Goal: Task Accomplishment & Management: Use online tool/utility

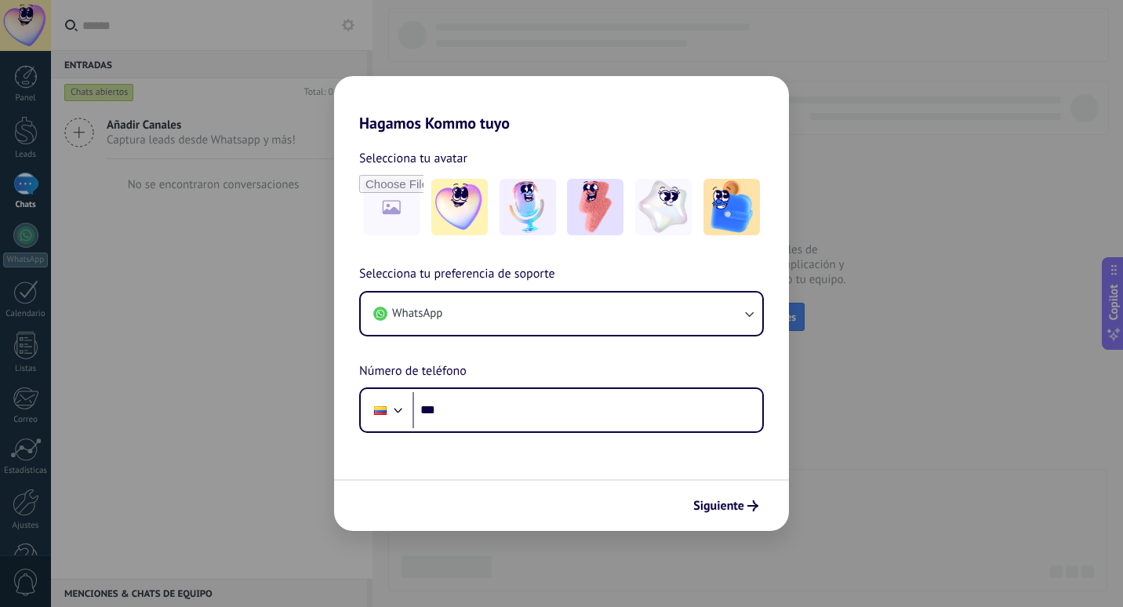
click at [822, 361] on div "Hagamos Kommo tuyo Selecciona tu avatar Selecciona tu preferencia de soporte Wh…" at bounding box center [561, 303] width 1123 height 607
click at [714, 511] on span "Siguiente" at bounding box center [718, 505] width 51 height 11
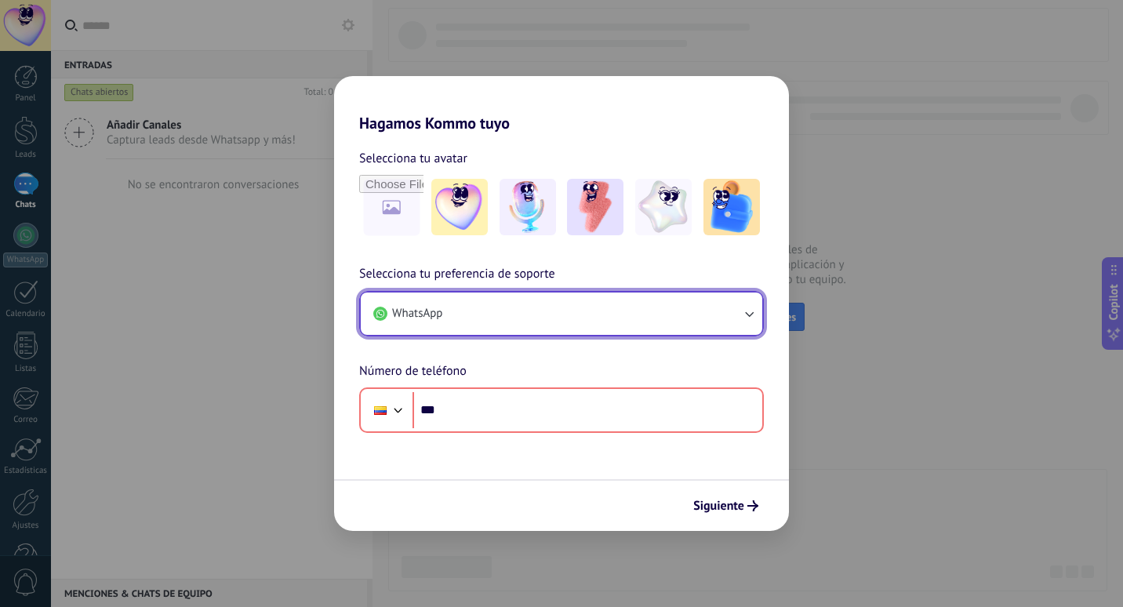
click at [729, 307] on button "WhatsApp" at bounding box center [562, 314] width 402 height 42
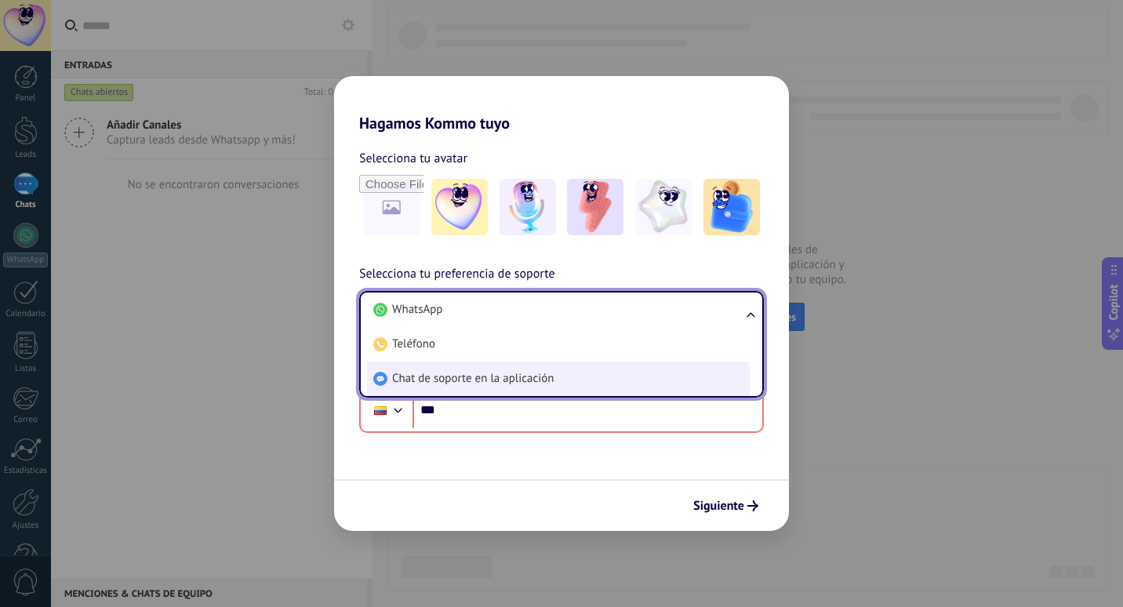
click at [626, 378] on li "Chat de soporte en la aplicación" at bounding box center [558, 379] width 383 height 35
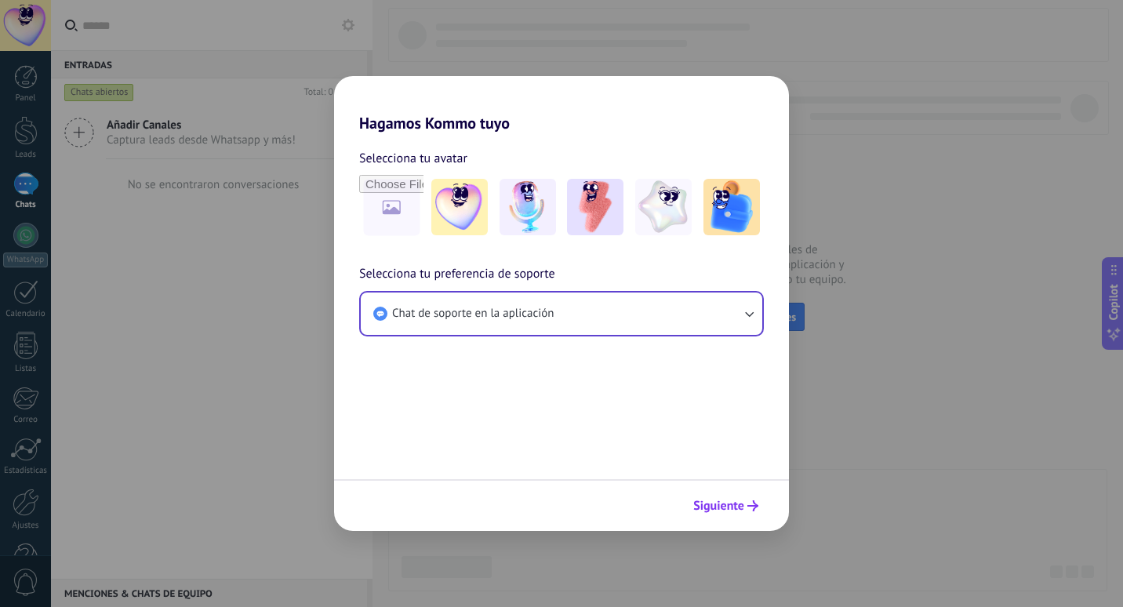
click at [733, 504] on span "Siguiente" at bounding box center [718, 505] width 51 height 11
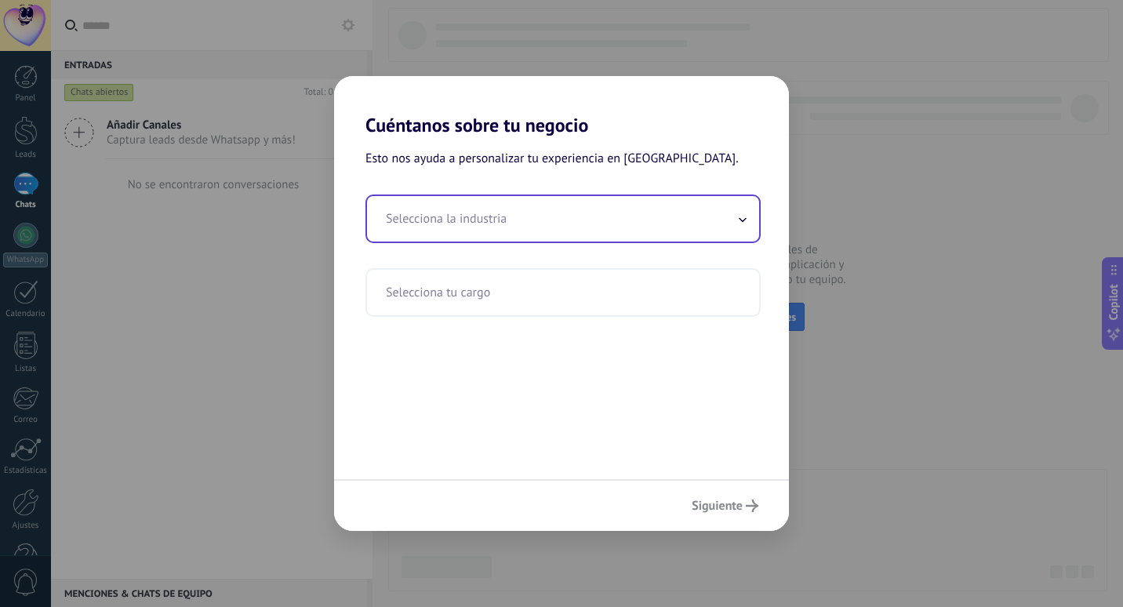
click at [591, 220] on input "text" at bounding box center [563, 218] width 392 height 45
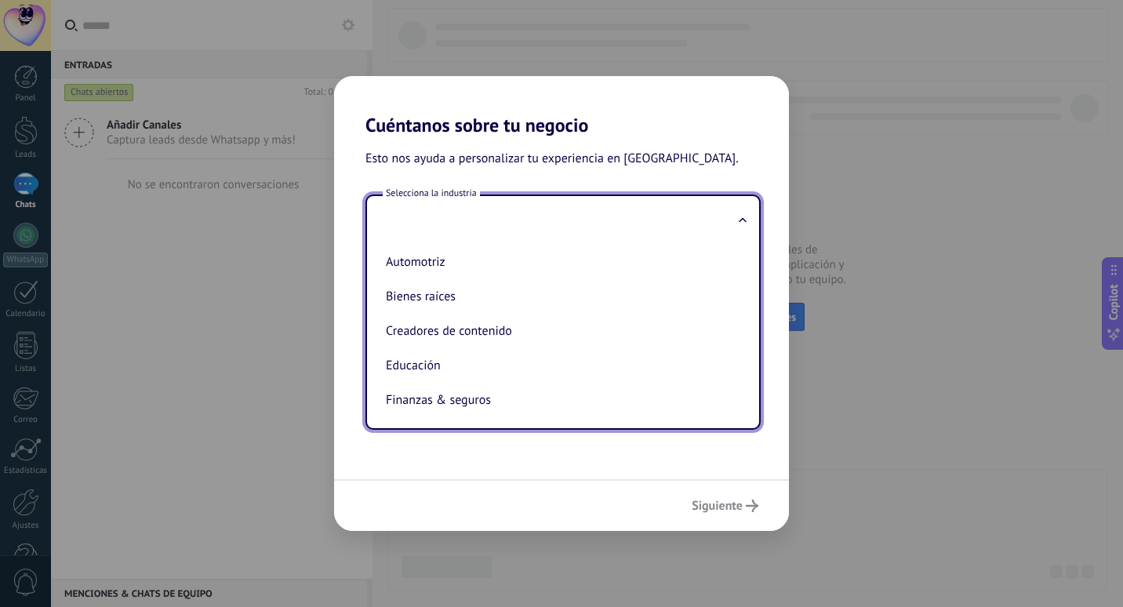
type input "*"
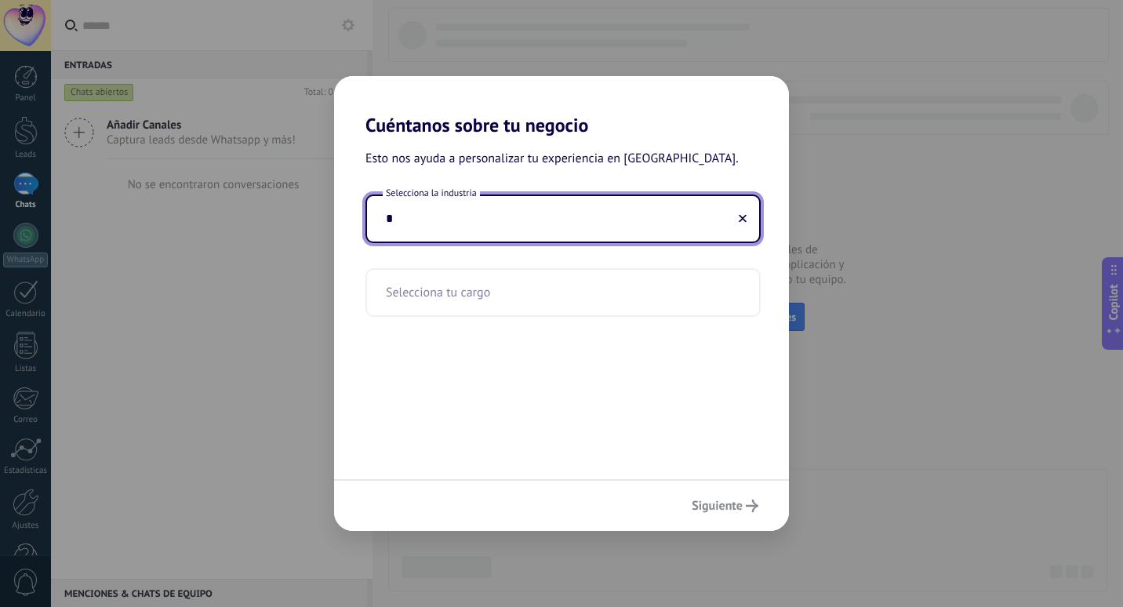
click at [594, 234] on input "*" at bounding box center [563, 218] width 392 height 45
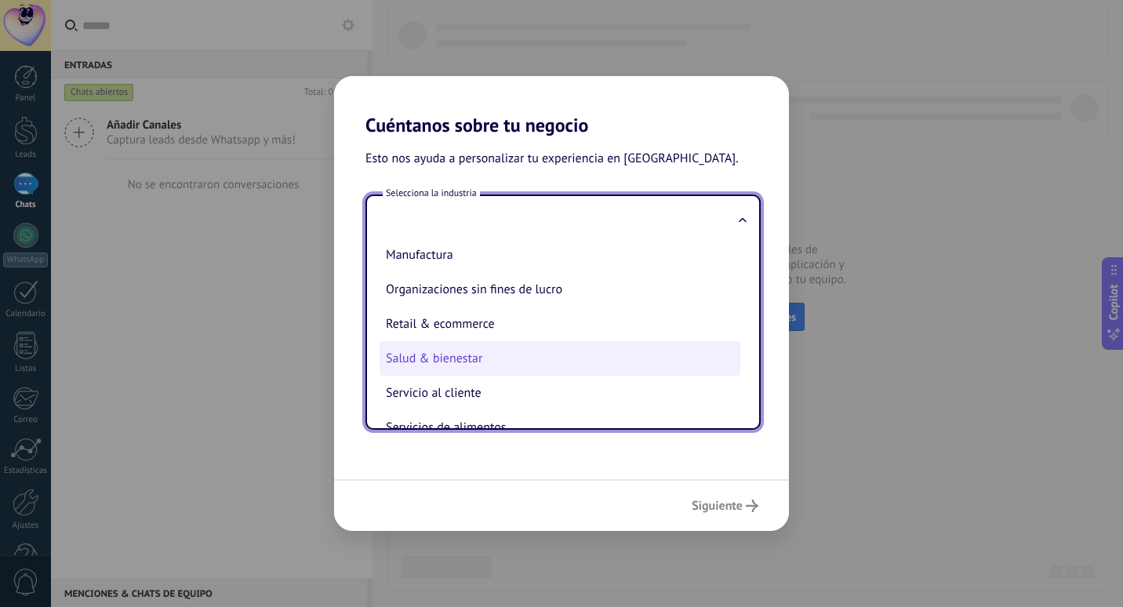
scroll to position [249, 0]
click at [477, 373] on li "Salud & bienestar" at bounding box center [560, 357] width 361 height 35
type input "**********"
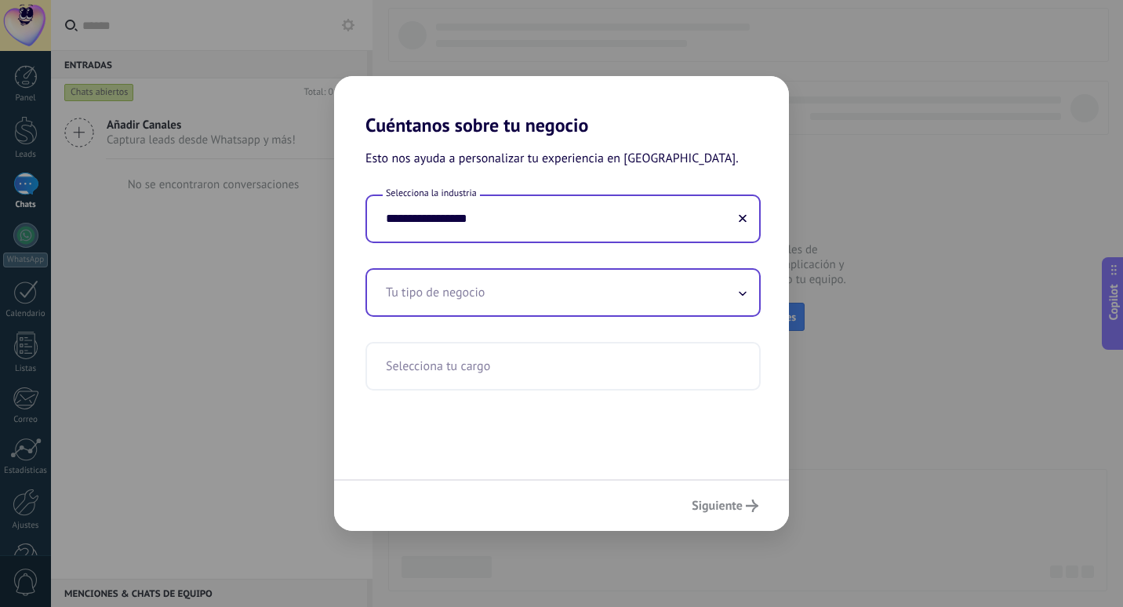
click at [502, 298] on input "text" at bounding box center [563, 292] width 392 height 45
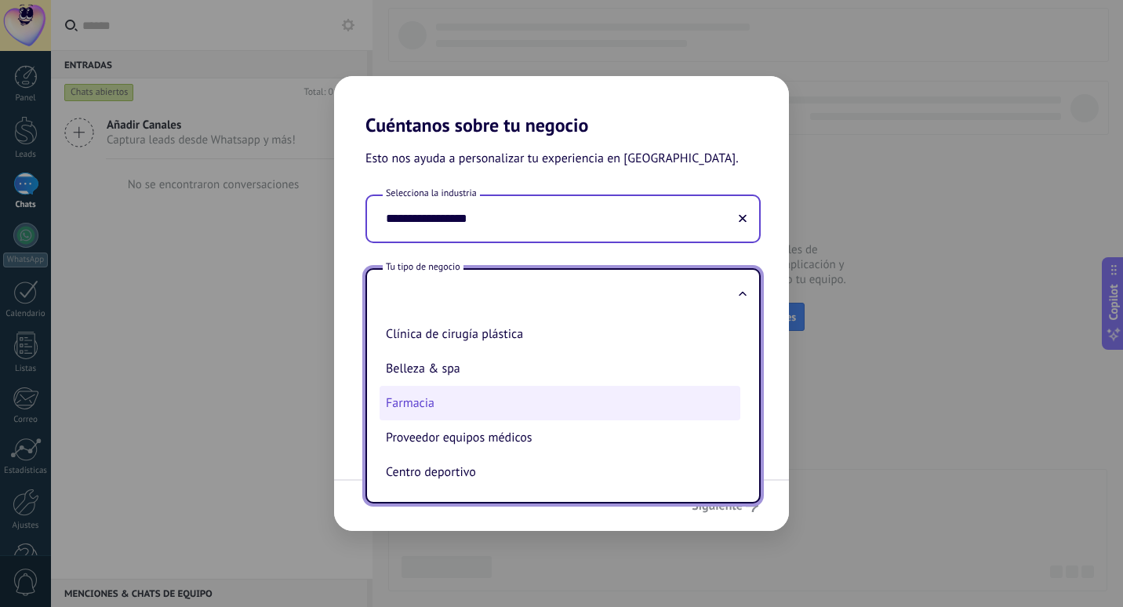
scroll to position [75, 0]
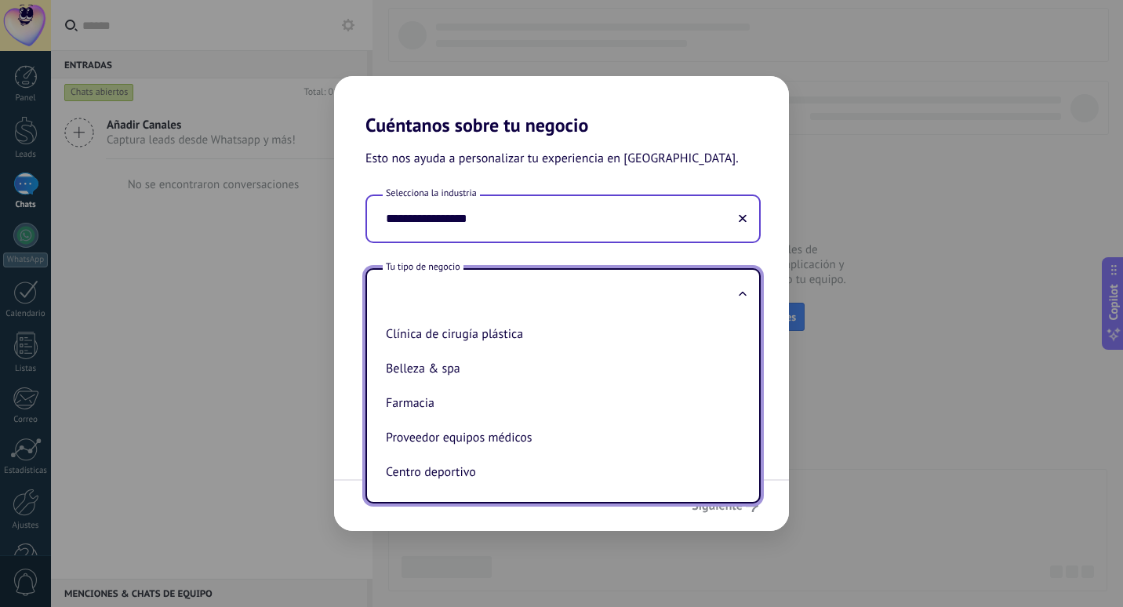
click at [589, 218] on input "**********" at bounding box center [563, 218] width 392 height 45
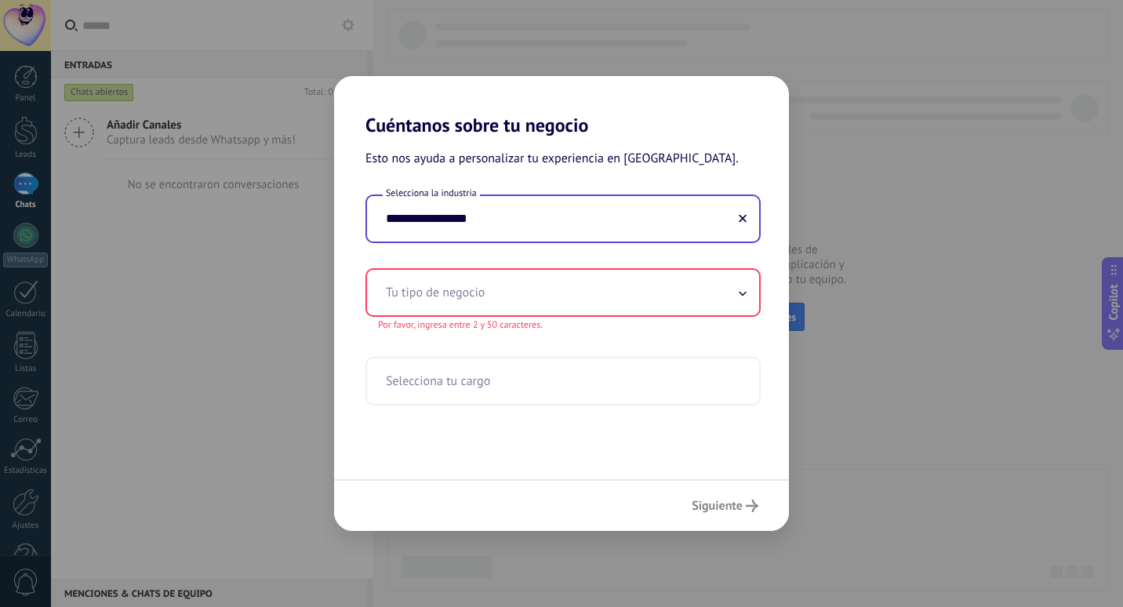
click at [745, 221] on div "**********" at bounding box center [563, 218] width 392 height 45
click at [745, 221] on use at bounding box center [743, 218] width 8 height 8
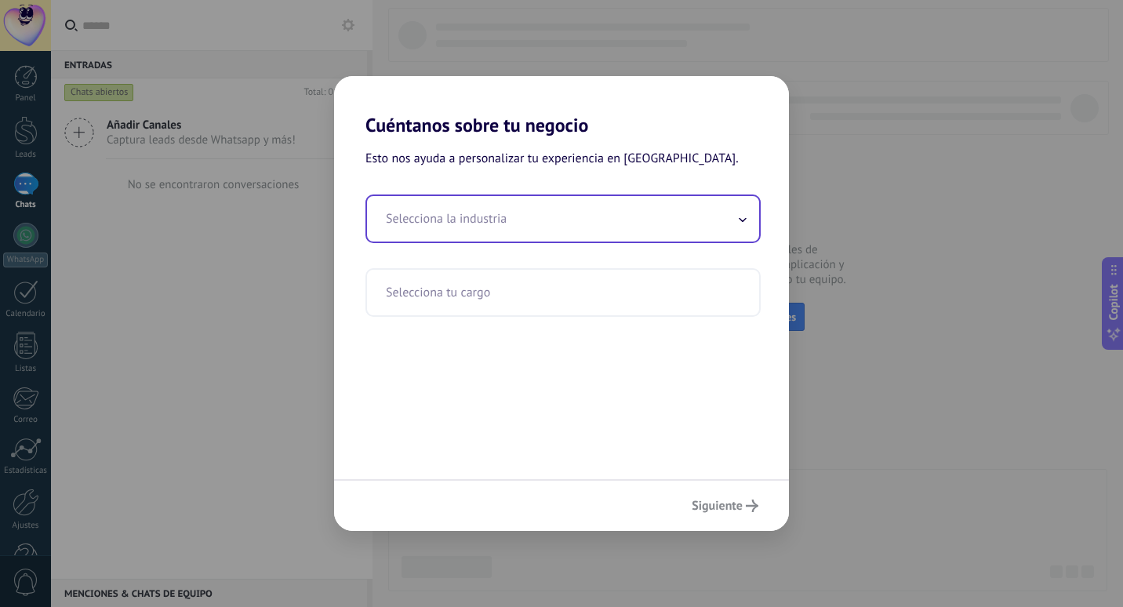
click at [740, 221] on icon at bounding box center [743, 219] width 8 height 5
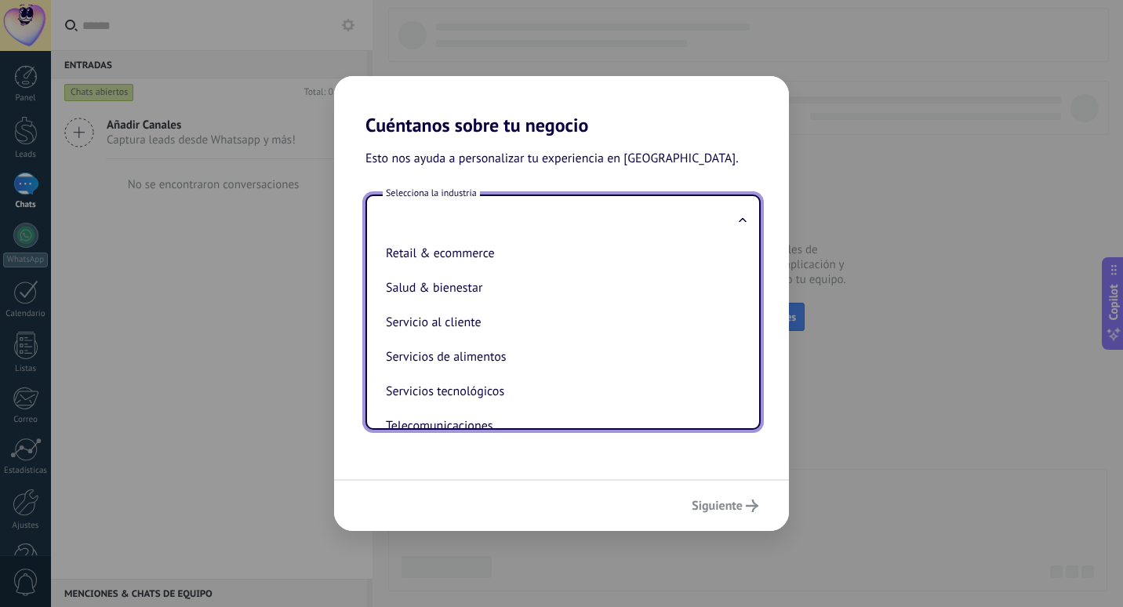
scroll to position [317, 0]
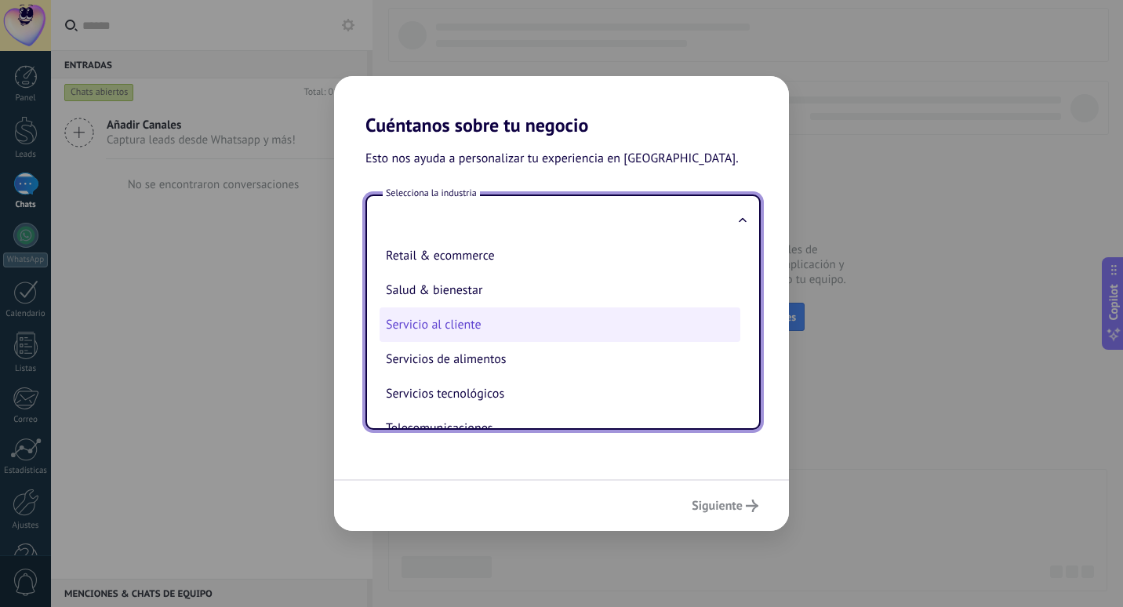
click at [457, 336] on li "Servicio al cliente" at bounding box center [560, 324] width 361 height 35
type input "**********"
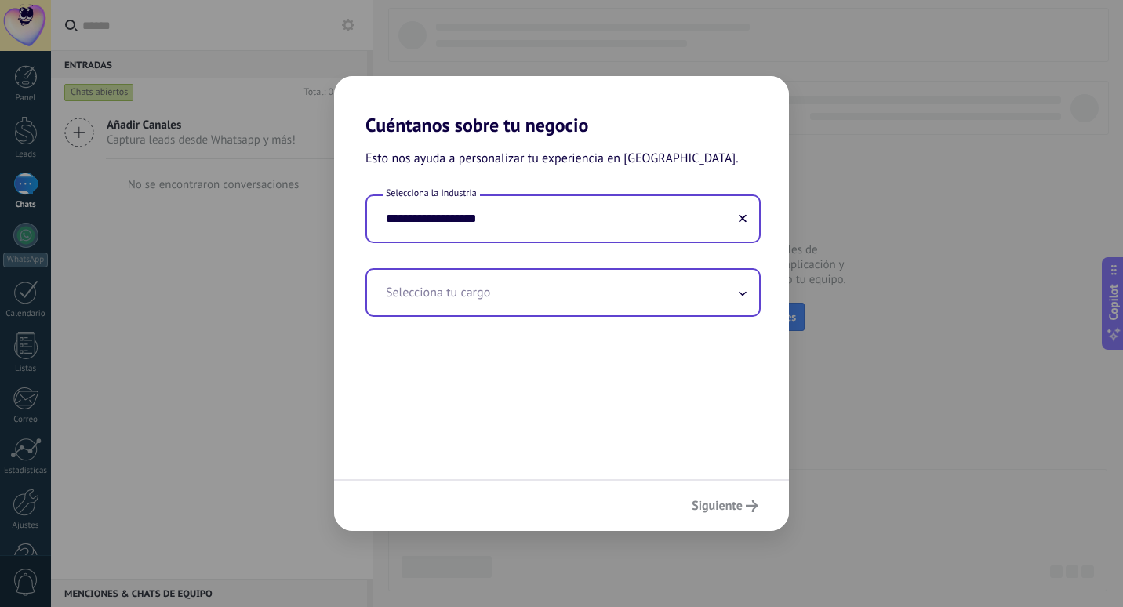
click at [740, 300] on input "text" at bounding box center [563, 292] width 392 height 45
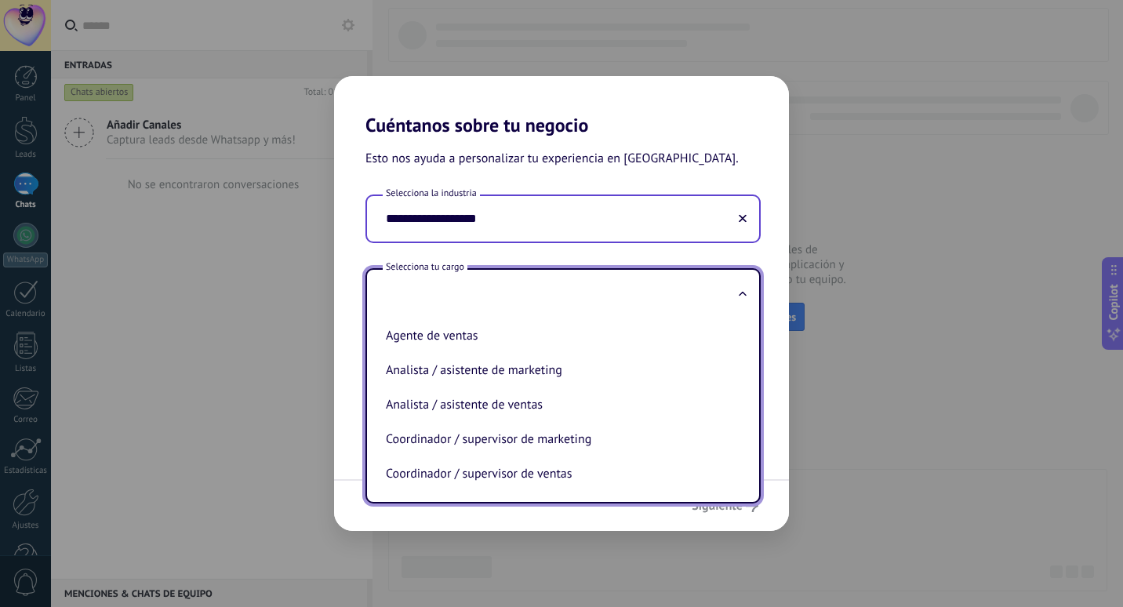
click at [742, 214] on button at bounding box center [743, 218] width 8 height 15
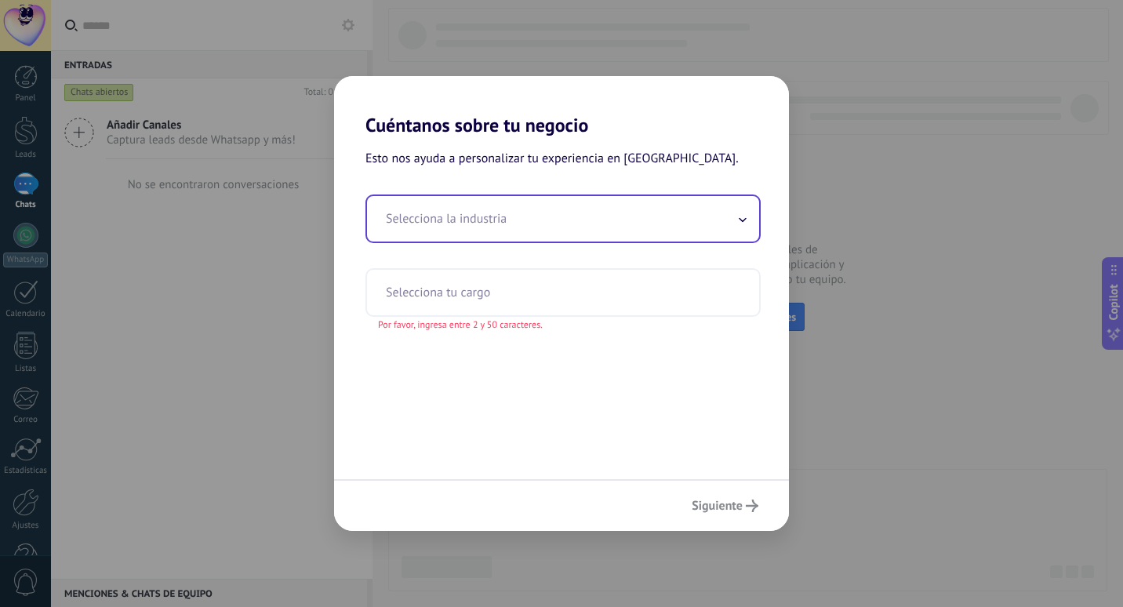
click at [729, 219] on input "text" at bounding box center [563, 218] width 392 height 45
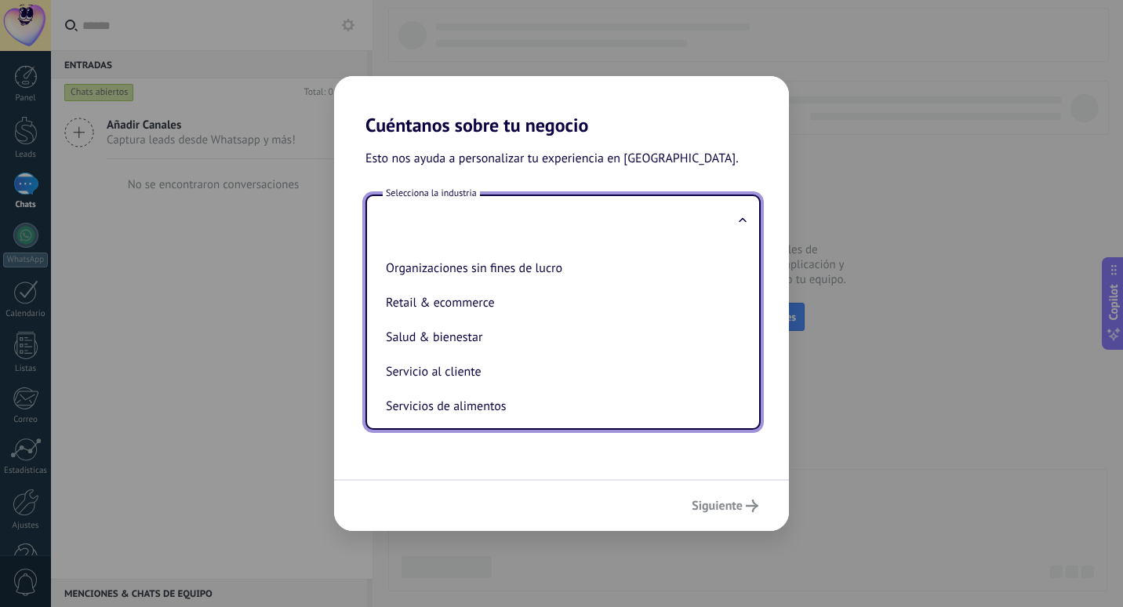
scroll to position [271, 0]
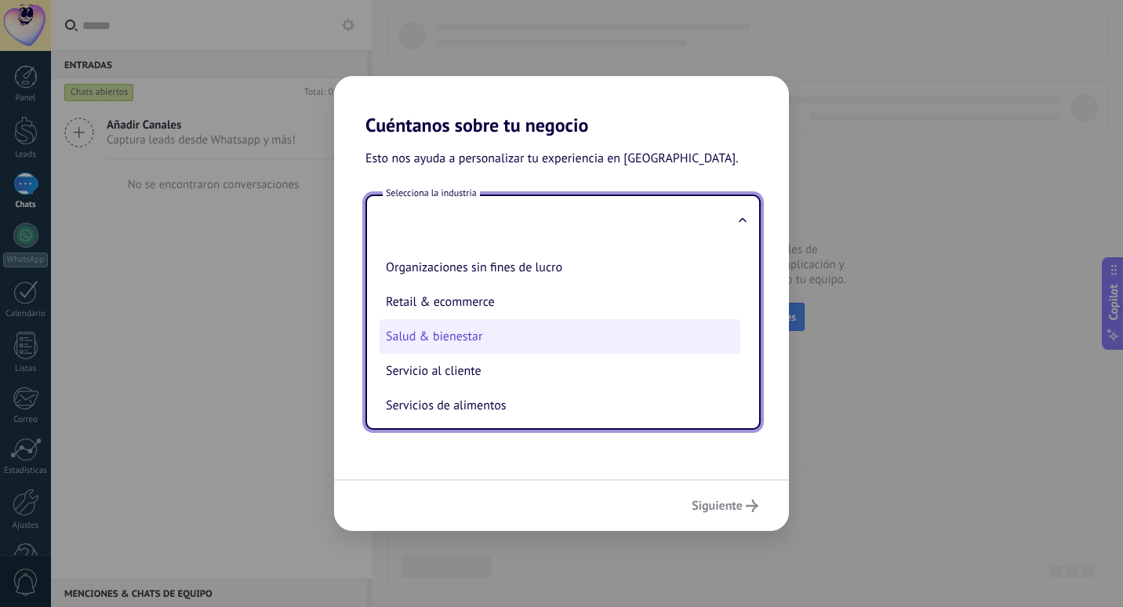
click at [495, 354] on li "Salud & bienestar" at bounding box center [560, 336] width 361 height 35
type input "**********"
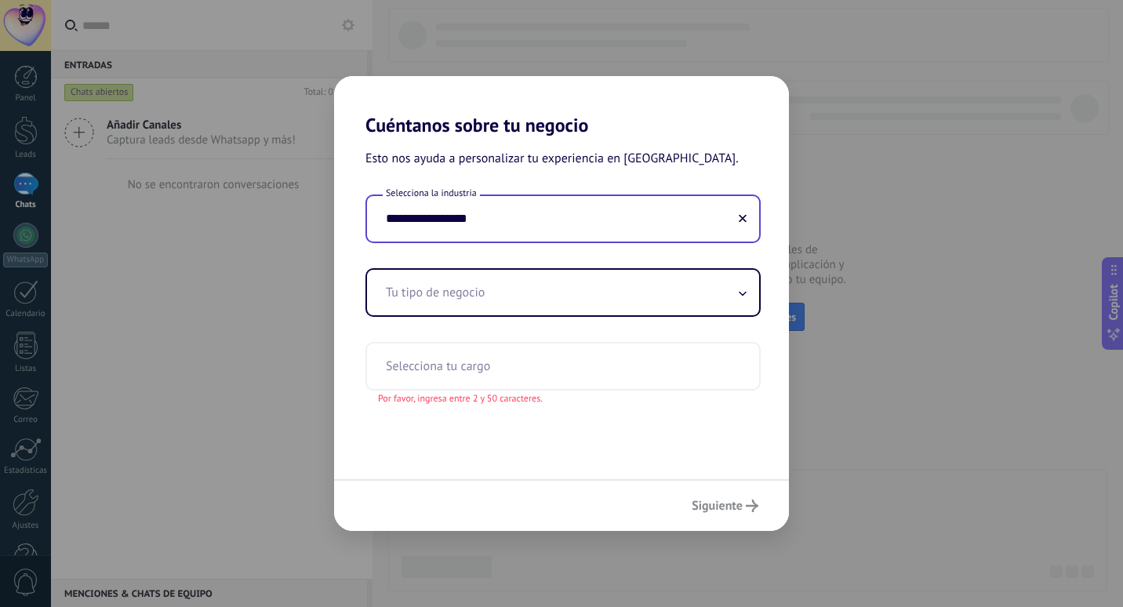
drag, startPoint x: 642, startPoint y: 203, endPoint x: 739, endPoint y: 227, distance: 99.3
click at [739, 227] on input "**********" at bounding box center [563, 218] width 392 height 45
click at [745, 224] on button at bounding box center [743, 218] width 8 height 15
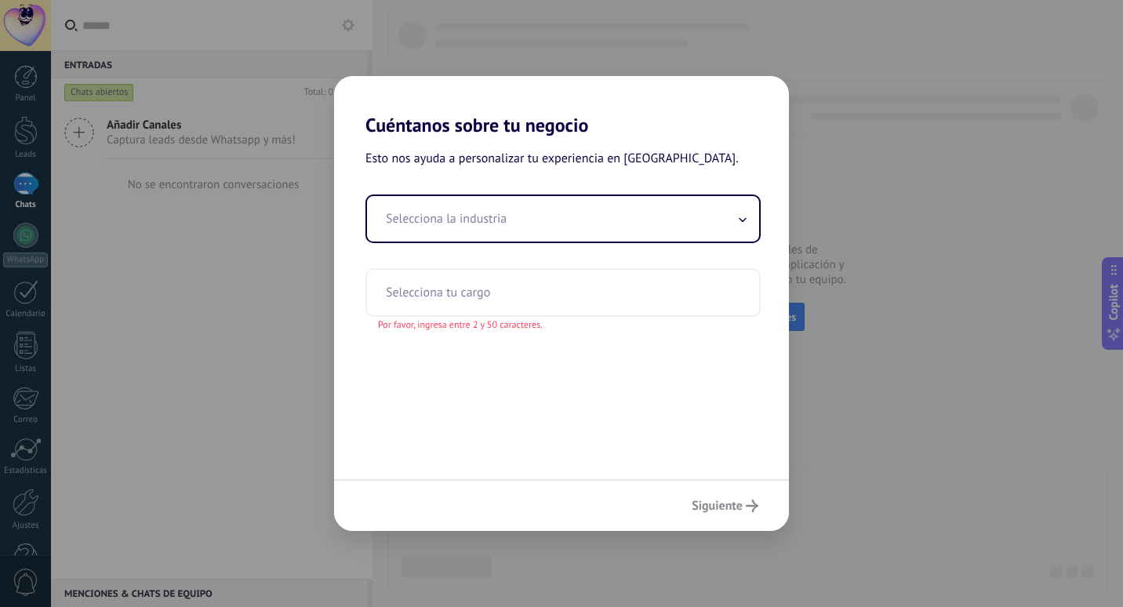
click at [745, 224] on span at bounding box center [743, 218] width 8 height 15
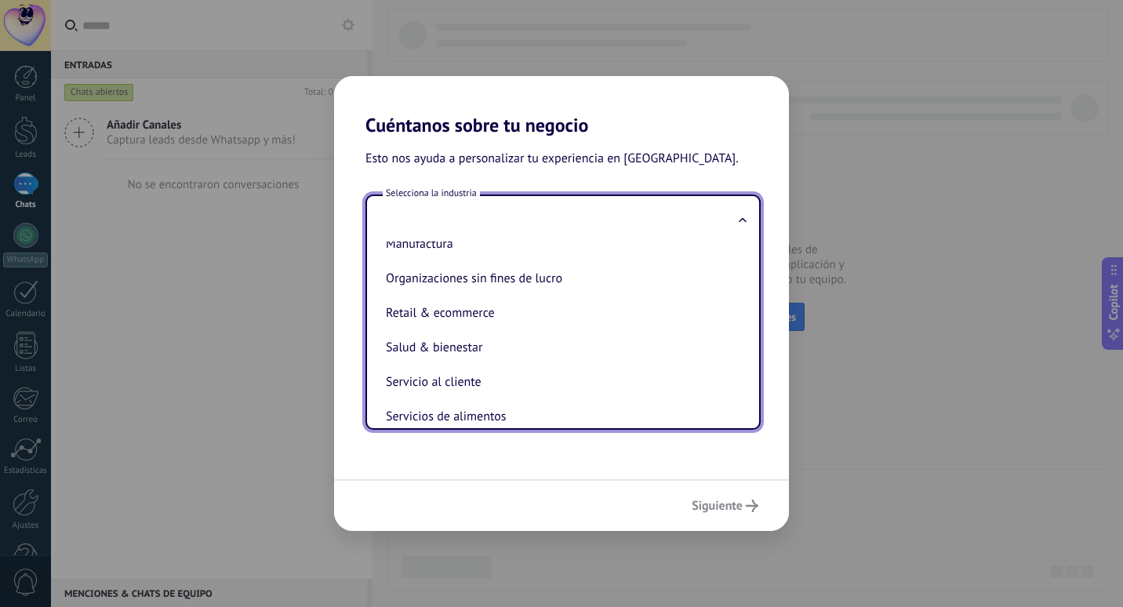
scroll to position [260, 0]
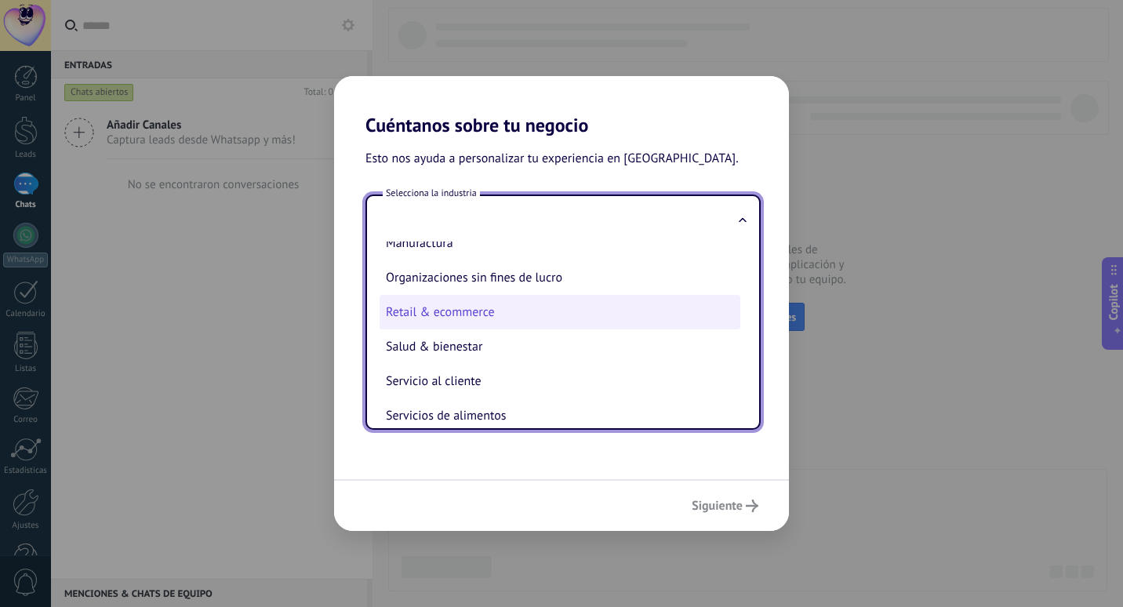
click at [481, 320] on li "Retail & ecommerce" at bounding box center [560, 312] width 361 height 35
type input "**********"
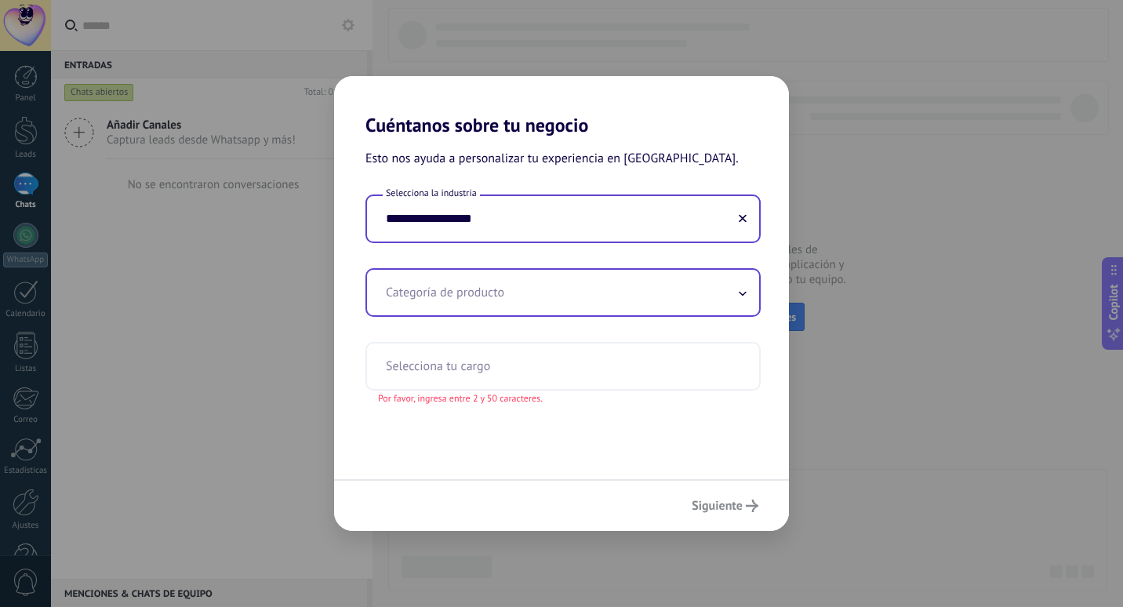
click at [743, 291] on span at bounding box center [743, 292] width 8 height 15
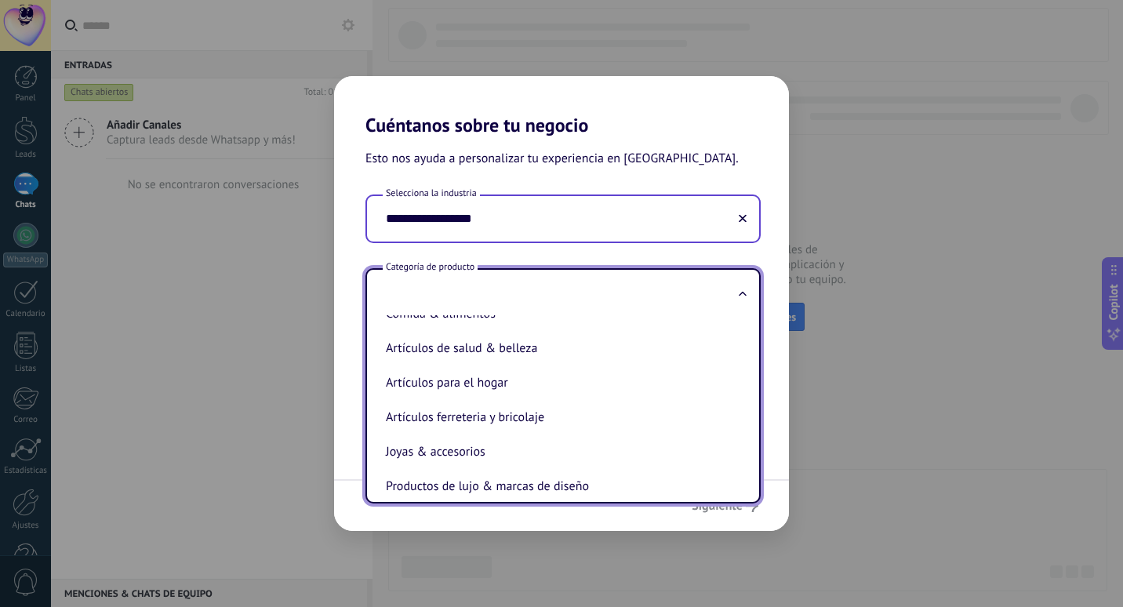
scroll to position [198, 0]
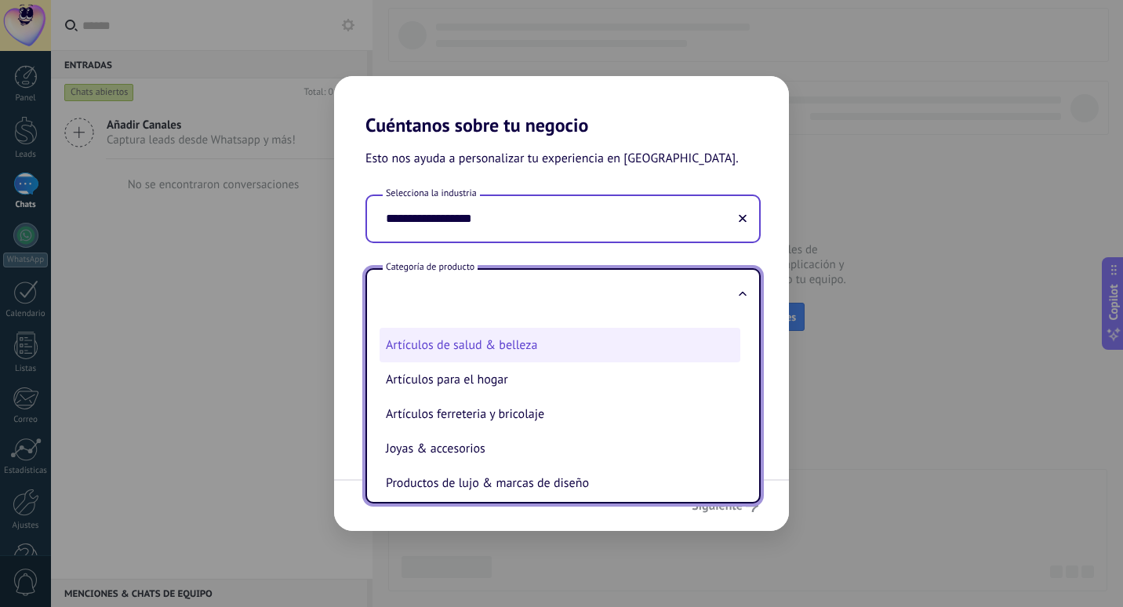
click at [532, 352] on li "Artículos de salud & belleza" at bounding box center [560, 345] width 361 height 35
type input "**********"
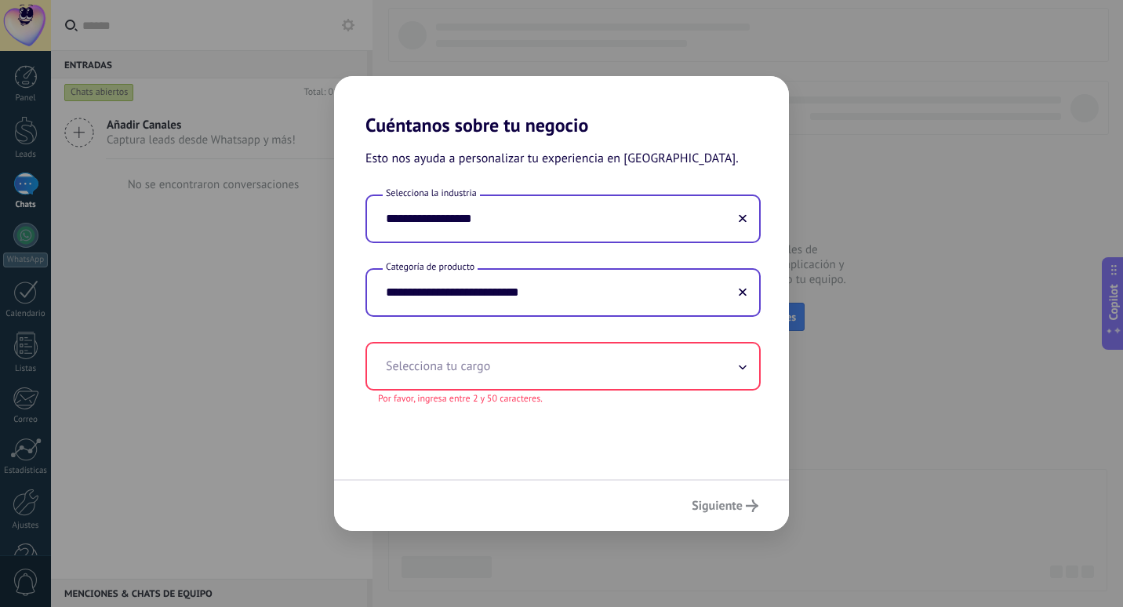
click at [740, 367] on icon at bounding box center [743, 367] width 8 height 5
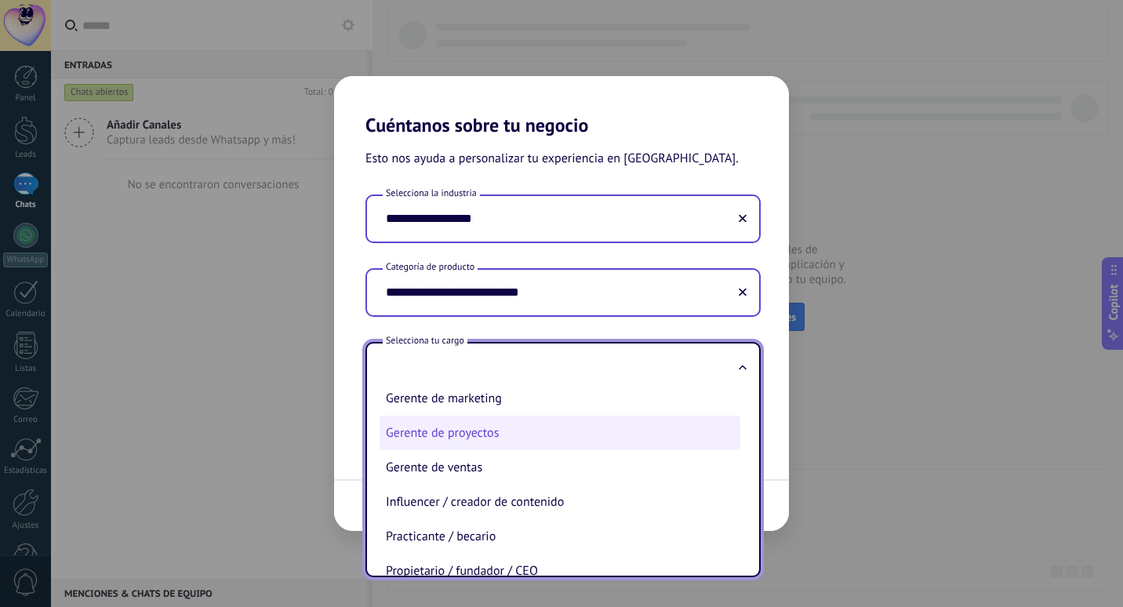
scroll to position [354, 0]
click at [520, 445] on li "Gerente de proyectos" at bounding box center [560, 434] width 361 height 35
type input "**********"
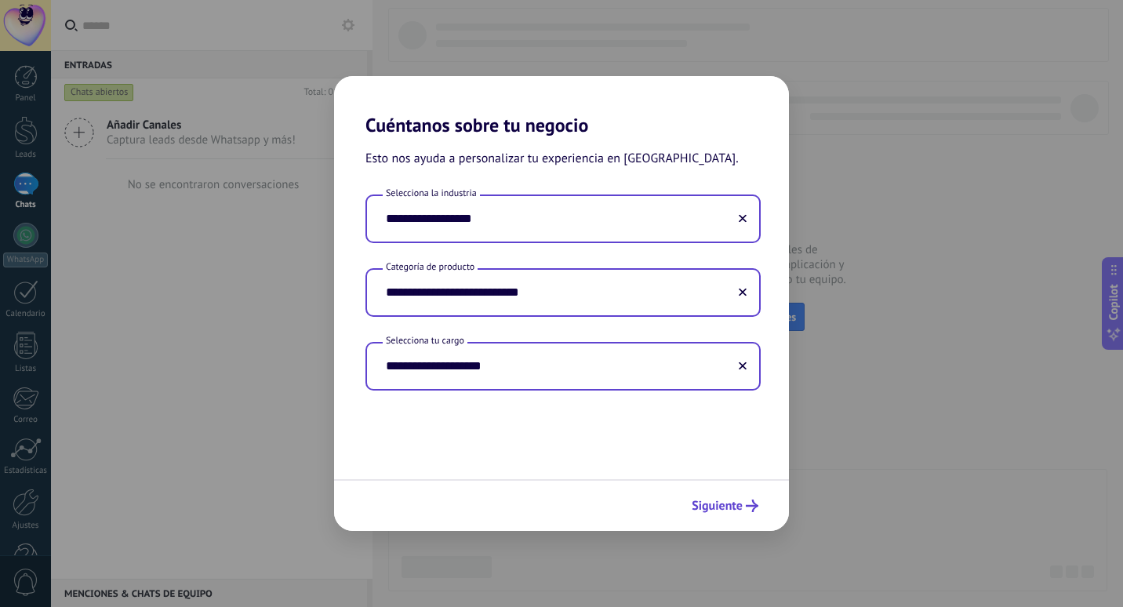
click at [730, 507] on span "Siguiente" at bounding box center [717, 505] width 51 height 11
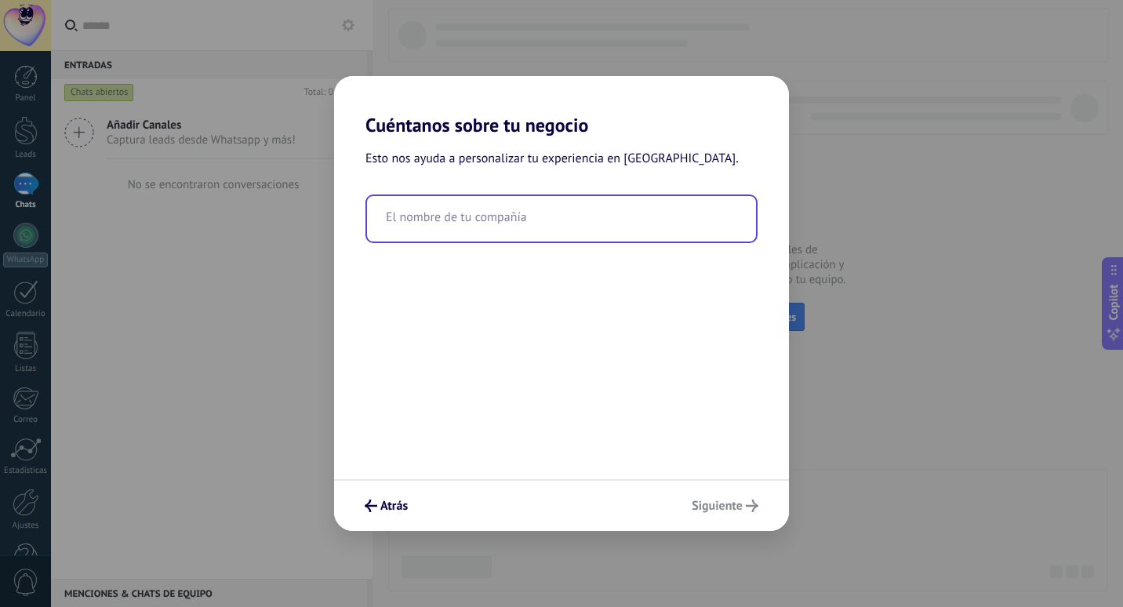
click at [581, 231] on input "text" at bounding box center [561, 218] width 389 height 45
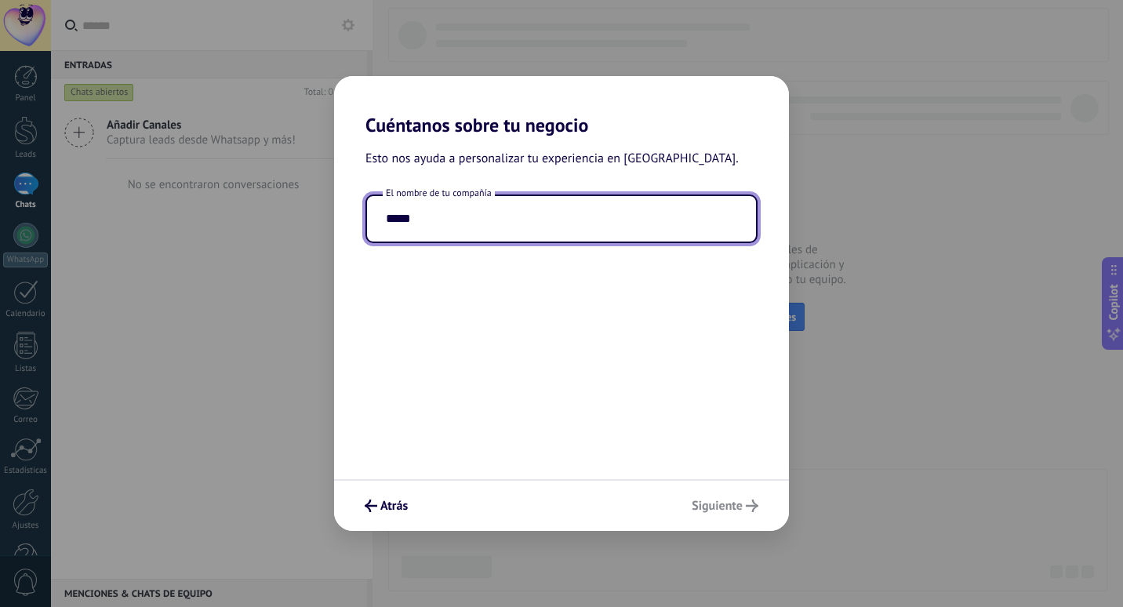
type input "*****"
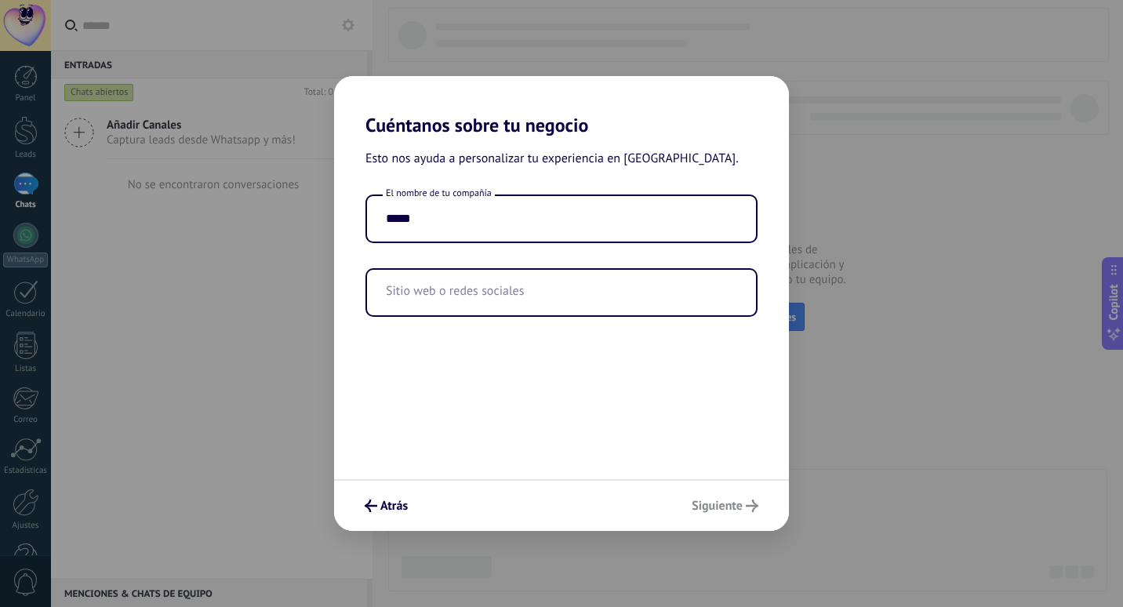
click at [629, 389] on div "Esto nos ayuda a personalizar tu experiencia en [GEOGRAPHIC_DATA]. El nombre de…" at bounding box center [561, 307] width 455 height 343
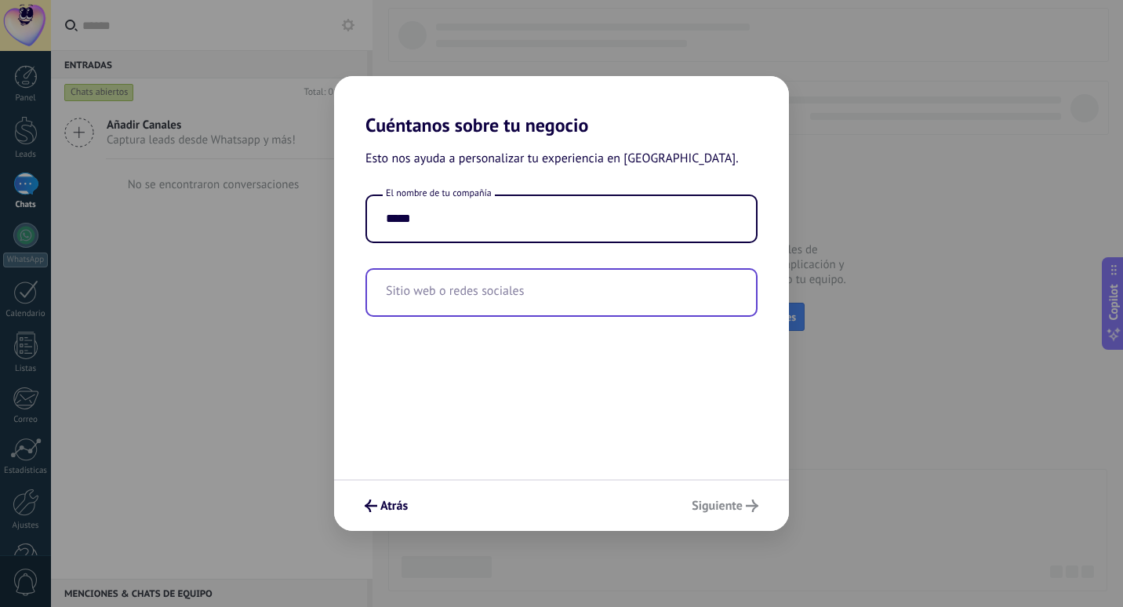
click at [559, 286] on input "text" at bounding box center [561, 292] width 389 height 45
paste input "**********"
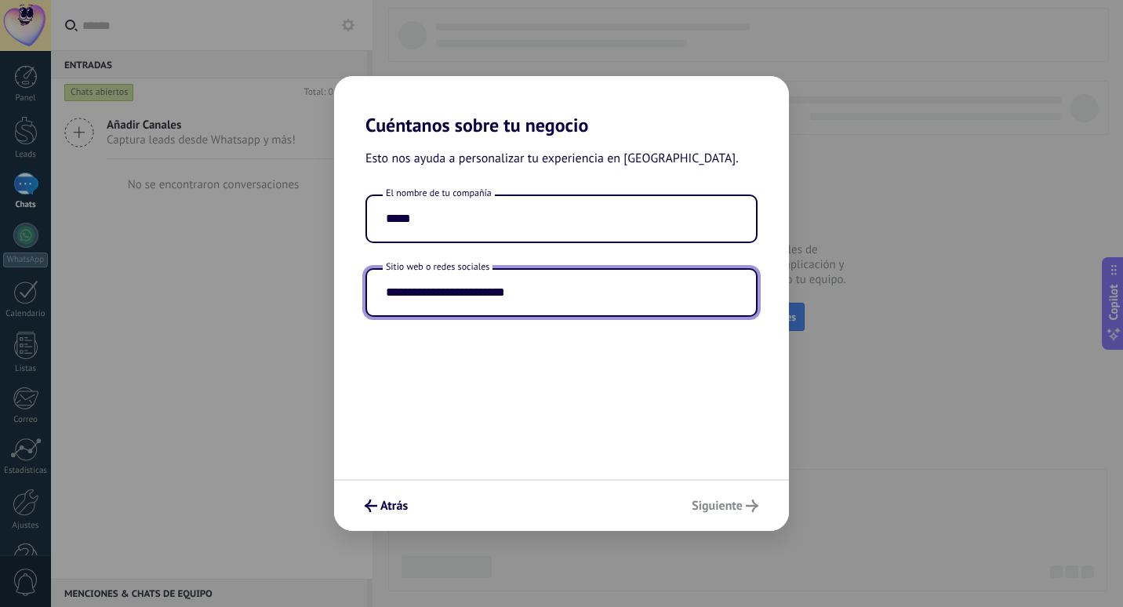
type input "**********"
click at [653, 455] on div "**********" at bounding box center [561, 307] width 455 height 343
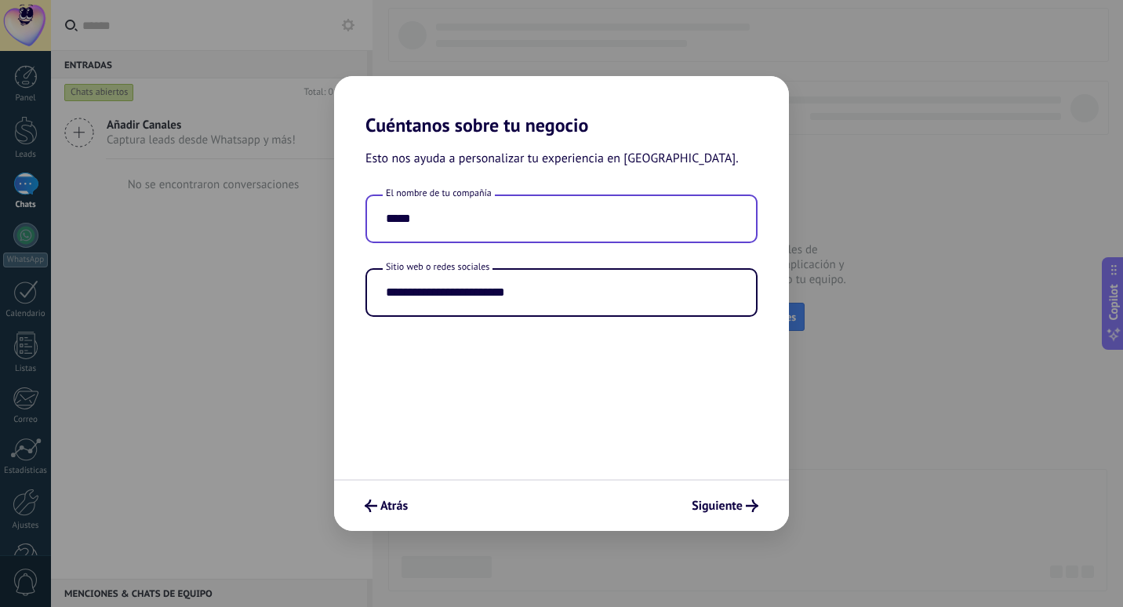
click at [559, 223] on input "*****" at bounding box center [561, 218] width 389 height 45
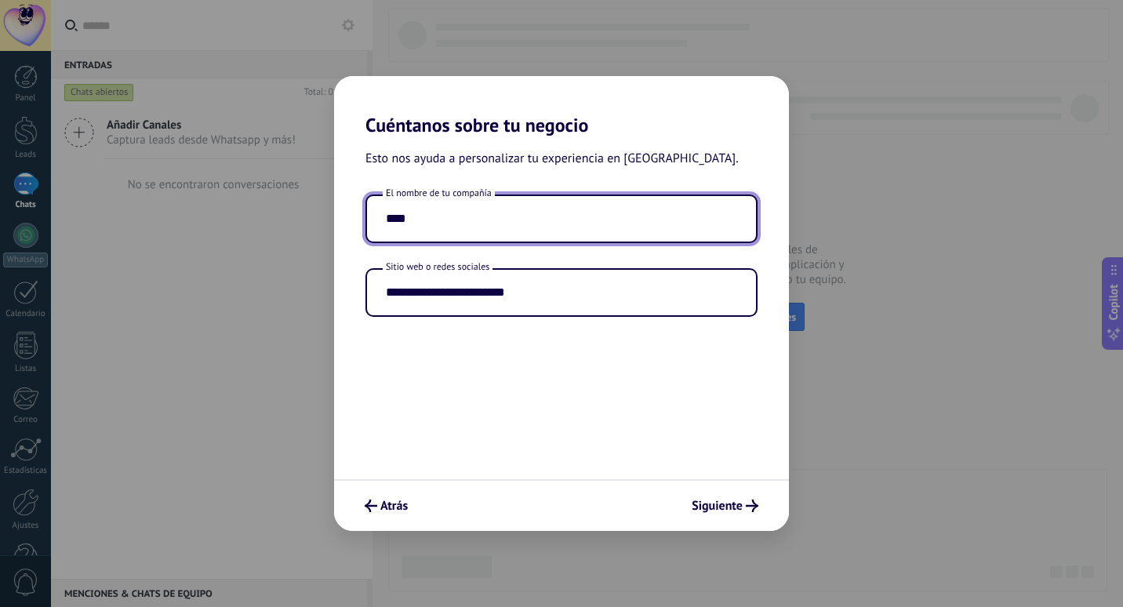
type input "****"
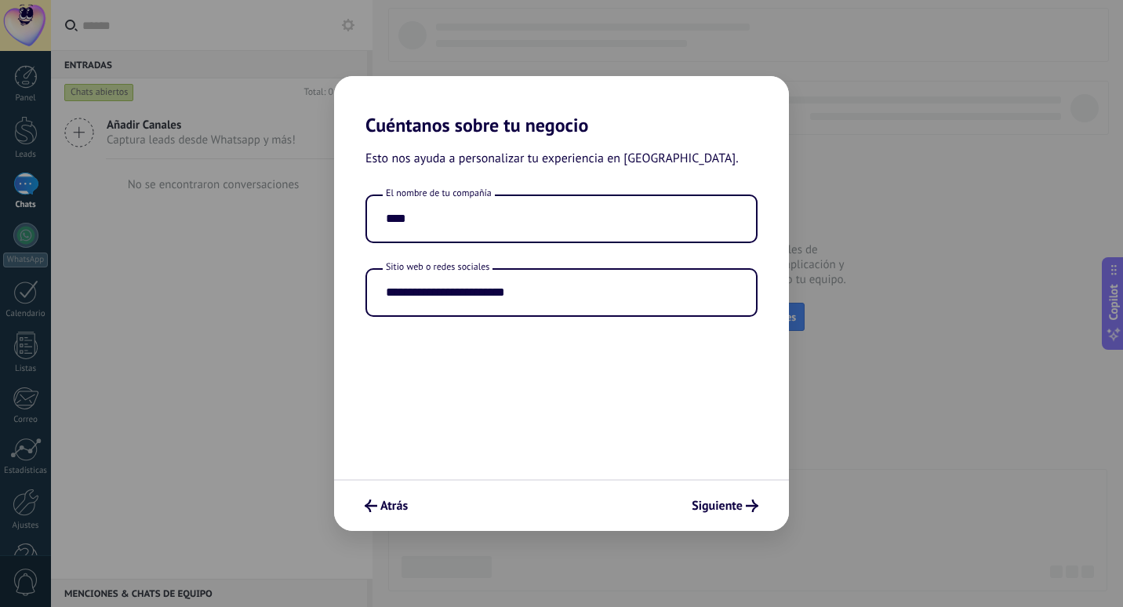
click at [638, 401] on div "**********" at bounding box center [561, 307] width 455 height 343
click at [722, 500] on span "Siguiente" at bounding box center [717, 505] width 51 height 11
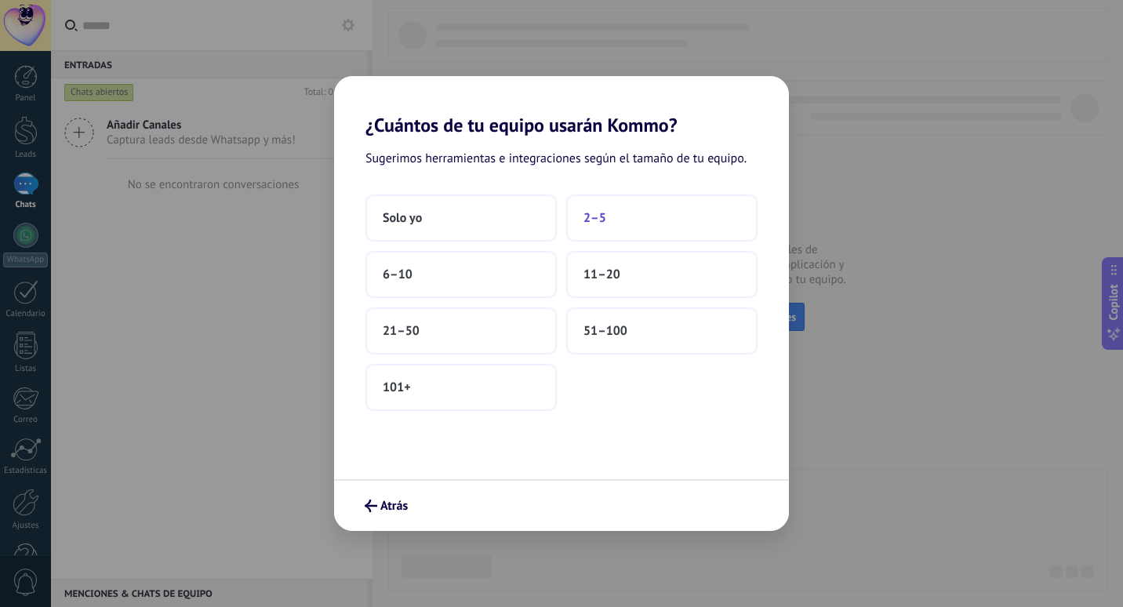
click at [609, 223] on button "2–5" at bounding box center [661, 218] width 191 height 47
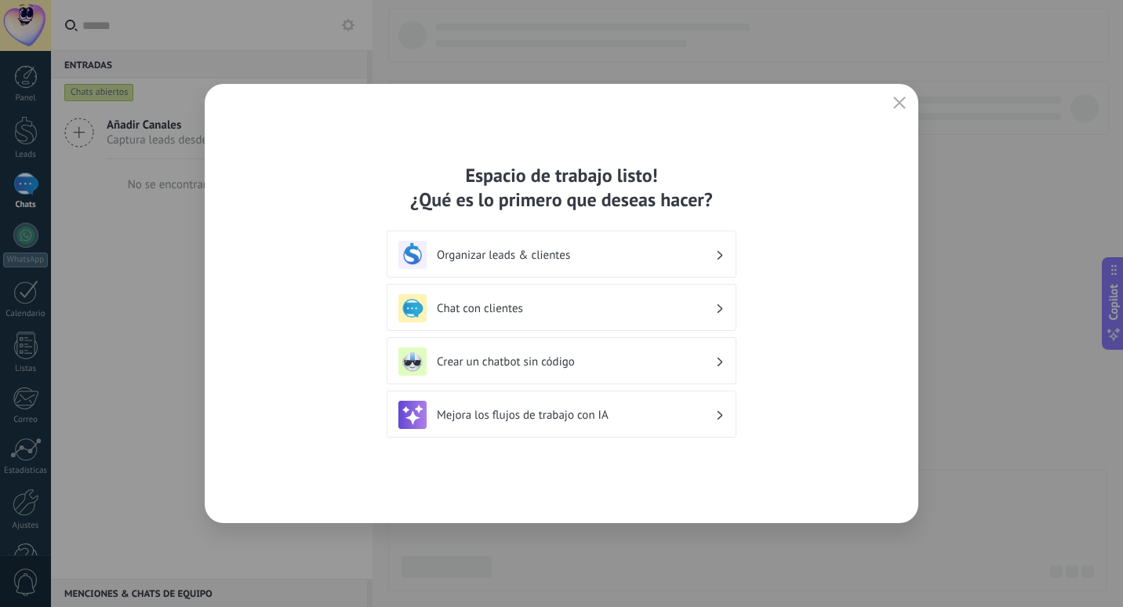
click at [715, 305] on div "Chat con clientes" at bounding box center [561, 308] width 326 height 28
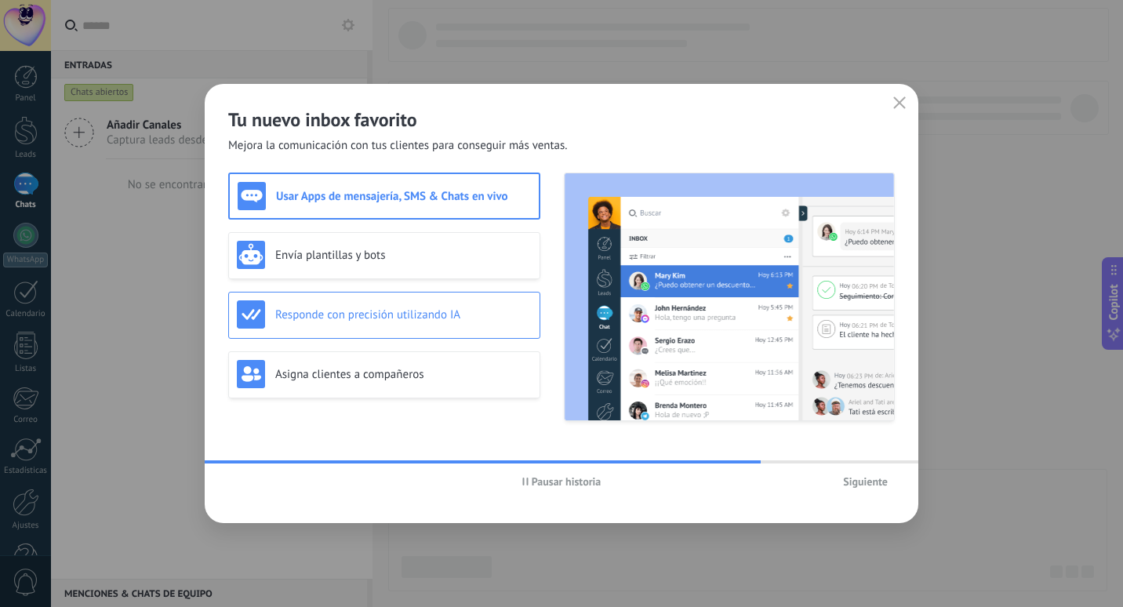
click at [398, 325] on div "Responde con precisión utilizando IA" at bounding box center [384, 314] width 295 height 28
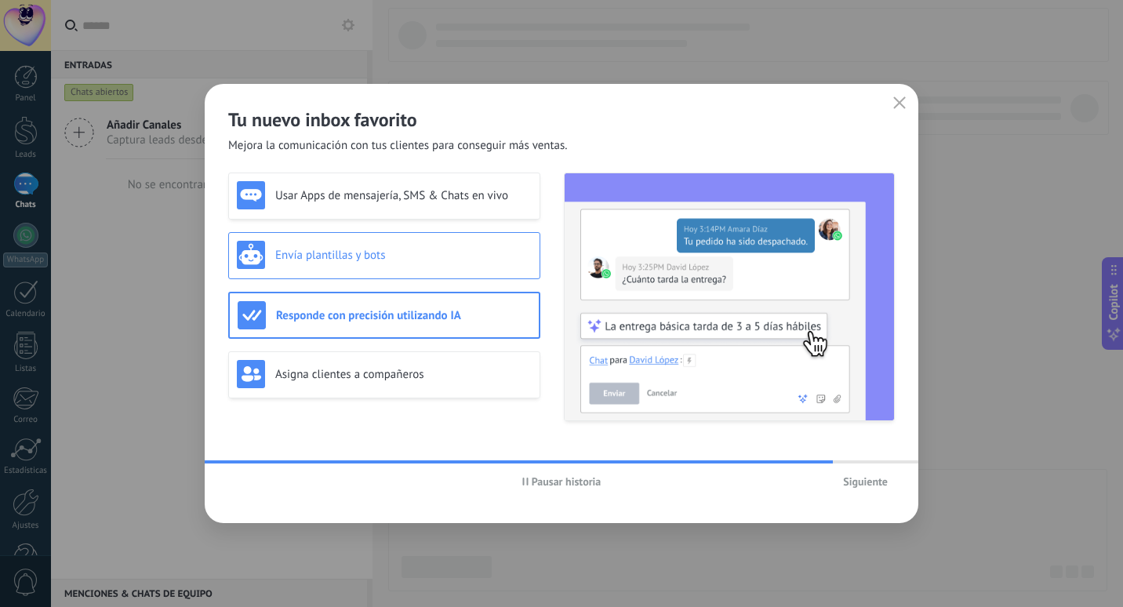
click at [379, 251] on h3 "Envía plantillas y bots" at bounding box center [403, 255] width 256 height 15
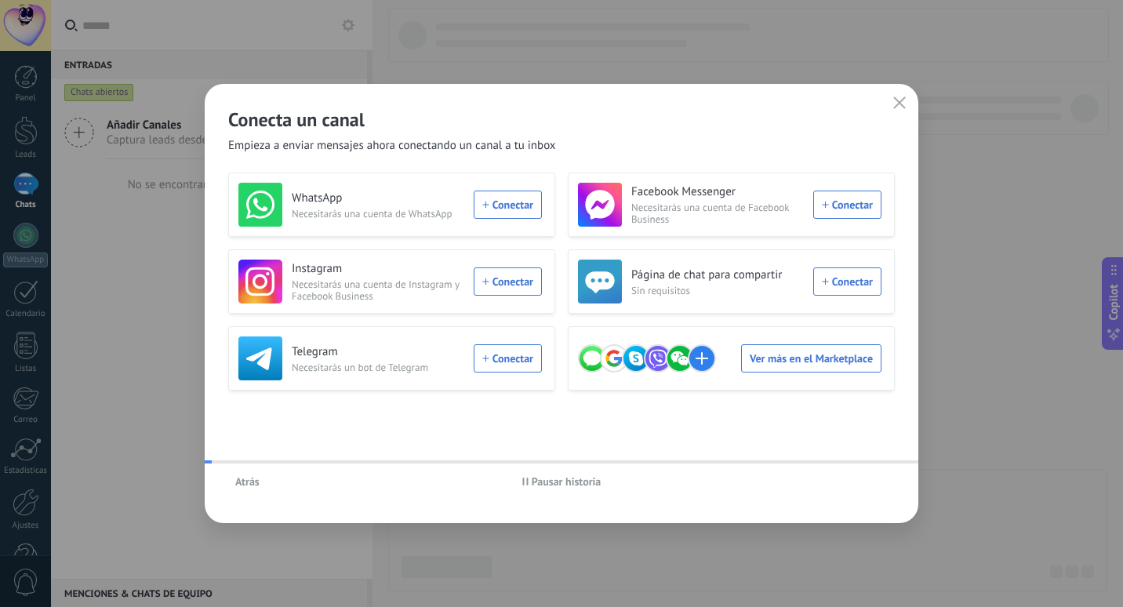
click at [389, 195] on h3 "WhatsApp" at bounding box center [378, 199] width 173 height 16
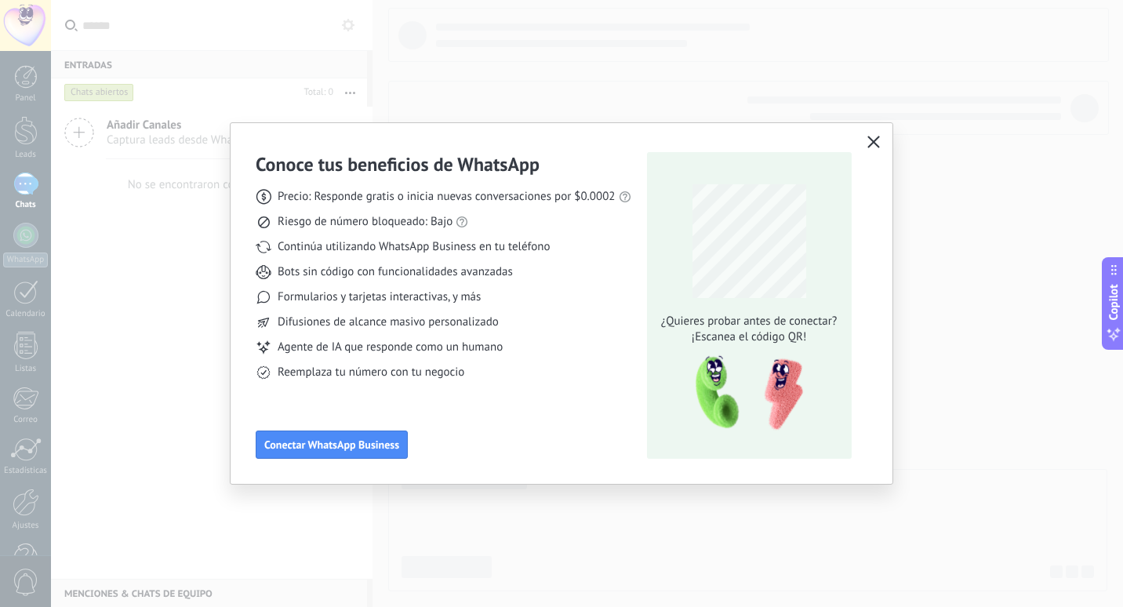
click at [866, 146] on button "button" at bounding box center [873, 143] width 20 height 22
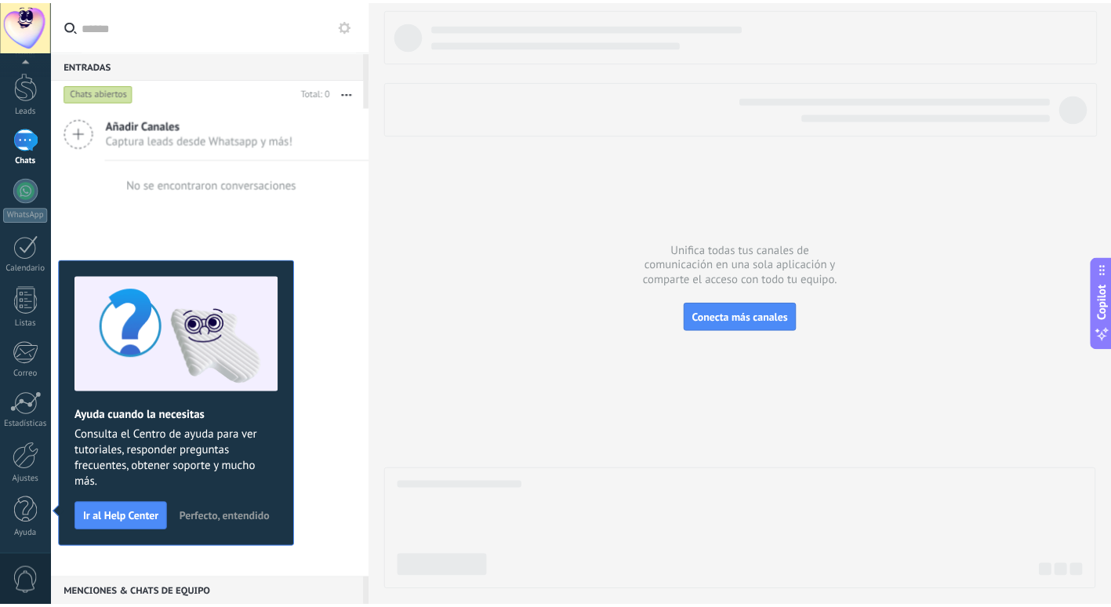
scroll to position [0, 0]
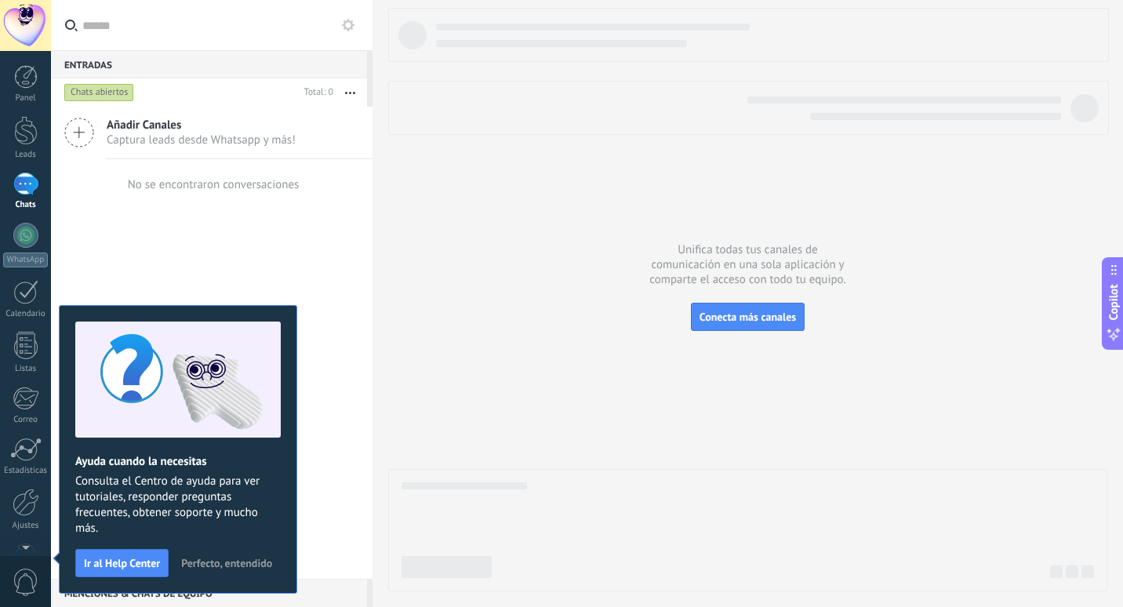
click at [296, 163] on div "No se encontraron conversaciones" at bounding box center [212, 184] width 322 height 50
click at [26, 304] on link "Calendario" at bounding box center [25, 299] width 51 height 39
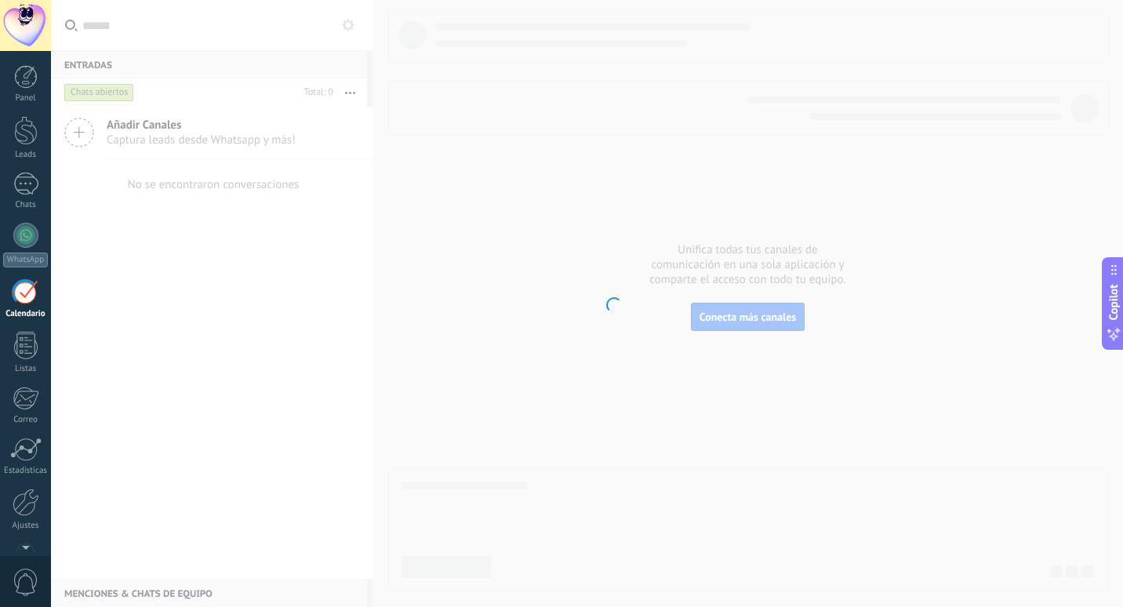
click at [26, 304] on link "Calendario" at bounding box center [25, 299] width 51 height 39
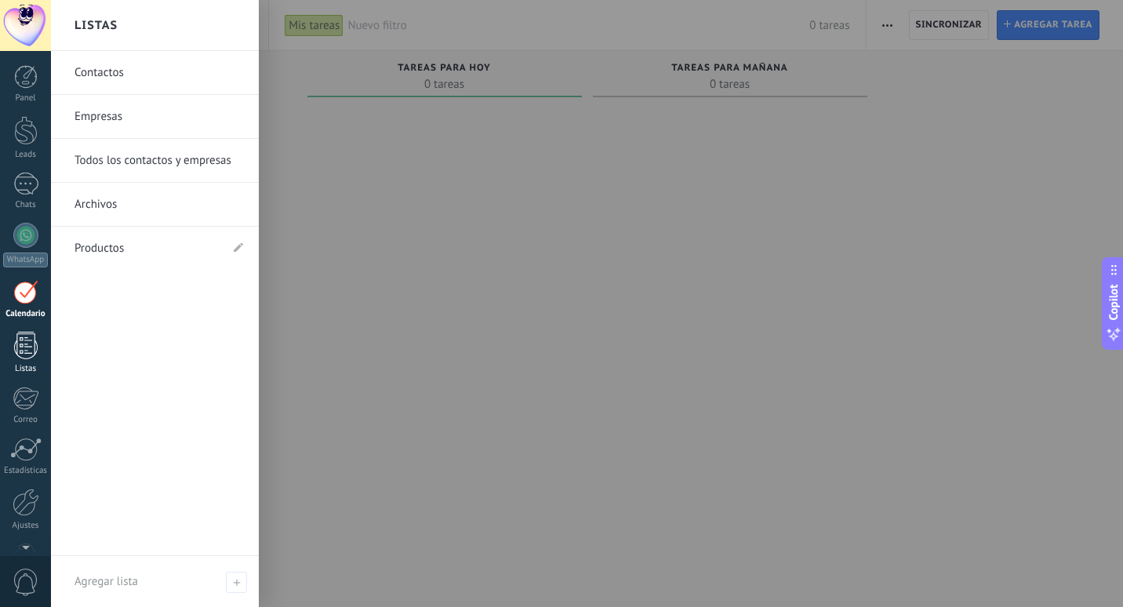
click at [25, 335] on div at bounding box center [26, 345] width 24 height 27
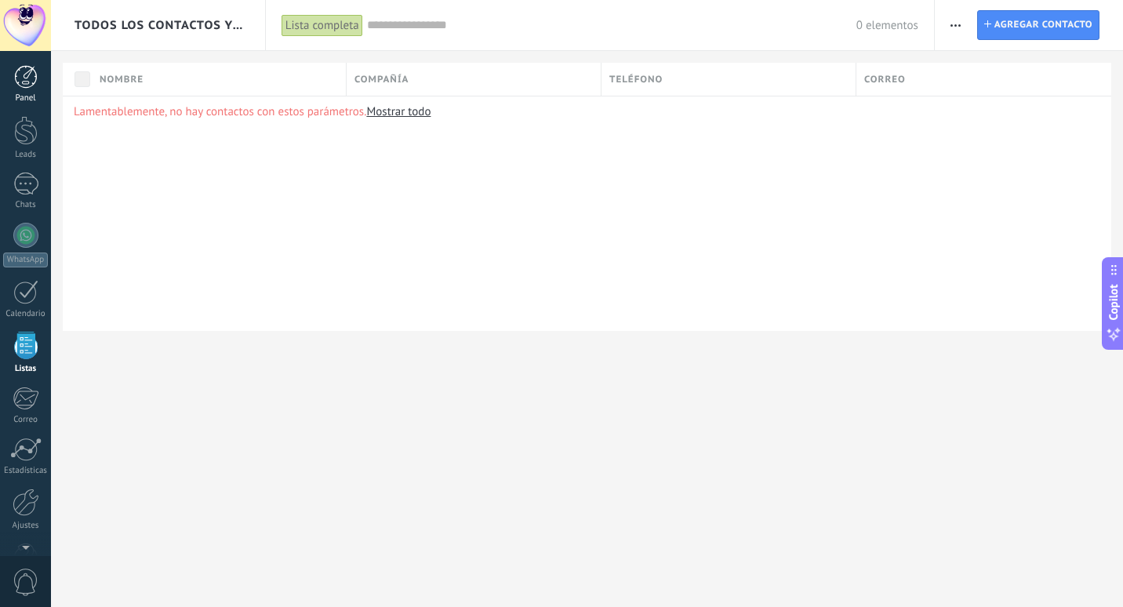
click at [24, 75] on div at bounding box center [26, 77] width 24 height 24
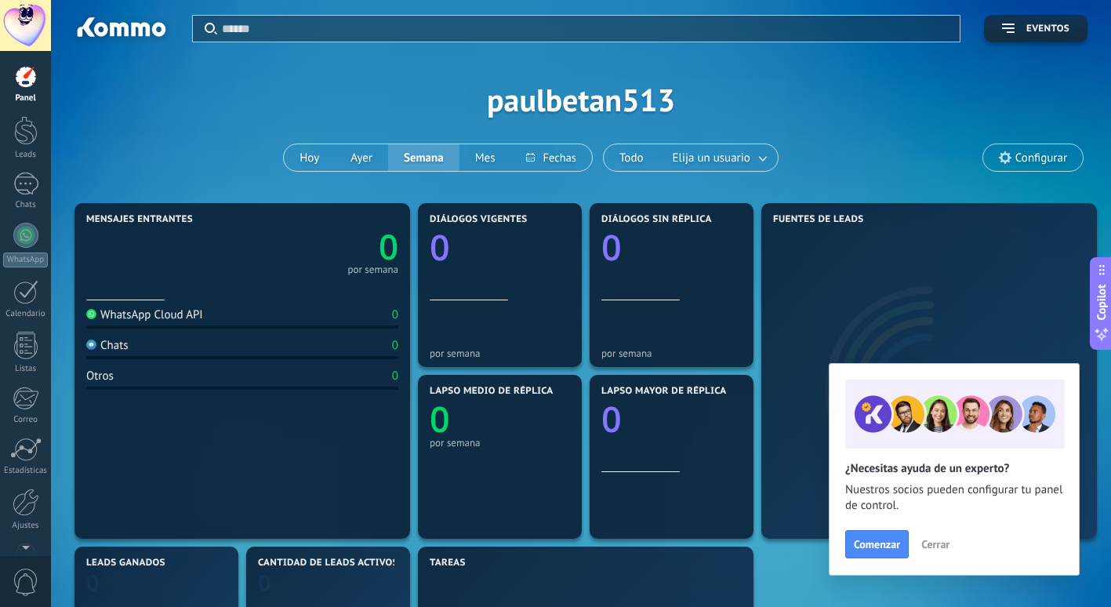
click at [23, 75] on div at bounding box center [26, 77] width 24 height 24
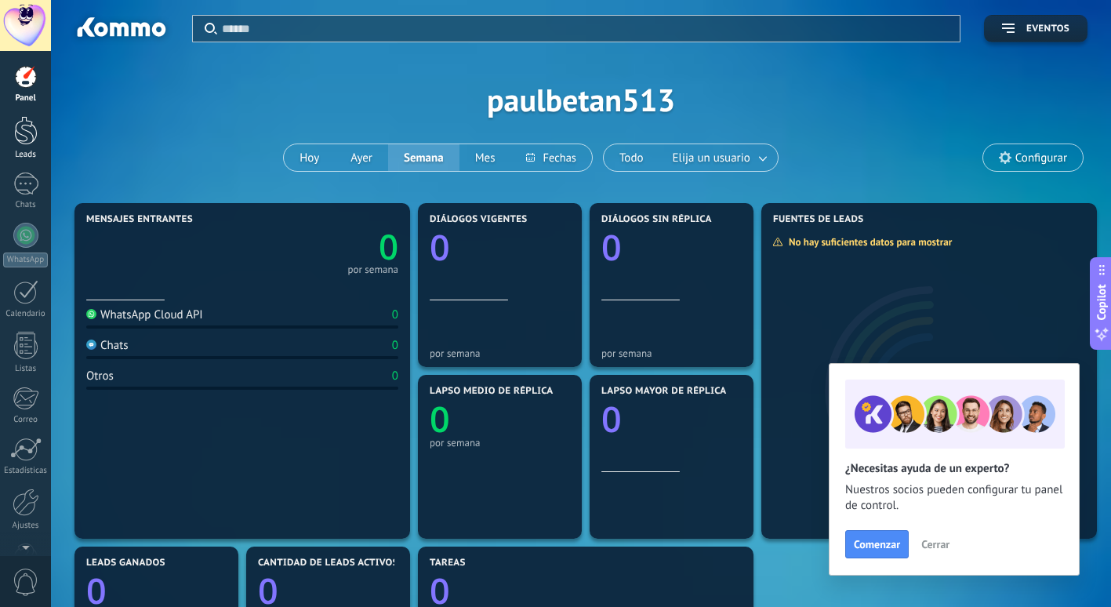
click at [31, 137] on div at bounding box center [26, 130] width 24 height 29
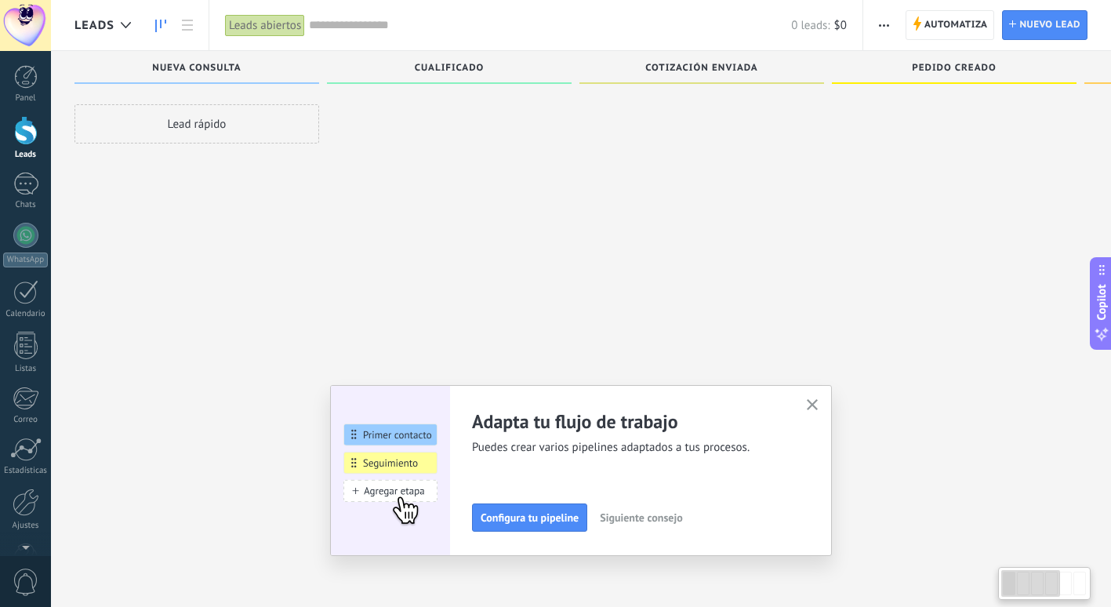
scroll to position [27, 0]
click at [819, 408] on icon "button" at bounding box center [813, 405] width 12 height 12
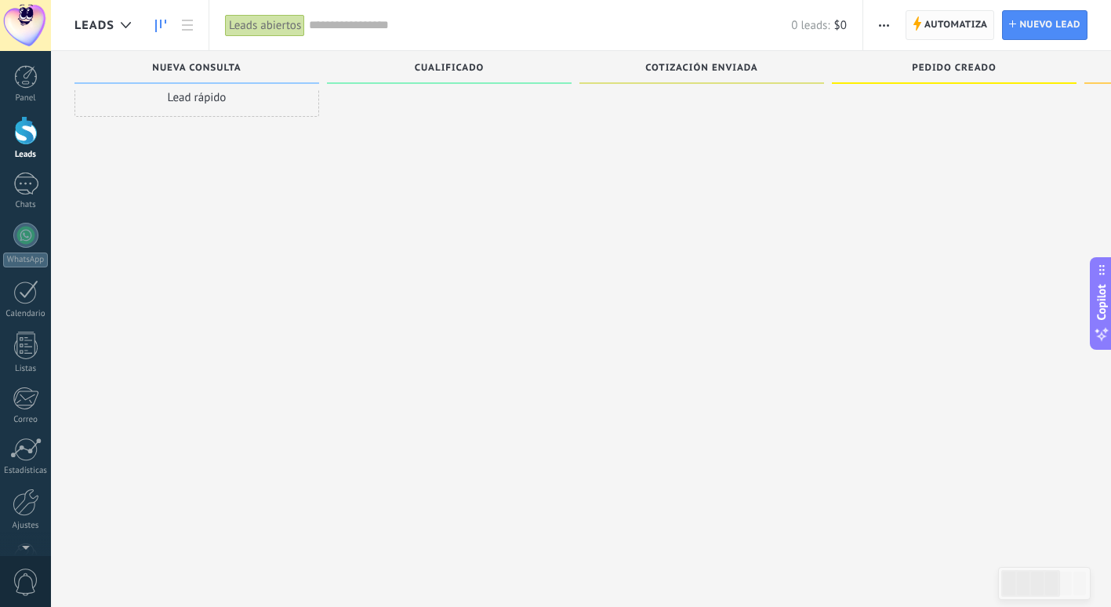
click at [947, 19] on span "Automatiza" at bounding box center [957, 25] width 64 height 28
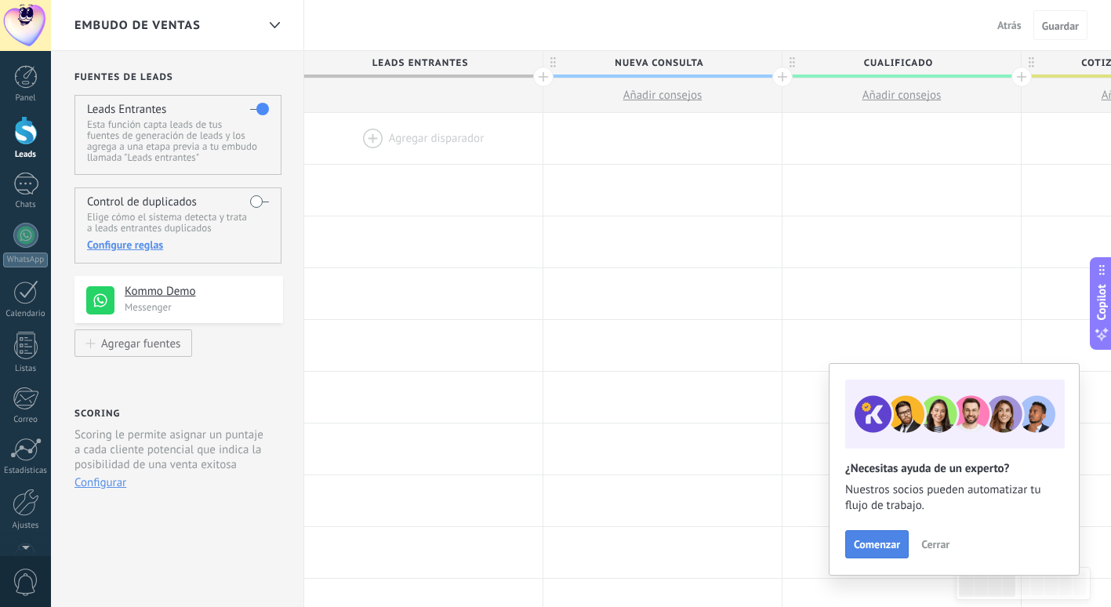
click at [871, 540] on span "Comenzar" at bounding box center [877, 544] width 46 height 11
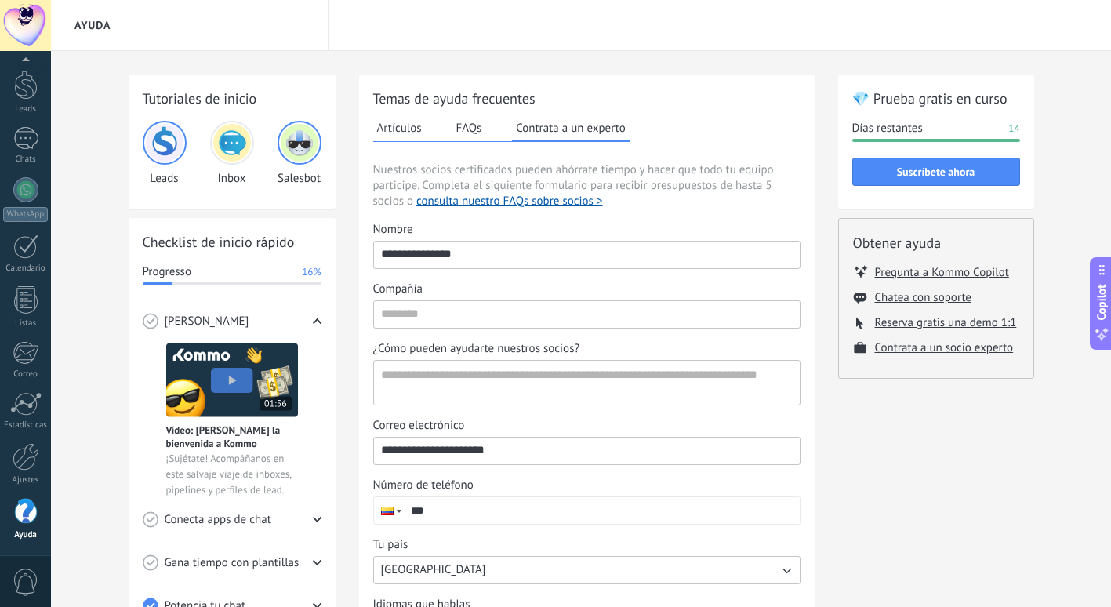
click at [679, 208] on span "Nuestros socios certificados pueden ahórrate tiempo y hacer que todo tu equipo …" at bounding box center [586, 185] width 427 height 47
click at [26, 89] on div at bounding box center [26, 85] width 24 height 29
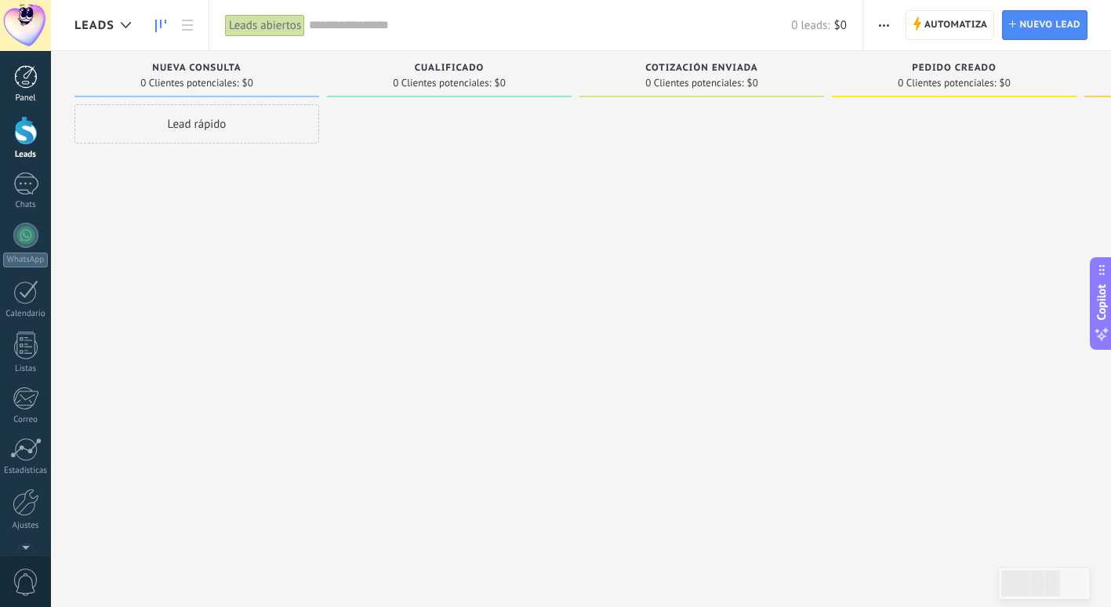
click at [38, 95] on div "Panel" at bounding box center [25, 98] width 45 height 10
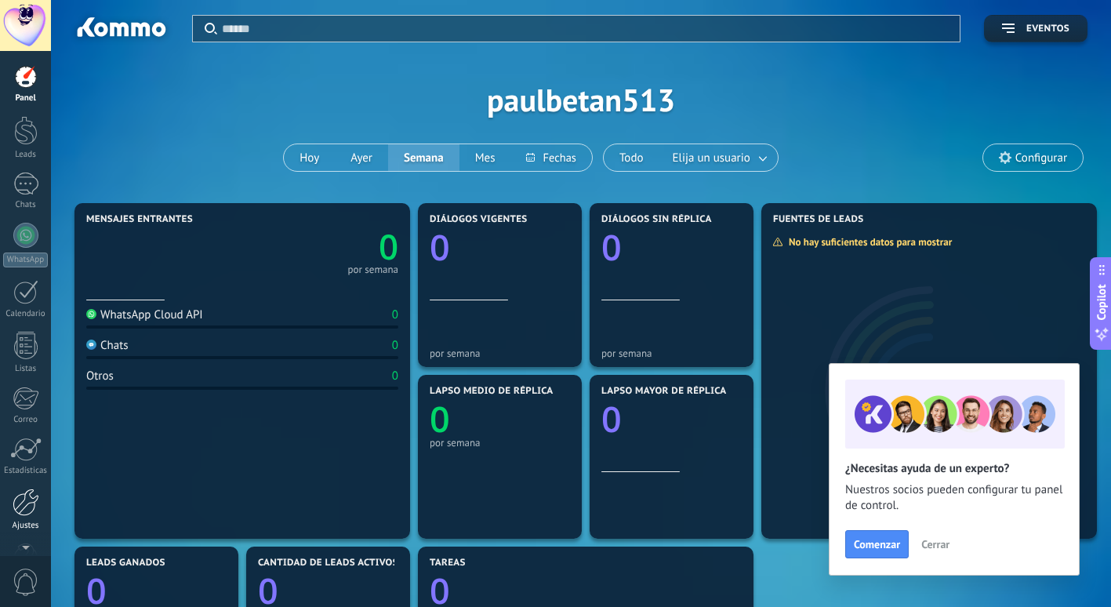
click at [27, 507] on div at bounding box center [26, 502] width 27 height 27
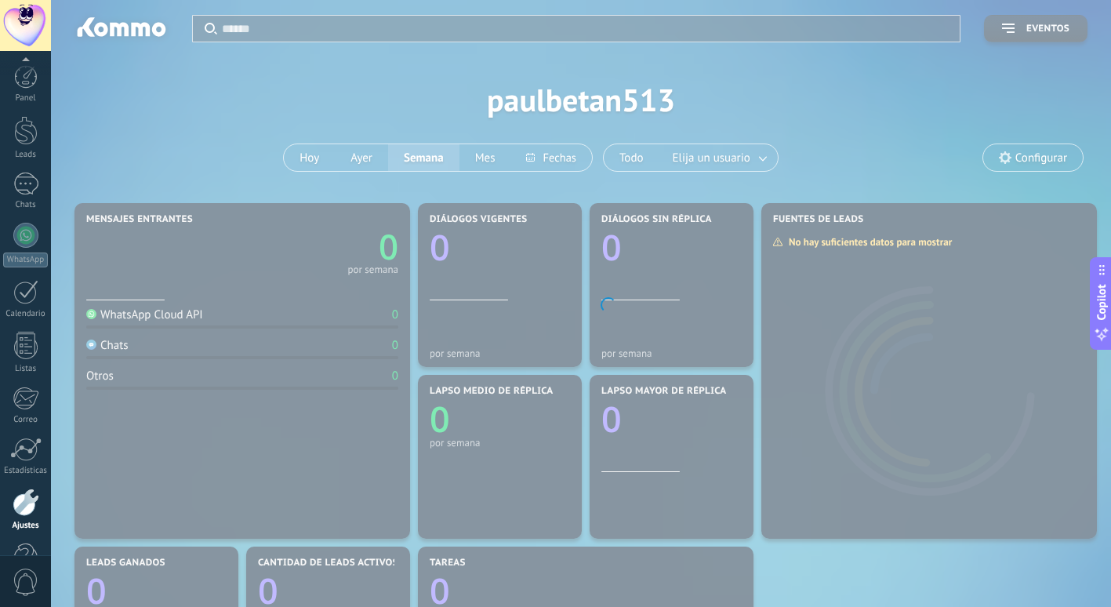
scroll to position [45, 0]
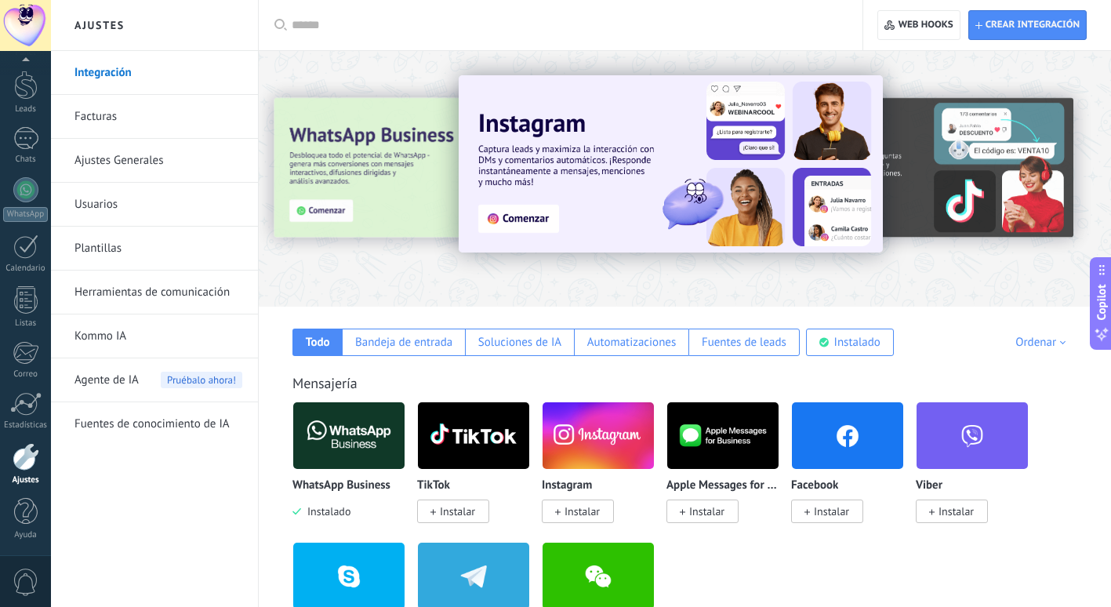
click at [378, 211] on div at bounding box center [301, 177] width 344 height 141
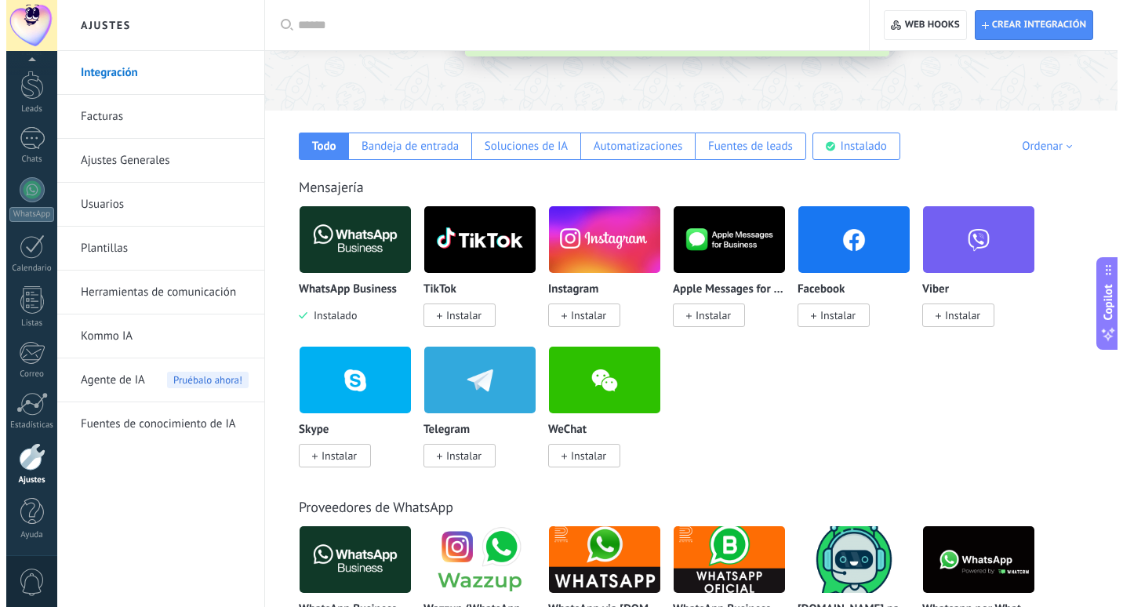
scroll to position [191, 0]
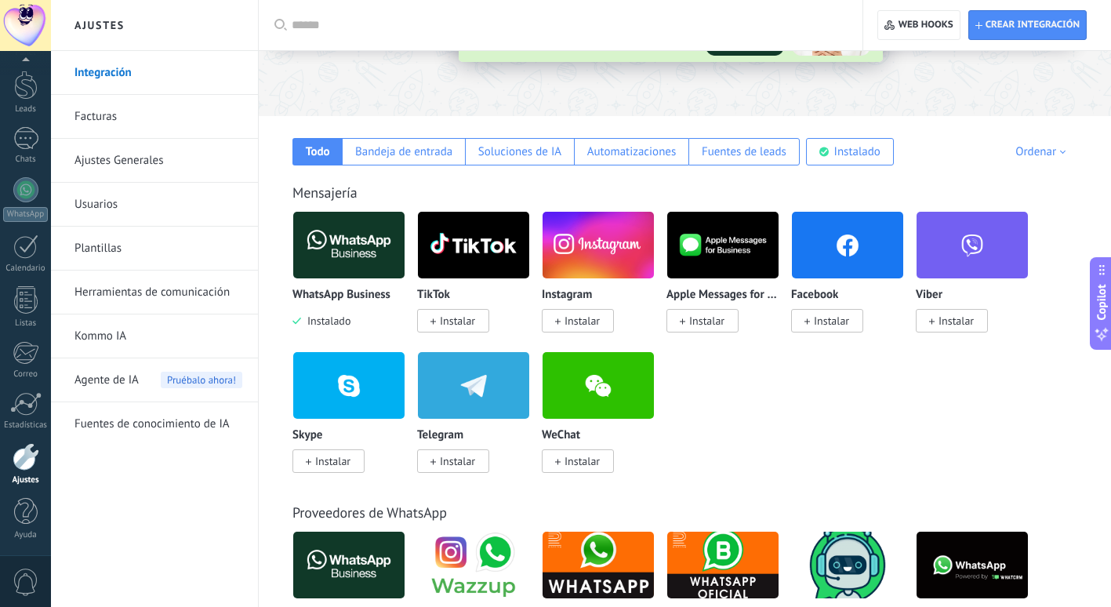
click at [586, 323] on span "Instalar" at bounding box center [582, 321] width 35 height 14
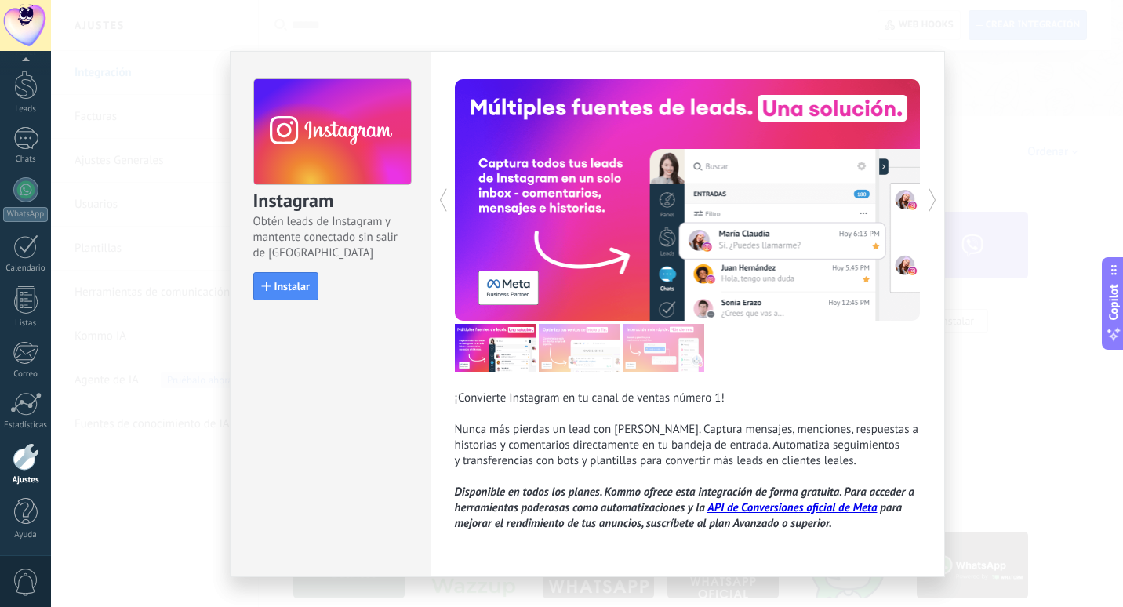
scroll to position [29, 0]
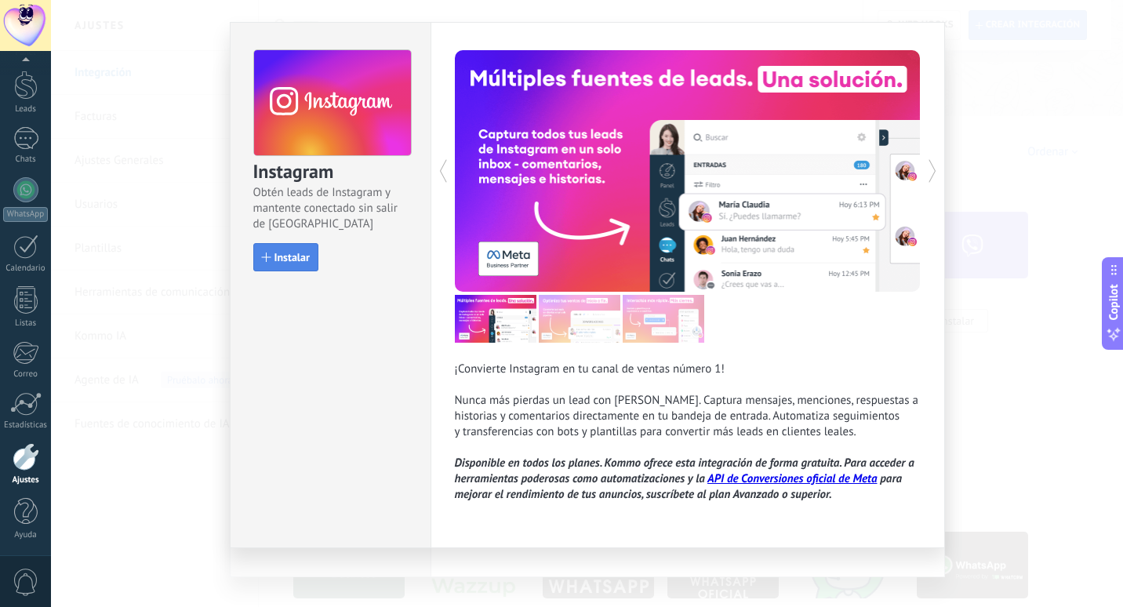
click at [299, 256] on span "Instalar" at bounding box center [291, 257] width 35 height 11
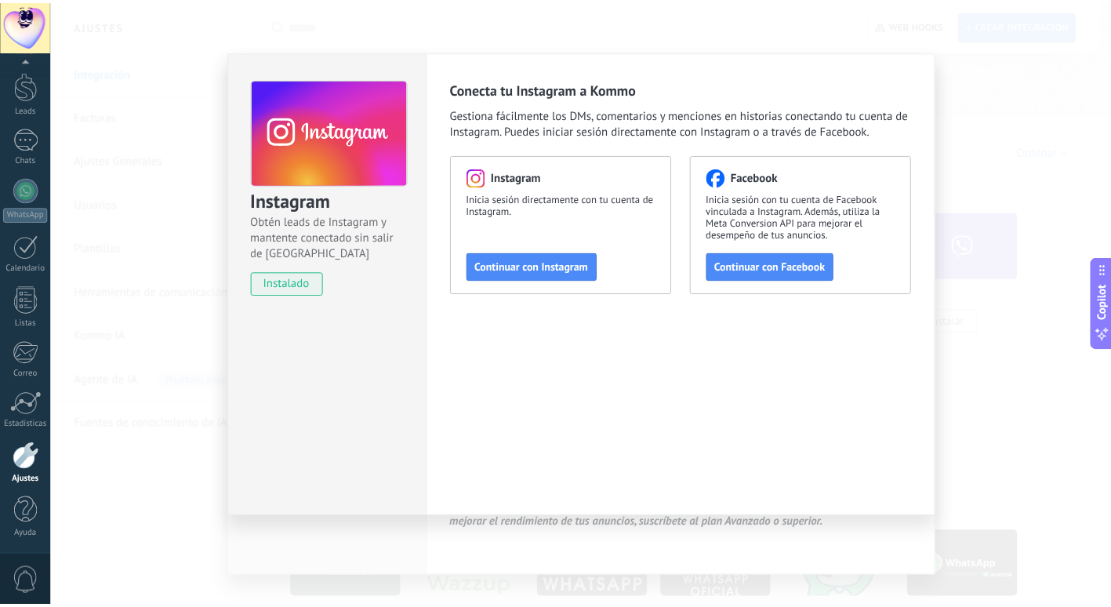
scroll to position [0, 0]
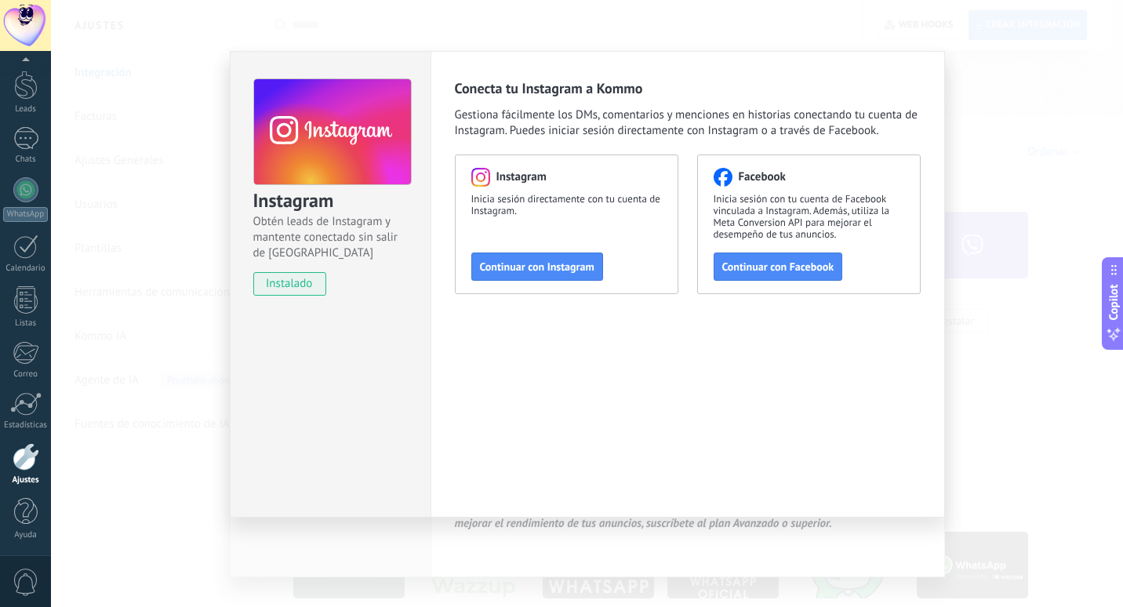
click at [537, 67] on div "Conecta tu Instagram a Kommo Gestiona fácilmente los DMs, comentarios y mencion…" at bounding box center [688, 284] width 514 height 467
click at [1055, 434] on div "Instagram Obtén leads de Instagram y mantente conectado sin salir de Kommo inst…" at bounding box center [587, 303] width 1072 height 607
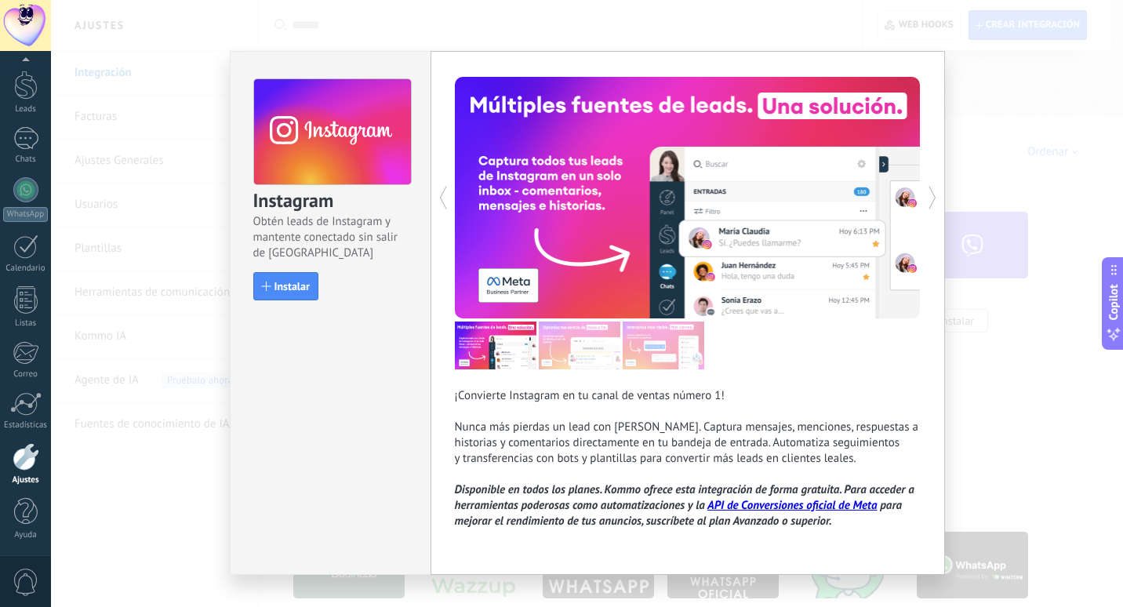
click at [998, 158] on div "Instagram Obtén leads de Instagram y mantente conectado sin salir de Kommo Inst…" at bounding box center [587, 303] width 1072 height 607
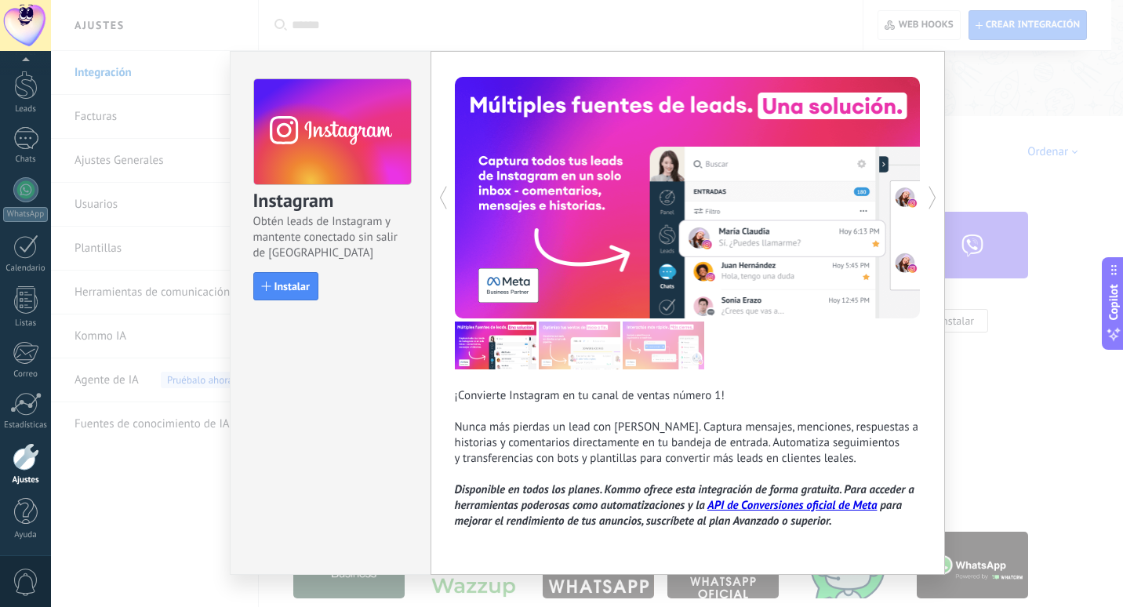
click at [931, 195] on icon at bounding box center [933, 198] width 8 height 24
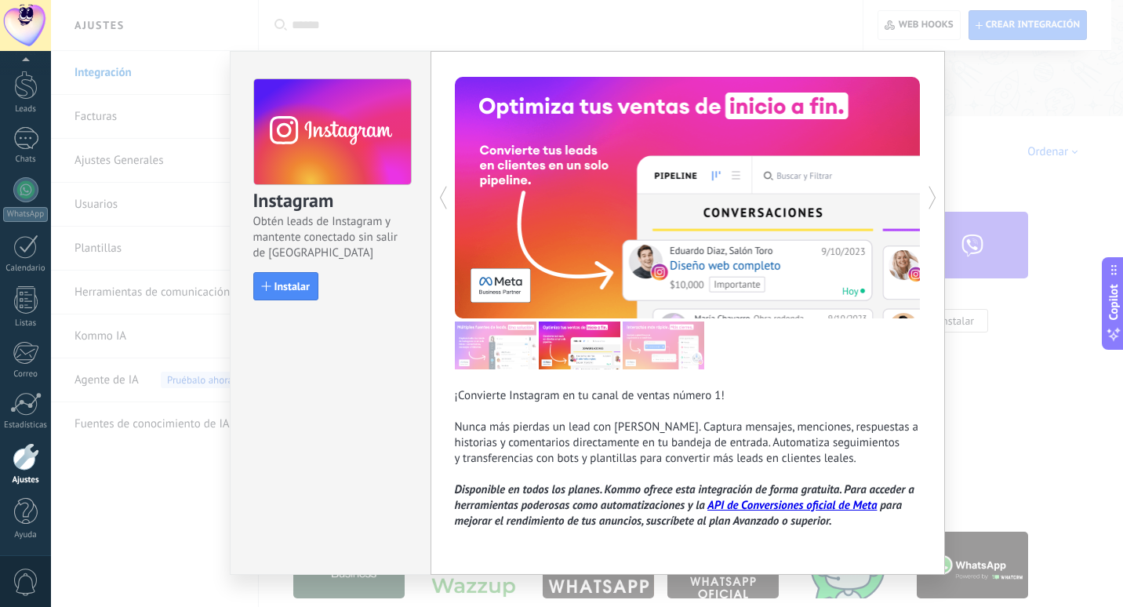
click at [931, 195] on icon at bounding box center [933, 198] width 8 height 24
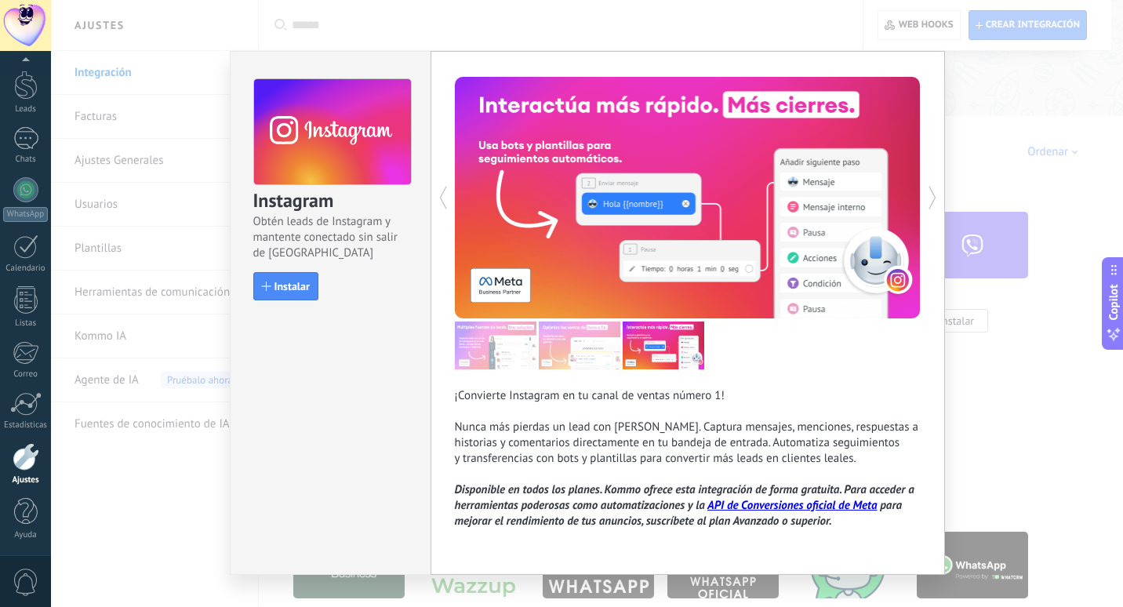
click at [931, 195] on icon at bounding box center [933, 198] width 8 height 24
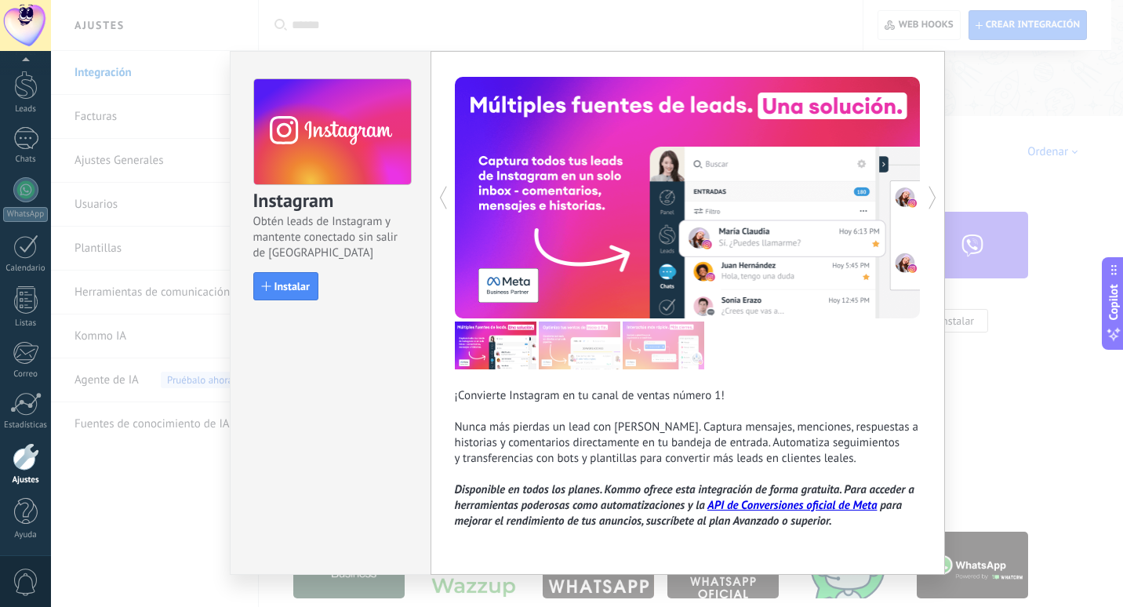
click at [166, 224] on div "Instagram Obtén leads de Instagram y mantente conectado sin salir de Kommo Inst…" at bounding box center [587, 303] width 1072 height 607
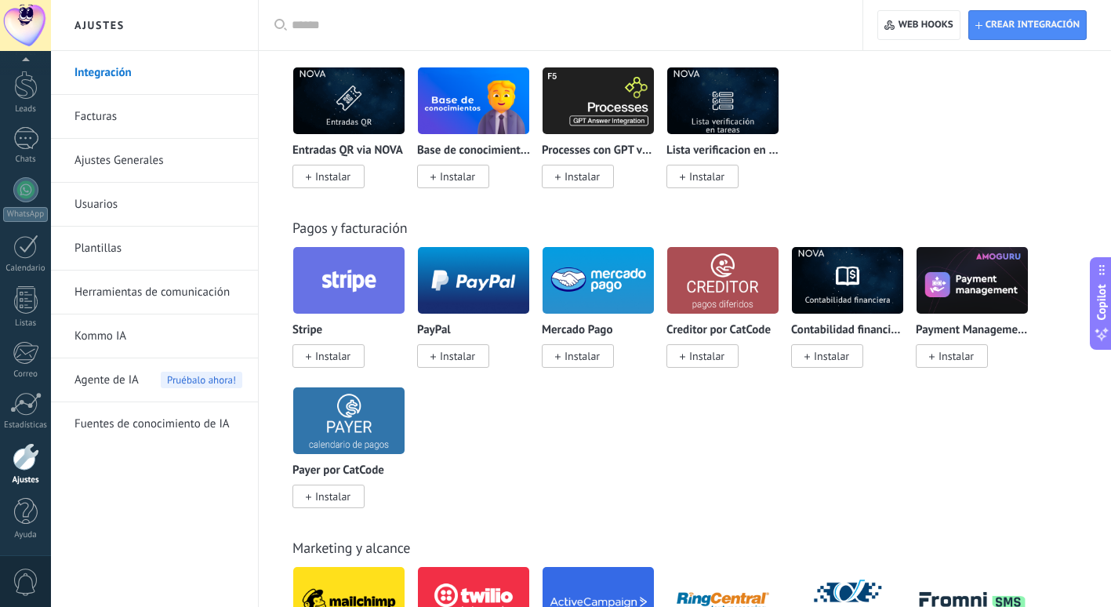
scroll to position [2509, 0]
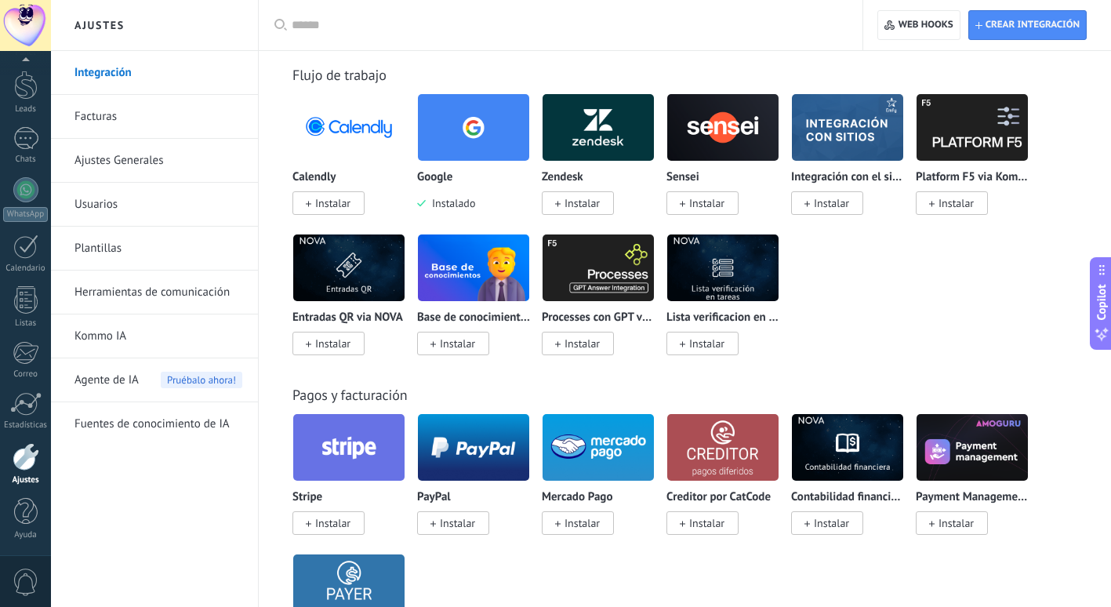
click at [144, 151] on link "Ajustes Generales" at bounding box center [159, 161] width 168 height 44
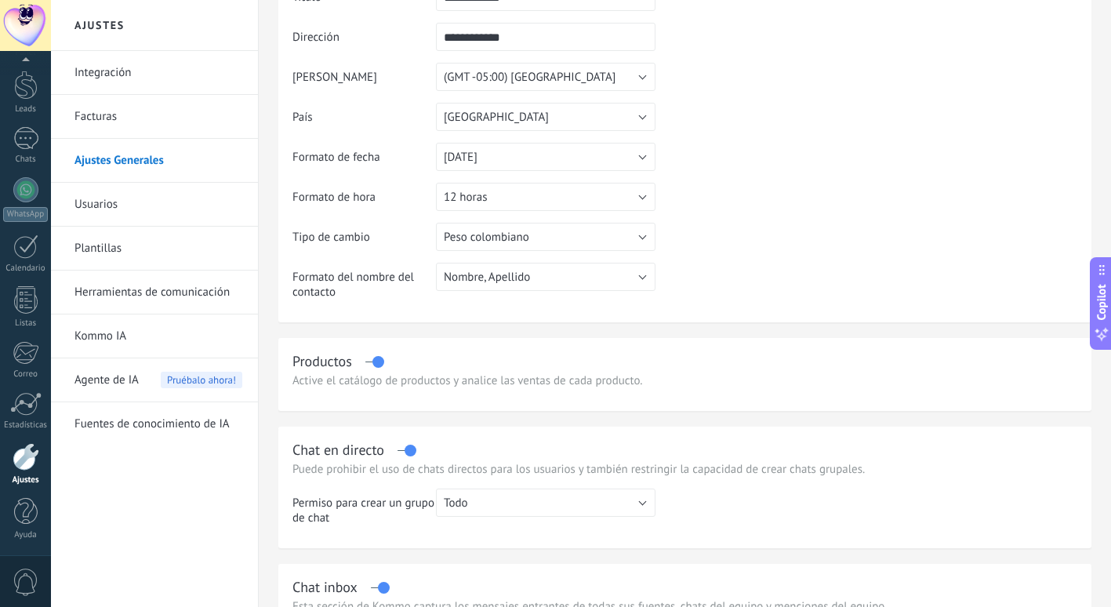
scroll to position [145, 0]
click at [380, 362] on label at bounding box center [374, 361] width 18 height 1
click at [380, 363] on div "Productos" at bounding box center [685, 360] width 785 height 18
click at [377, 362] on div "Productos" at bounding box center [685, 360] width 785 height 18
click at [376, 362] on label at bounding box center [374, 361] width 18 height 1
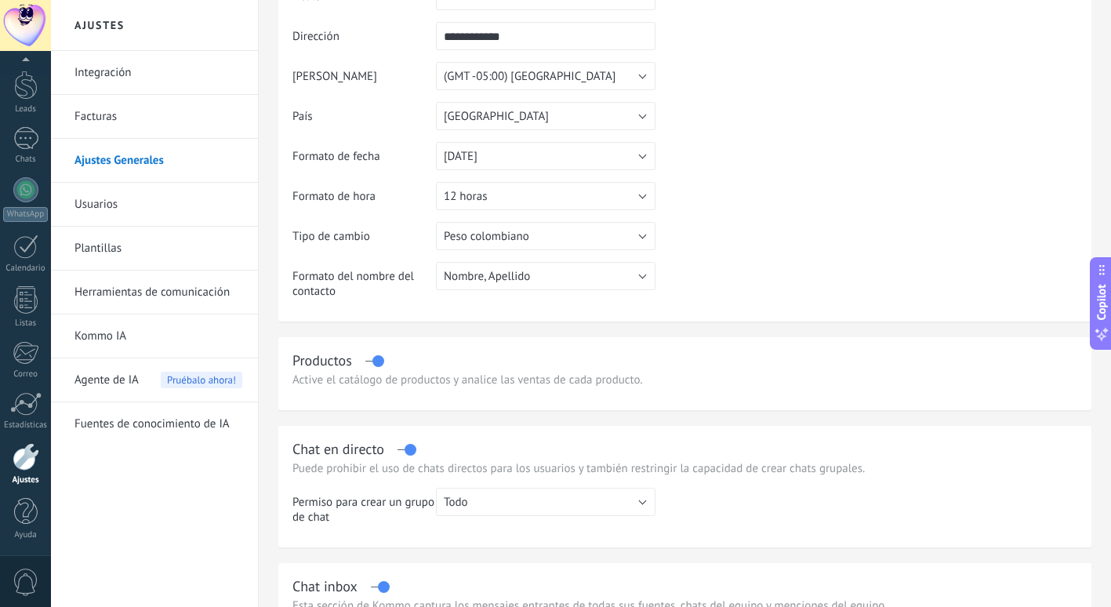
drag, startPoint x: 376, startPoint y: 364, endPoint x: 605, endPoint y: 360, distance: 229.8
click at [605, 360] on div "Productos" at bounding box center [685, 360] width 785 height 18
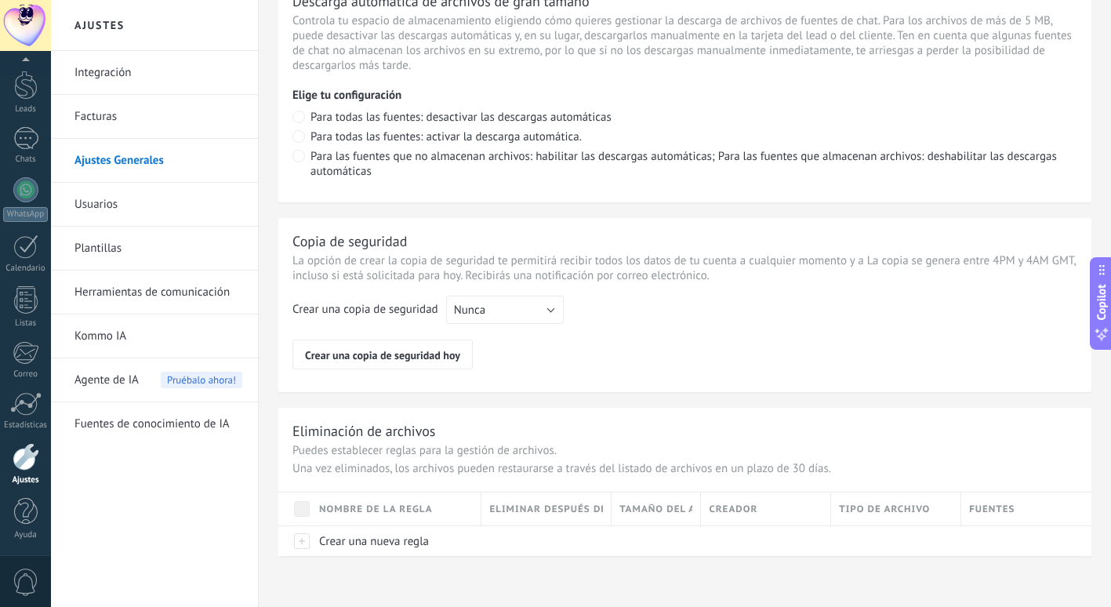
scroll to position [1162, 0]
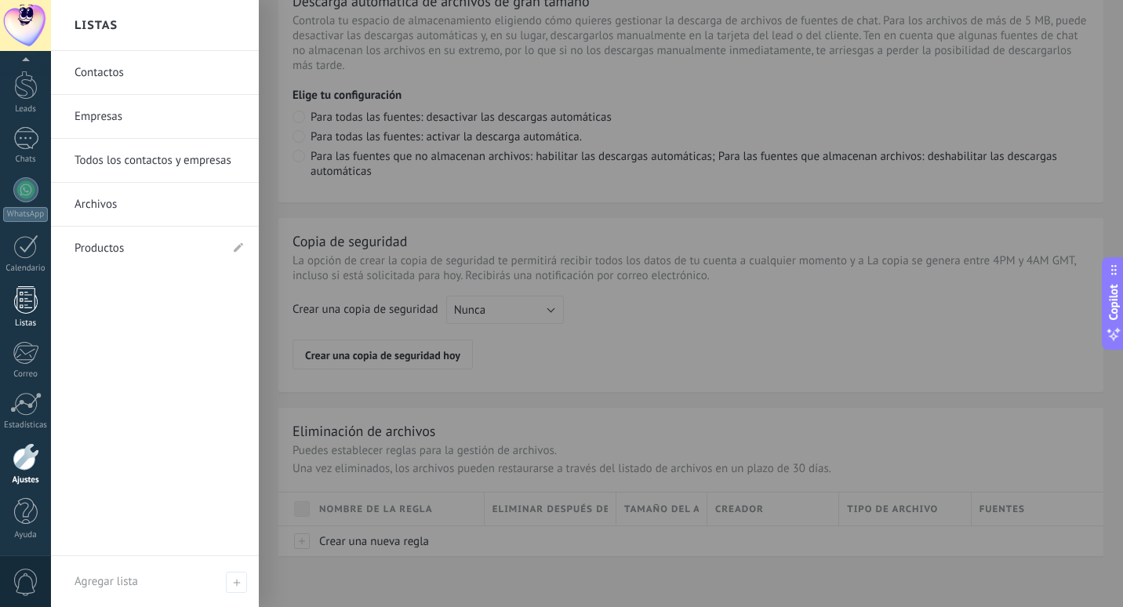
click at [30, 300] on div at bounding box center [26, 299] width 24 height 27
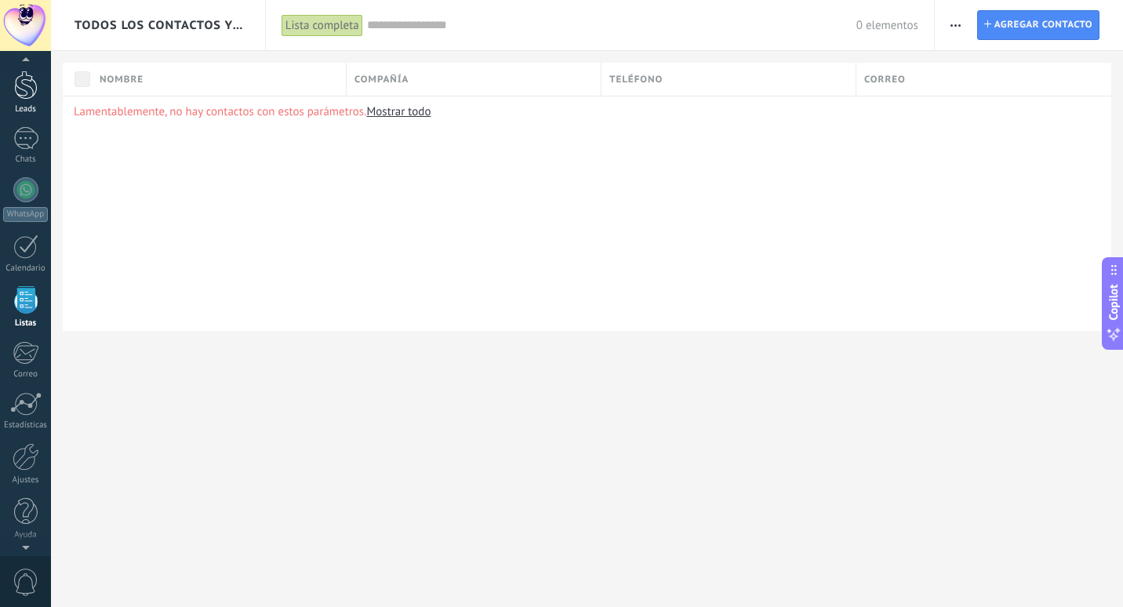
scroll to position [41, 0]
click at [24, 84] on div at bounding box center [26, 89] width 24 height 29
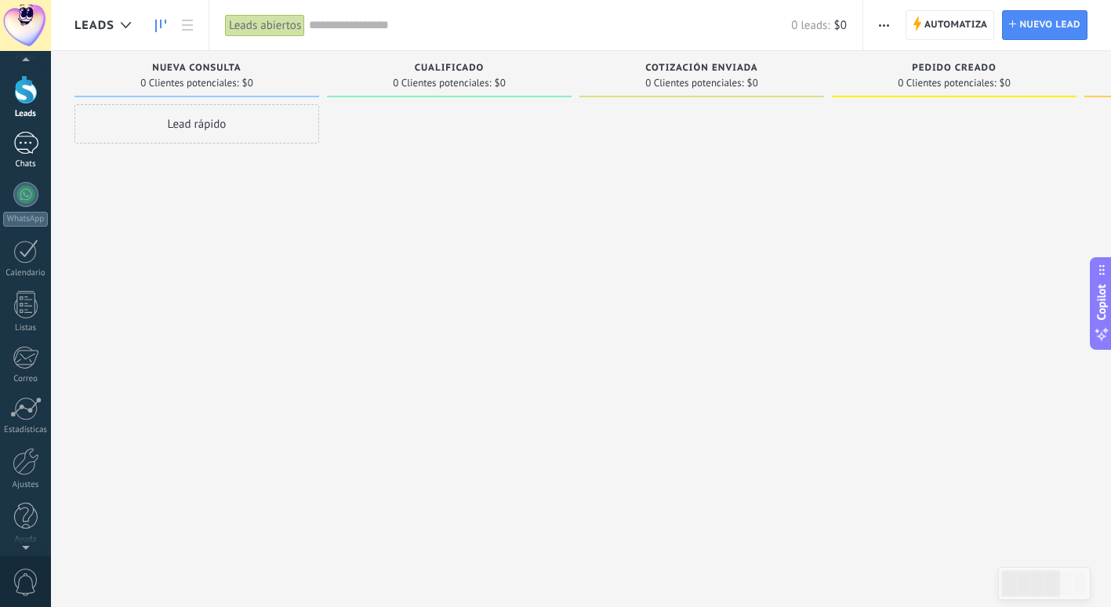
click at [24, 147] on div at bounding box center [25, 143] width 25 height 23
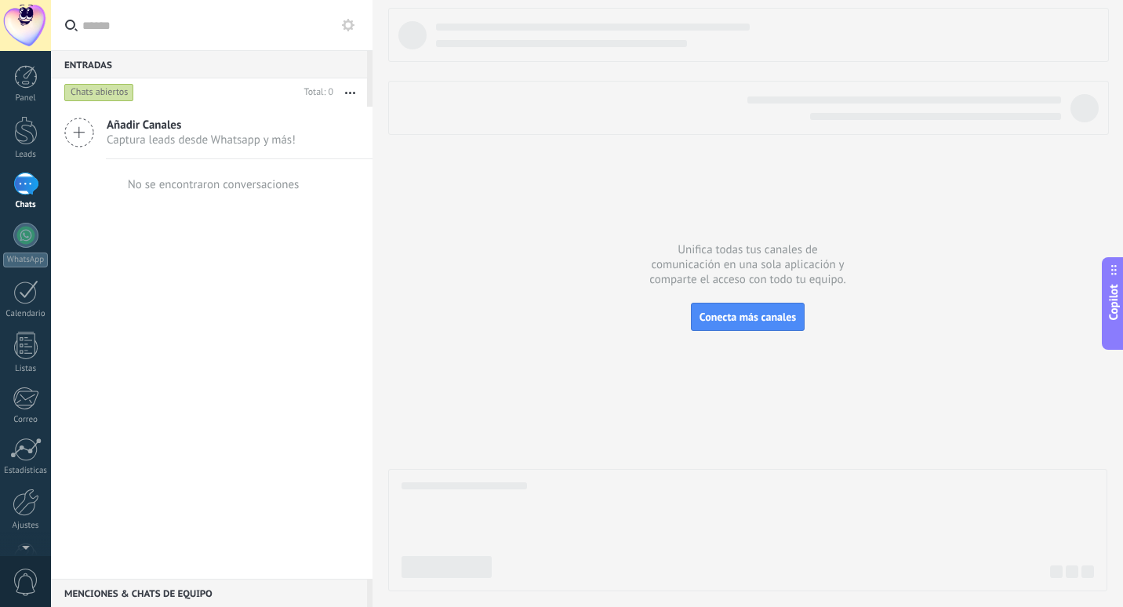
click at [1118, 307] on span "Copilot" at bounding box center [1114, 303] width 16 height 36
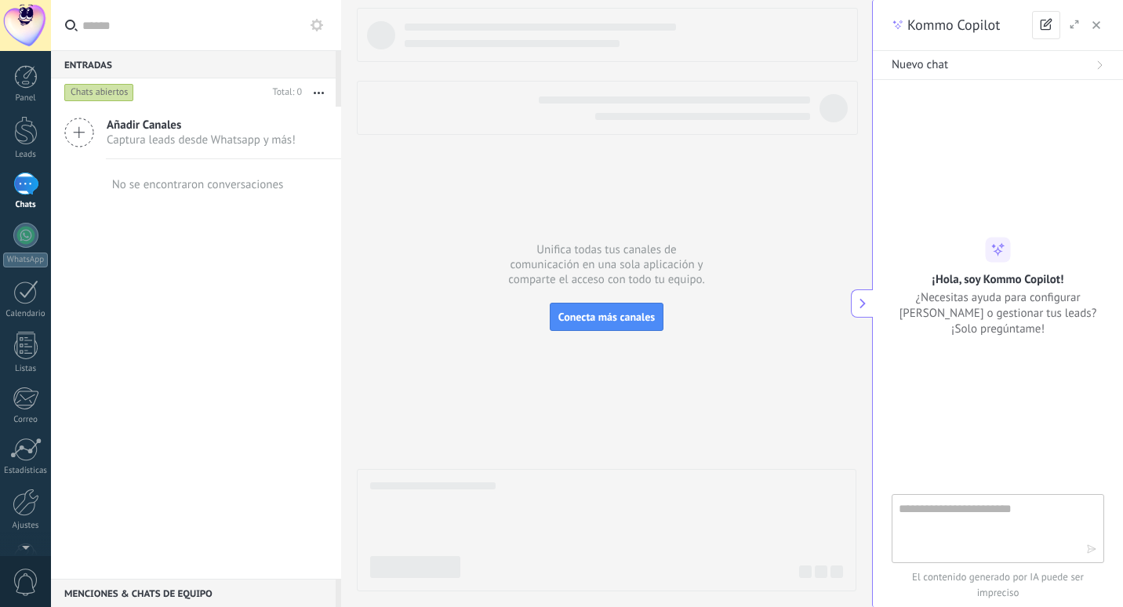
click at [980, 537] on textarea at bounding box center [992, 528] width 187 height 56
type textarea "**********"
click at [1096, 552] on icon "button" at bounding box center [1091, 549] width 11 height 11
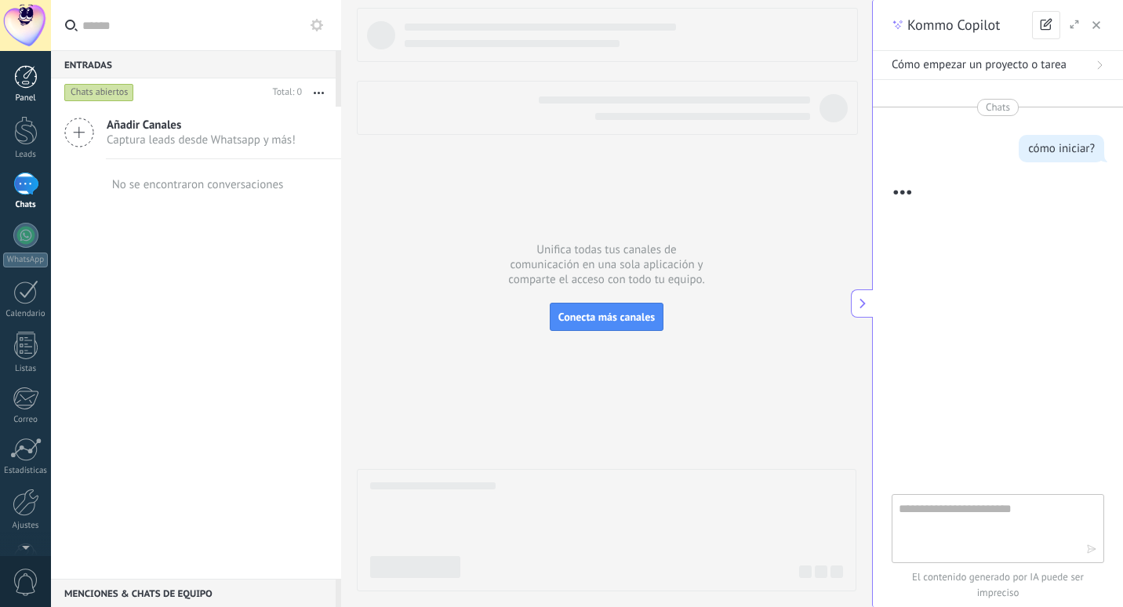
click at [13, 71] on link "Panel" at bounding box center [25, 84] width 51 height 38
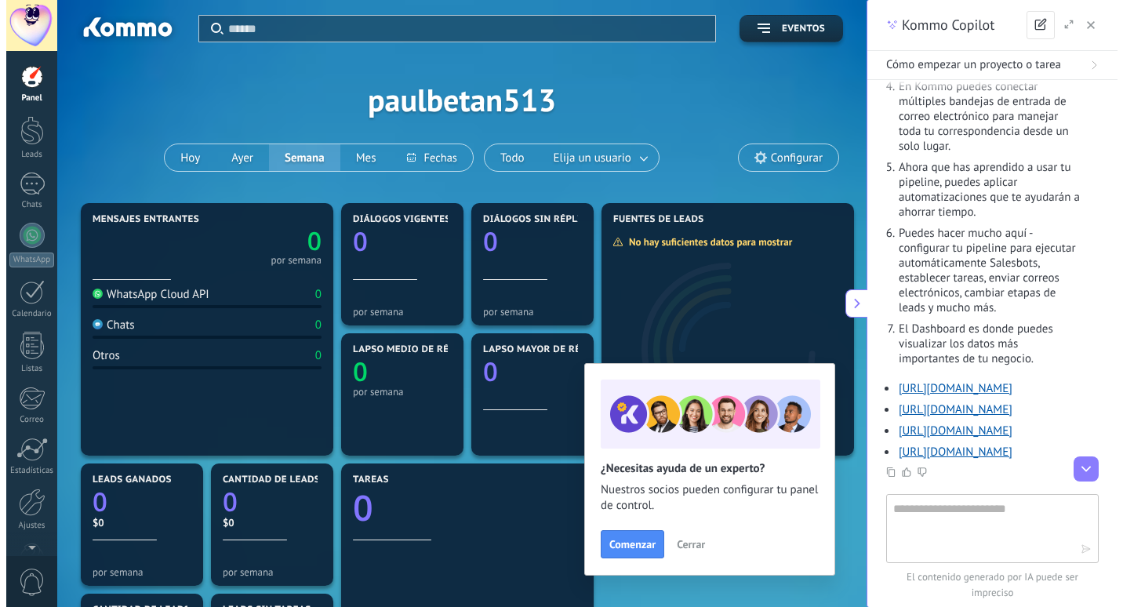
scroll to position [315, 0]
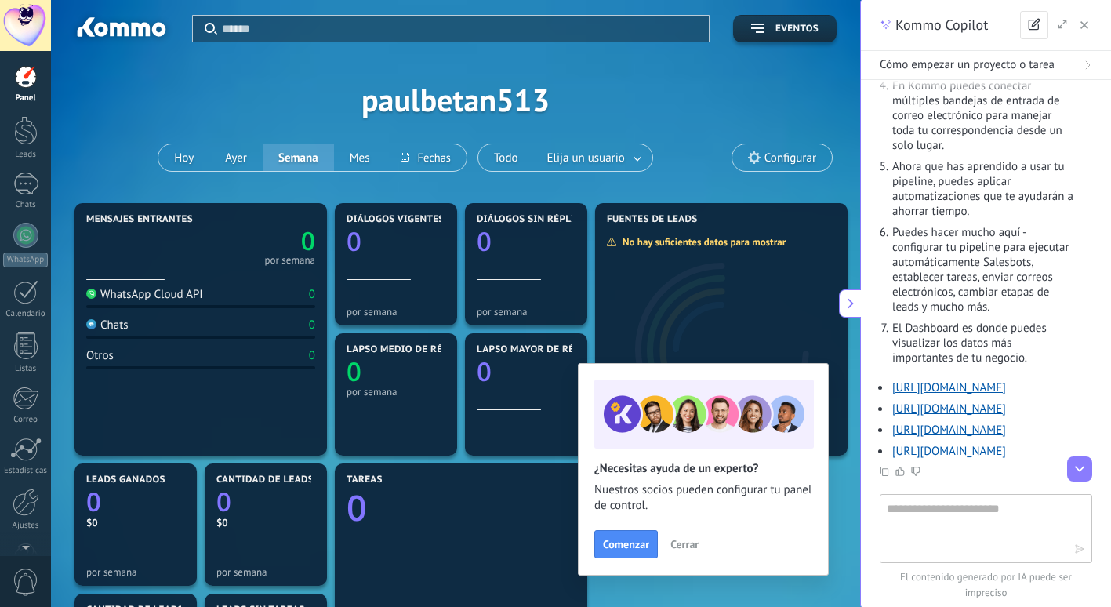
click at [687, 541] on span "Cerrar" at bounding box center [685, 544] width 28 height 11
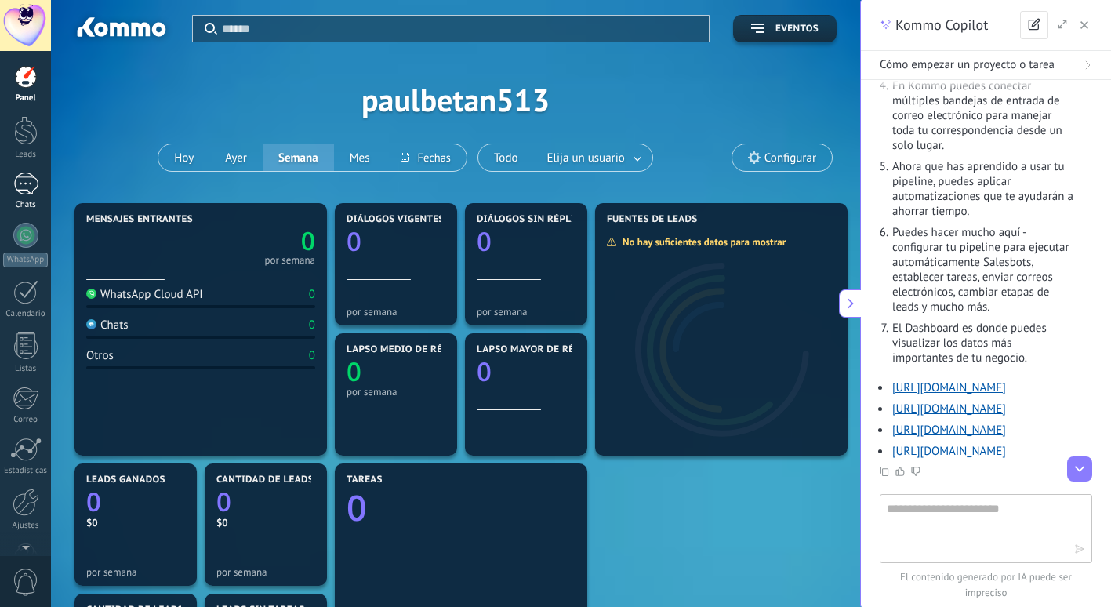
click at [29, 203] on div "Chats" at bounding box center [25, 205] width 45 height 10
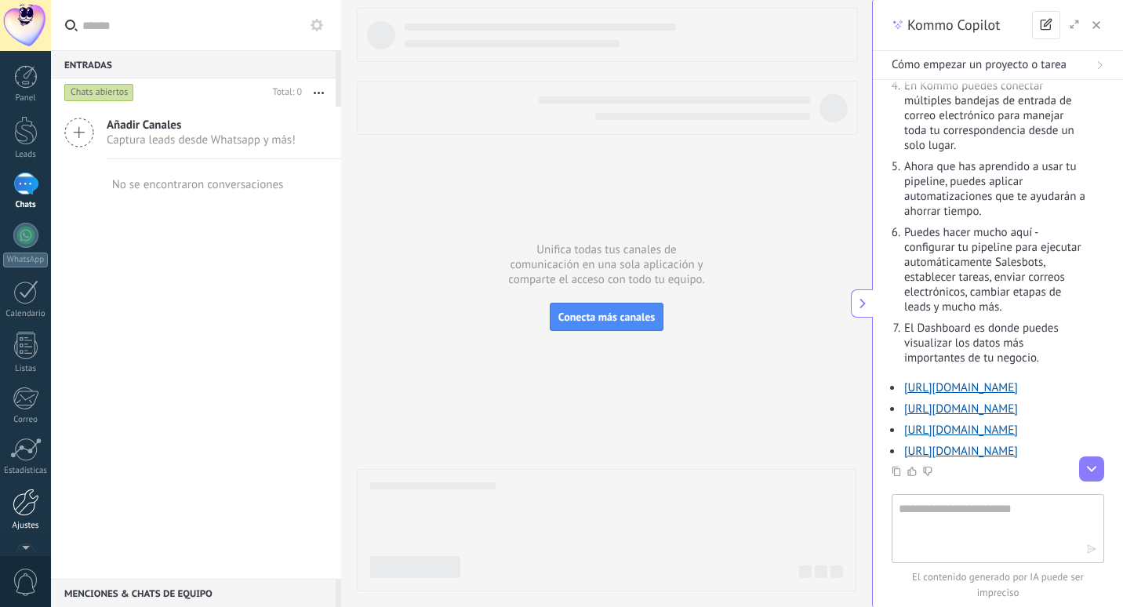
click at [31, 513] on div at bounding box center [26, 502] width 27 height 27
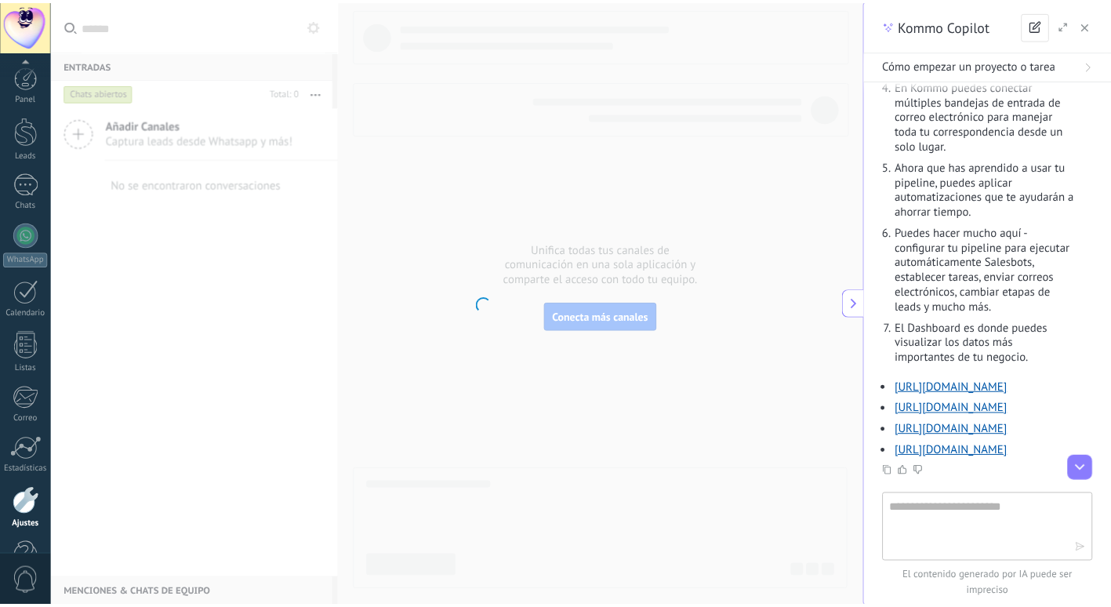
scroll to position [45, 0]
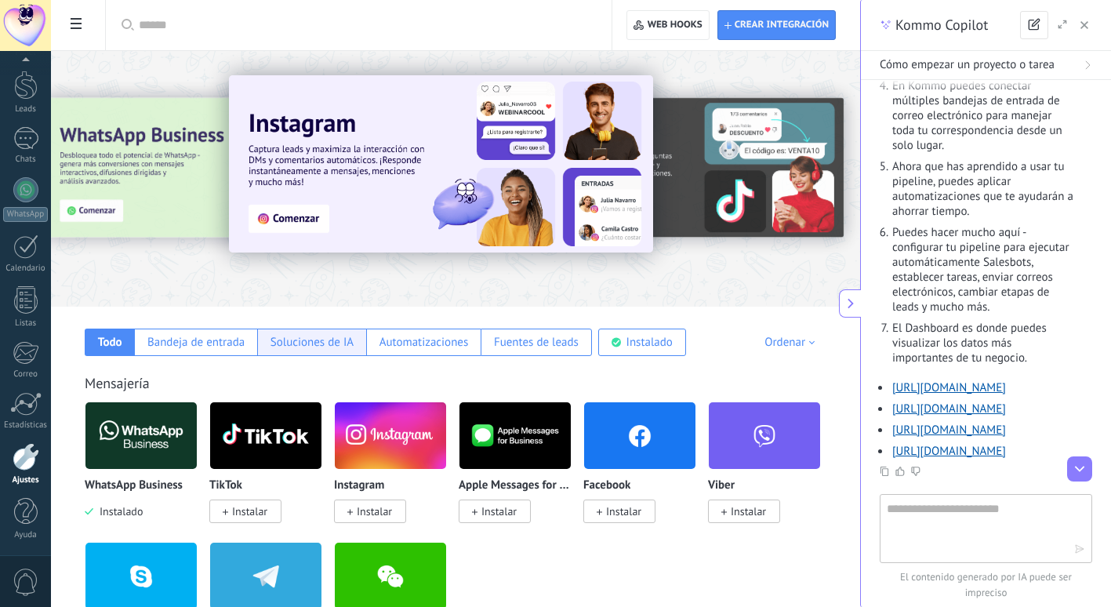
click at [322, 353] on div "Soluciones de IA" at bounding box center [311, 342] width 109 height 27
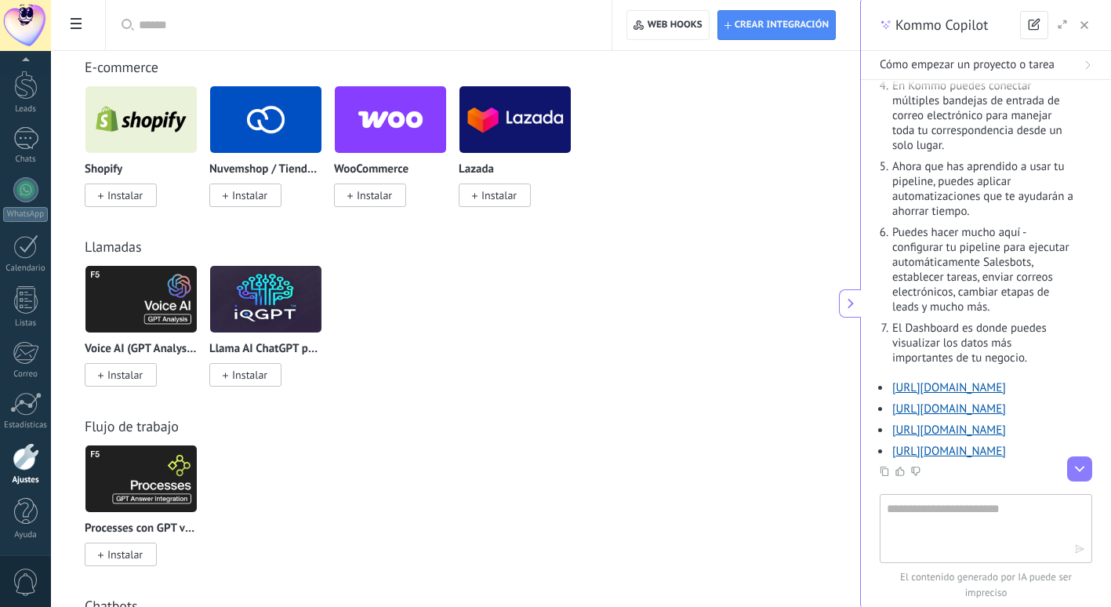
scroll to position [496, 0]
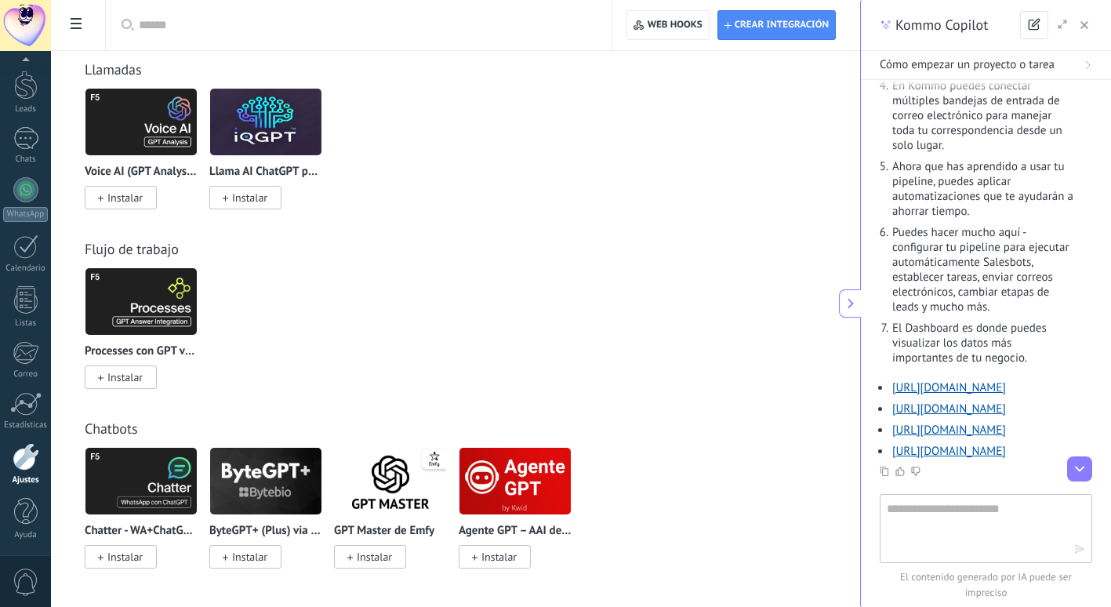
click at [153, 467] on img at bounding box center [140, 481] width 111 height 76
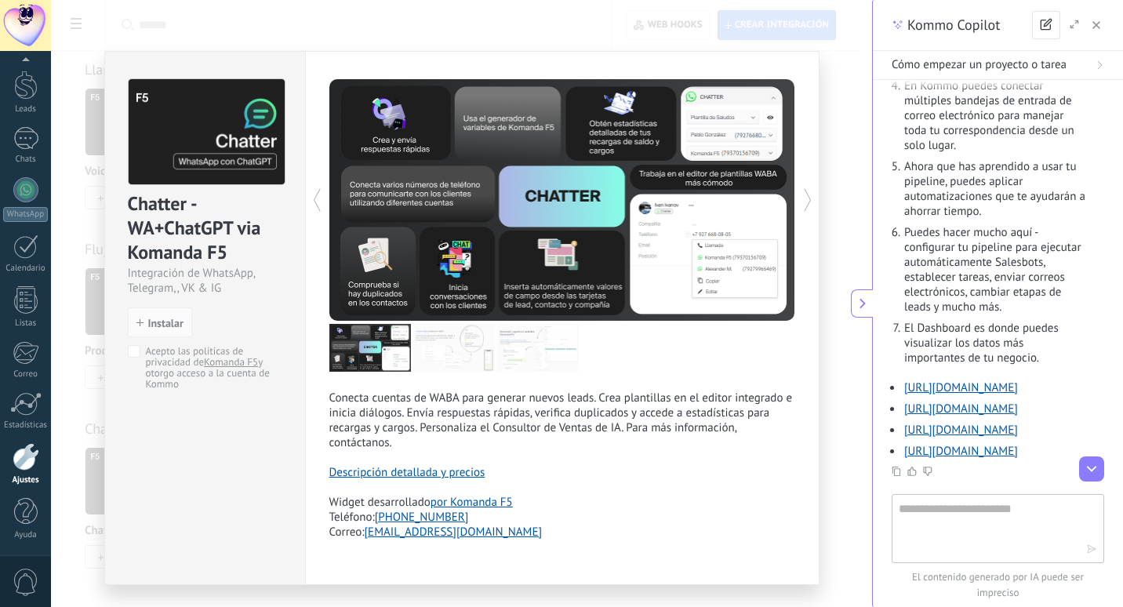
click at [70, 317] on div "Chatter - WA+ChatGPT via Komanda F5 Integración de WhatsApp, Telegram,, VK & IG…" at bounding box center [461, 303] width 821 height 607
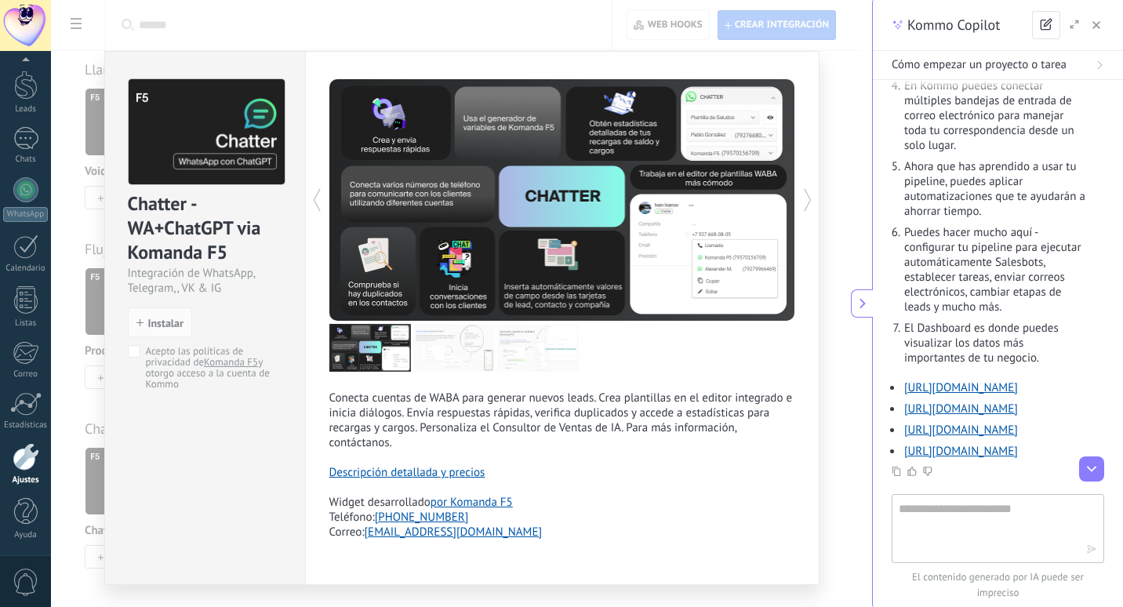
click at [834, 213] on div "Chatter - WA+ChatGPT via Komanda F5 Integración de WhatsApp, Telegram,, VK & IG…" at bounding box center [461, 303] width 821 height 607
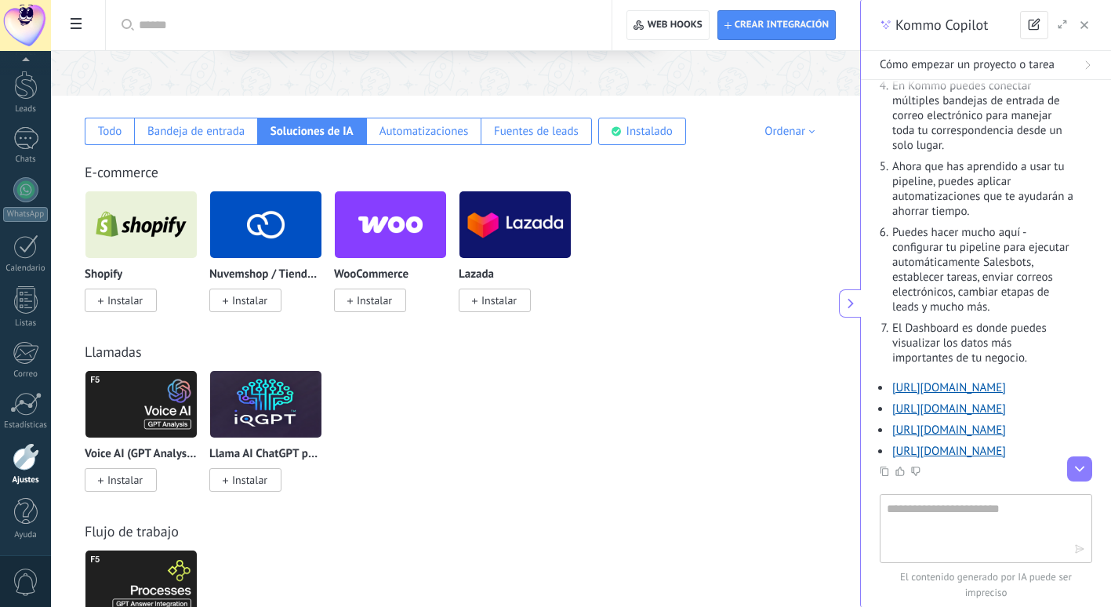
scroll to position [213, 0]
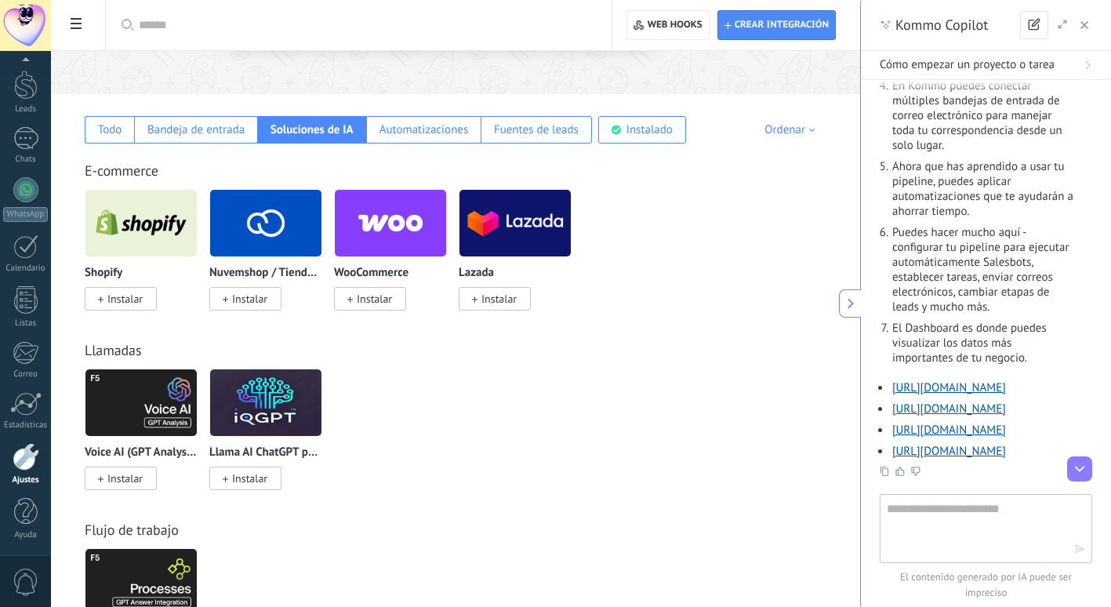
click at [151, 241] on img at bounding box center [140, 223] width 111 height 76
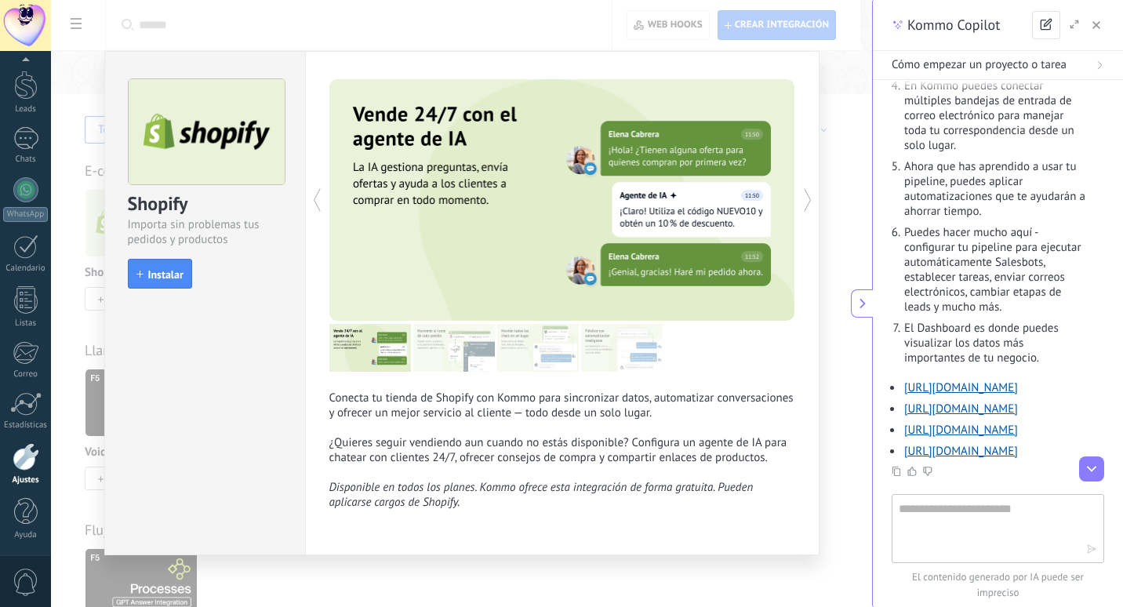
click at [831, 206] on div "Shopify Importa sin problemas tus pedidos y productos install Instalar Conecta …" at bounding box center [461, 303] width 821 height 607
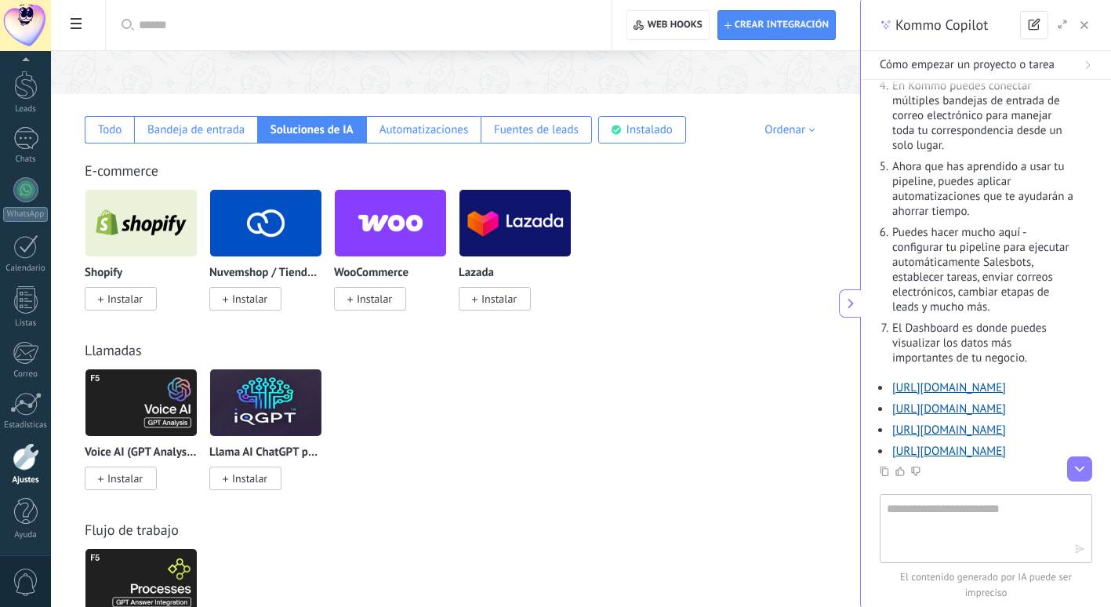
click at [184, 409] on img at bounding box center [140, 403] width 111 height 76
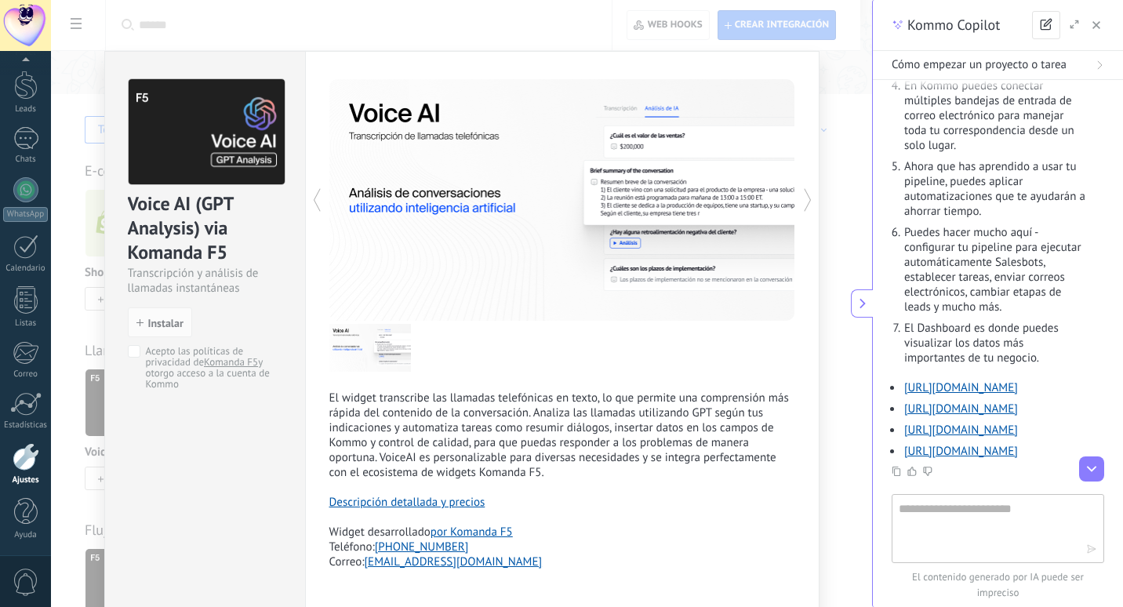
click at [853, 301] on icon at bounding box center [846, 304] width 16 height 16
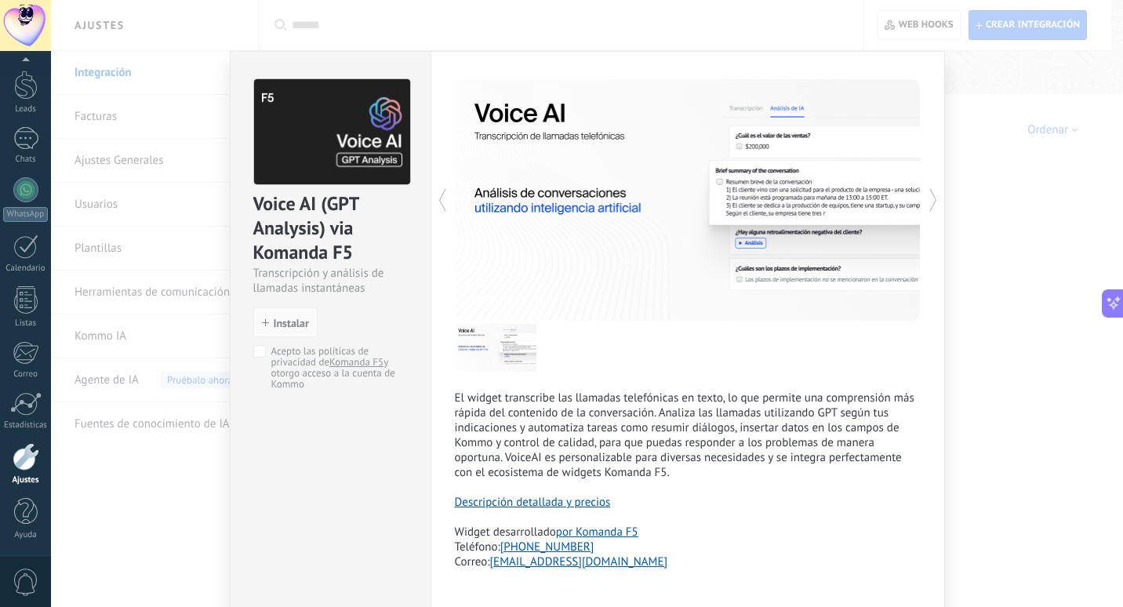
click at [969, 358] on div "Voice AI (GPT Analysis) via Komanda F5 Transcripción y análisis de llamadas ins…" at bounding box center [587, 303] width 1072 height 607
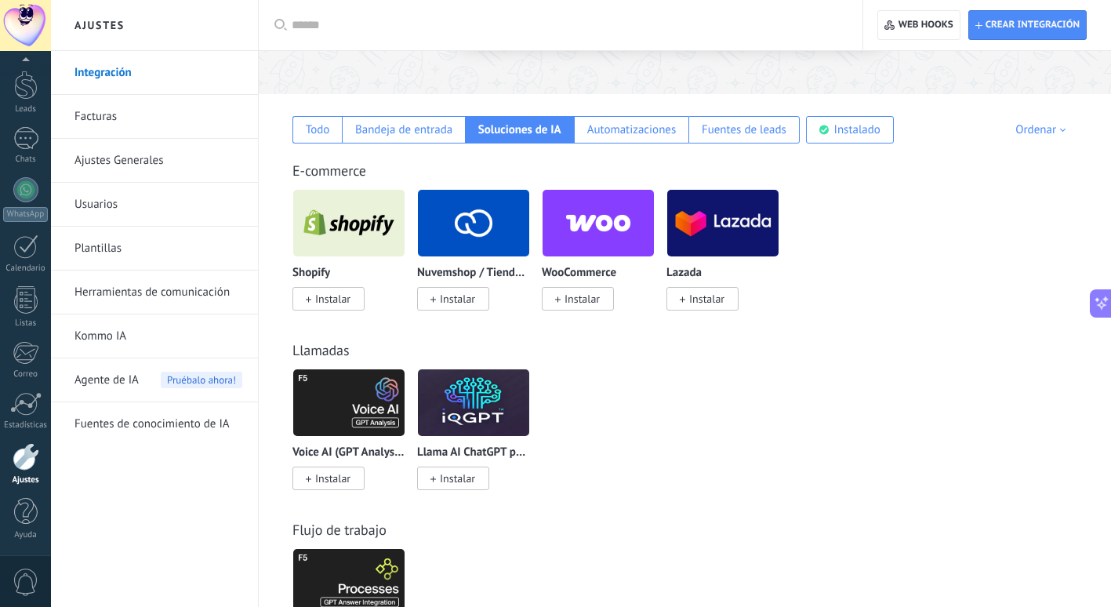
click at [466, 428] on img at bounding box center [473, 403] width 111 height 76
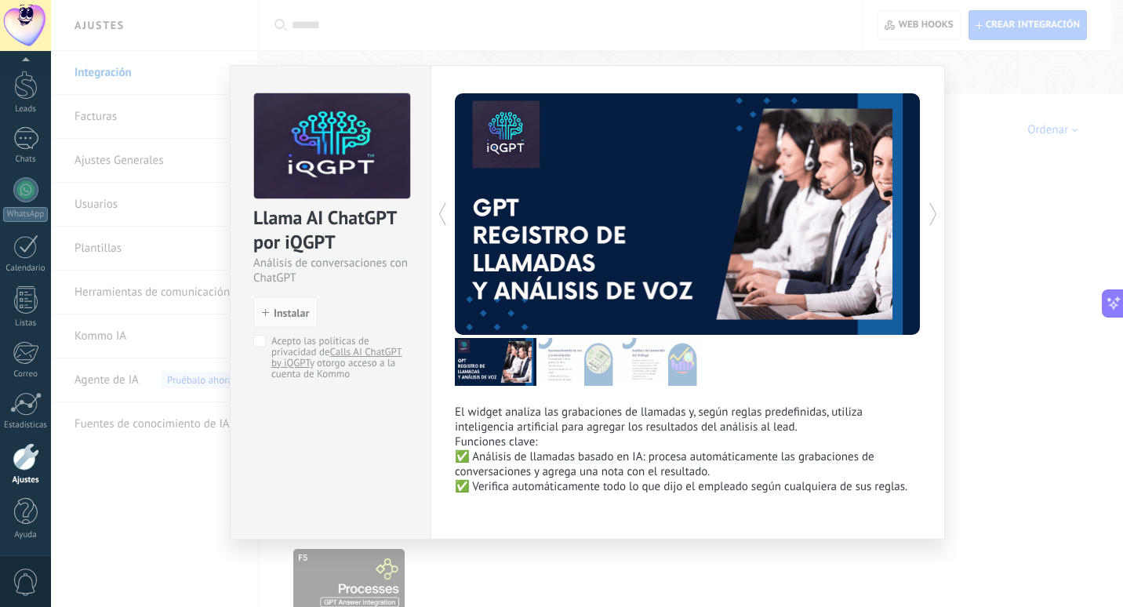
click at [990, 379] on div "Llama AI ChatGPT por iQGPT Análisis de conversaciones con ChatGPT install Insta…" at bounding box center [587, 303] width 1072 height 607
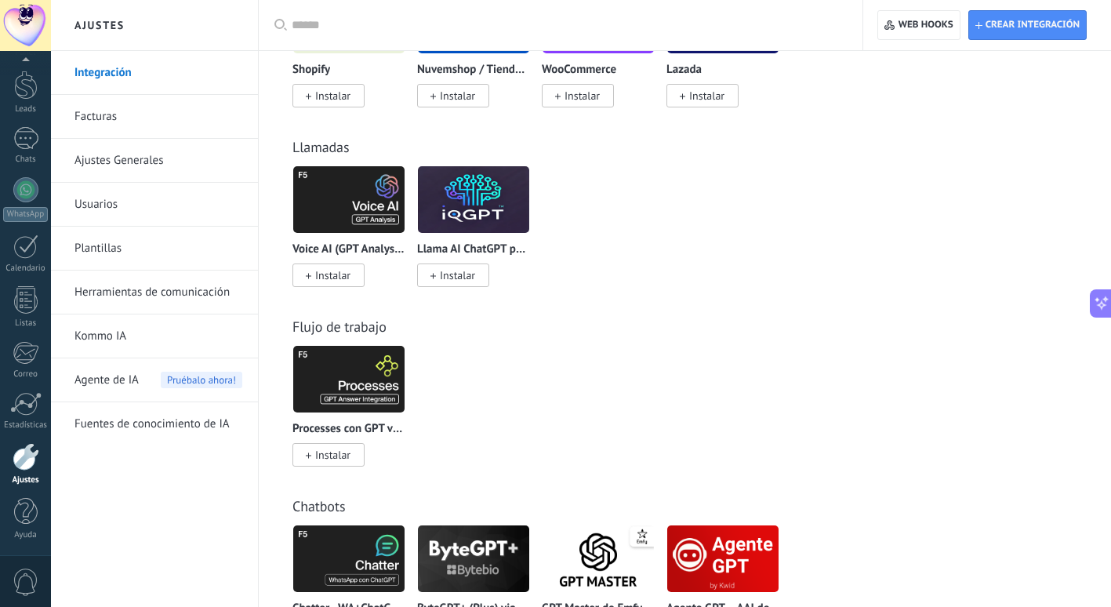
scroll to position [416, 0]
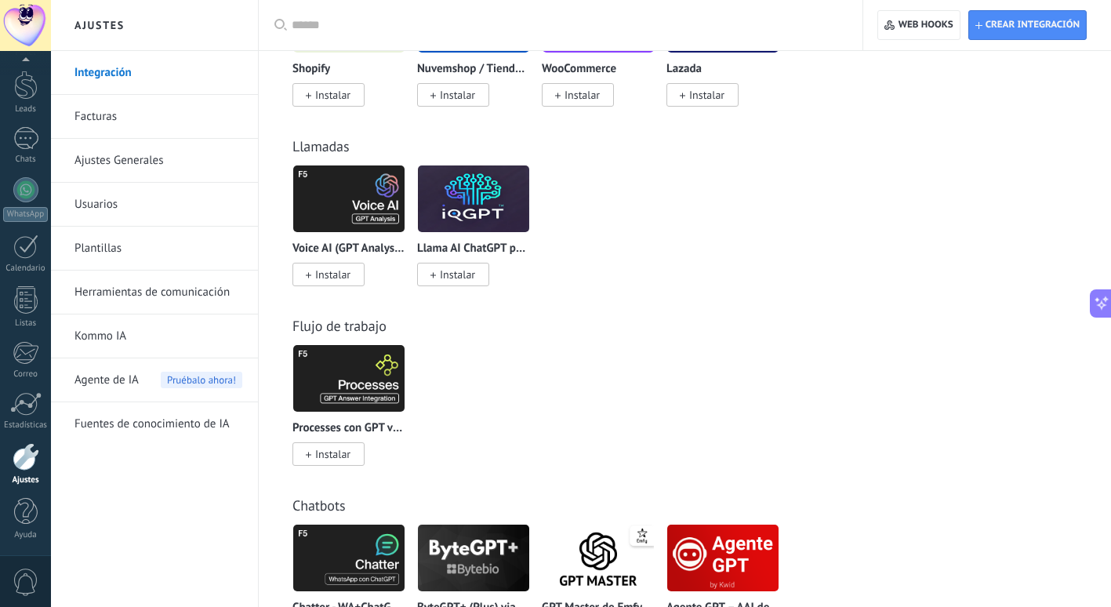
click at [191, 289] on link "Herramientas de comunicación" at bounding box center [159, 293] width 168 height 44
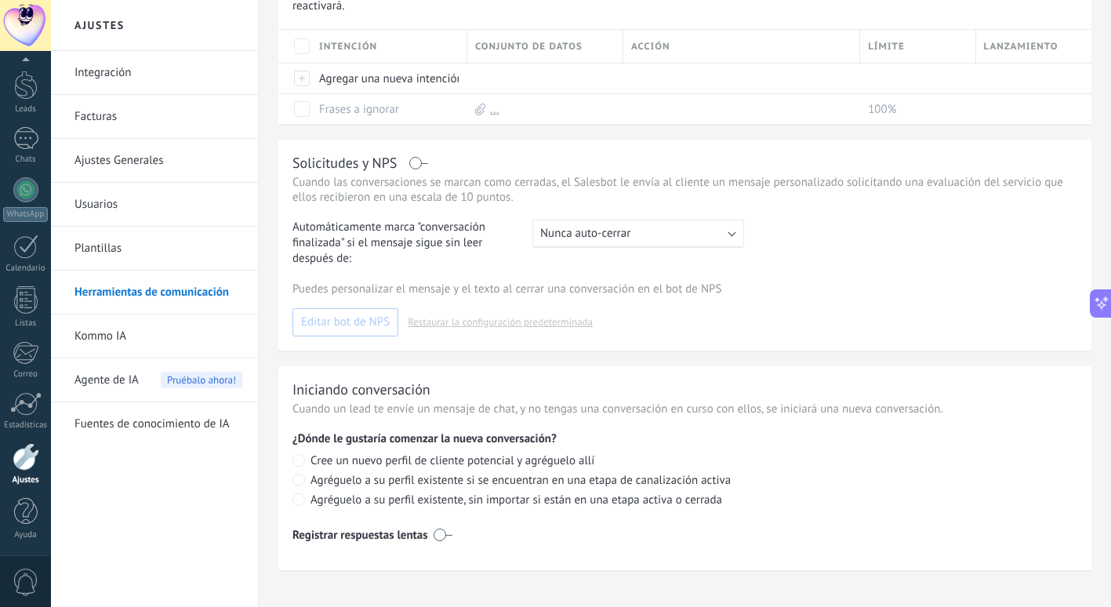
scroll to position [524, 0]
click at [30, 508] on div at bounding box center [26, 511] width 24 height 27
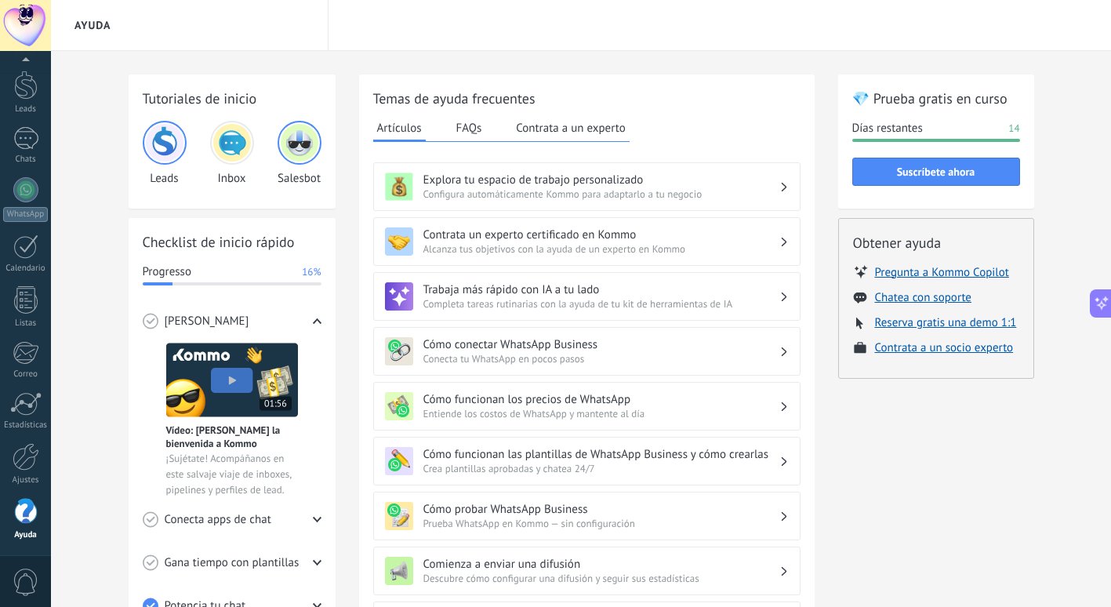
click at [569, 124] on button "Contrata a un experto" at bounding box center [570, 128] width 117 height 24
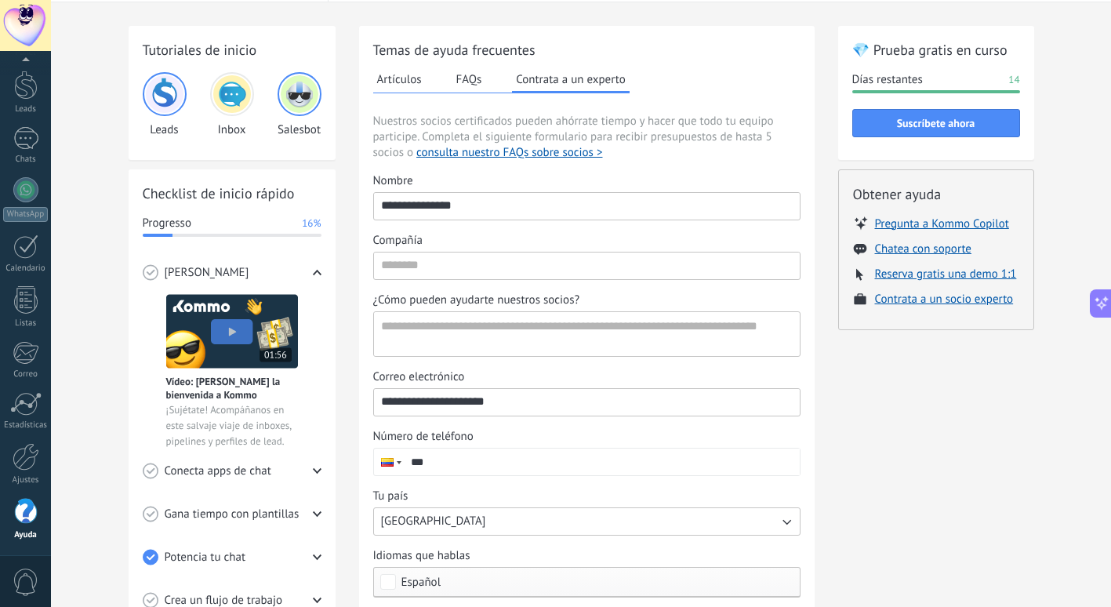
scroll to position [48, 0]
click at [276, 512] on span "Gana tiempo con plantillas" at bounding box center [232, 515] width 135 height 16
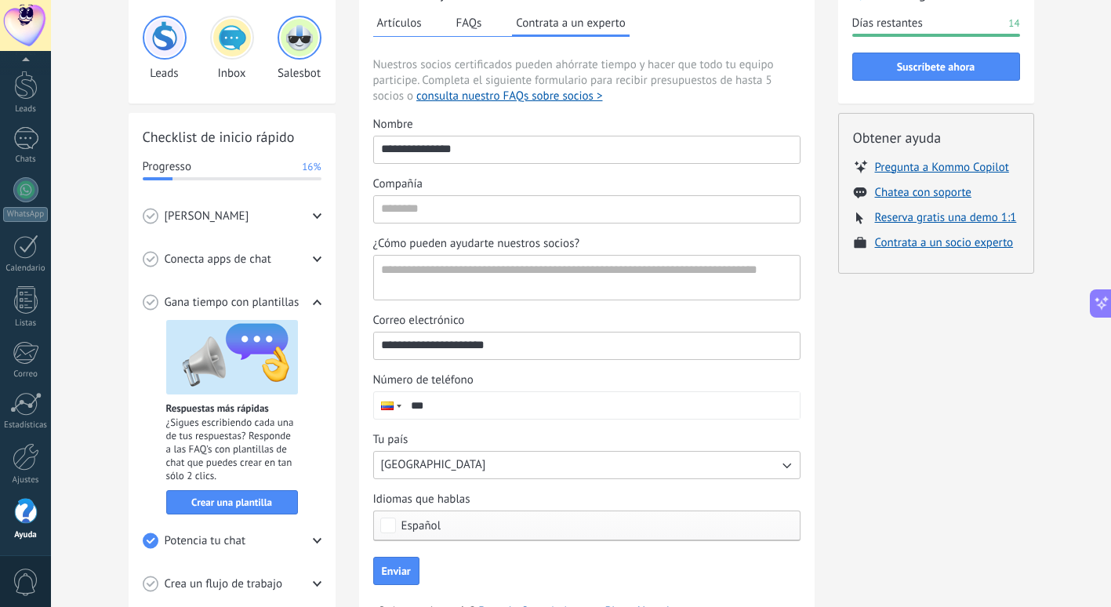
scroll to position [106, 0]
click at [264, 496] on span "Crear una plantilla" at bounding box center [231, 501] width 81 height 11
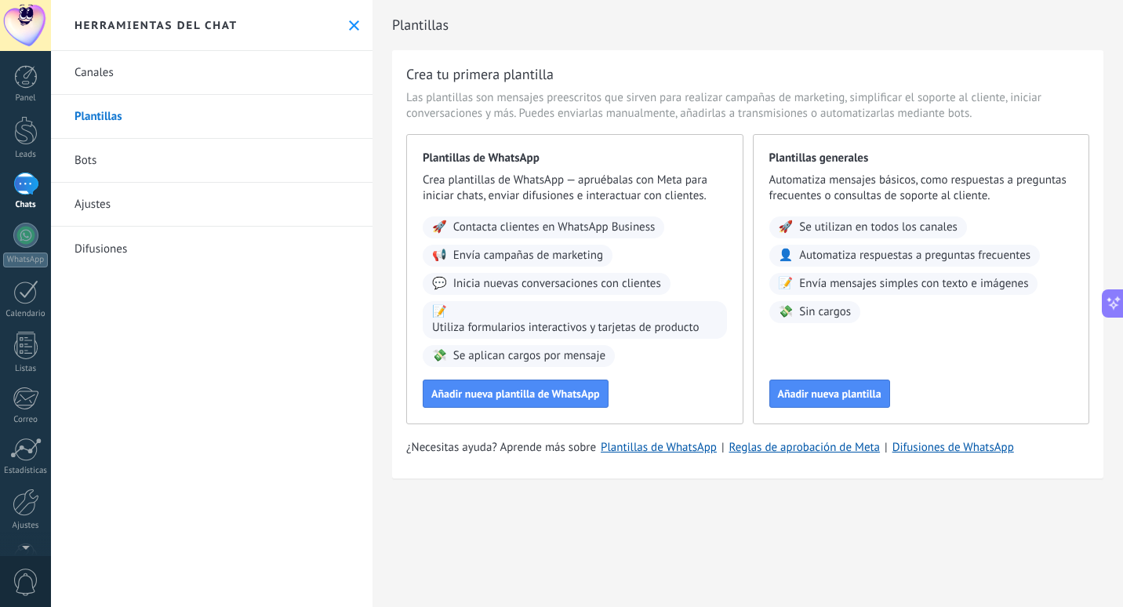
click at [24, 197] on link "Chats" at bounding box center [25, 192] width 51 height 38
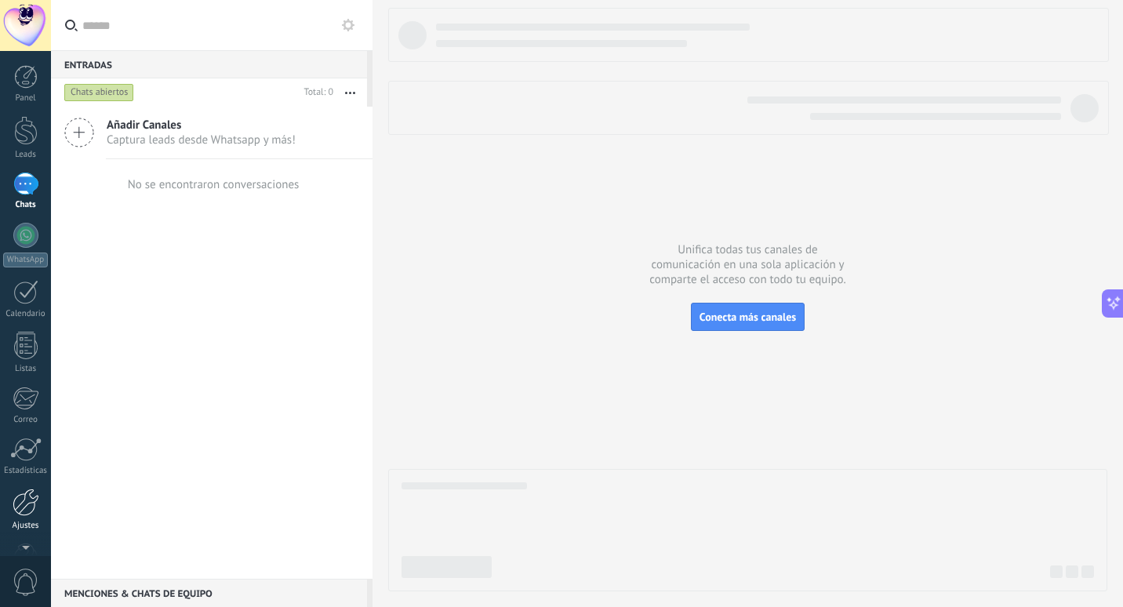
click at [16, 505] on div at bounding box center [26, 502] width 27 height 27
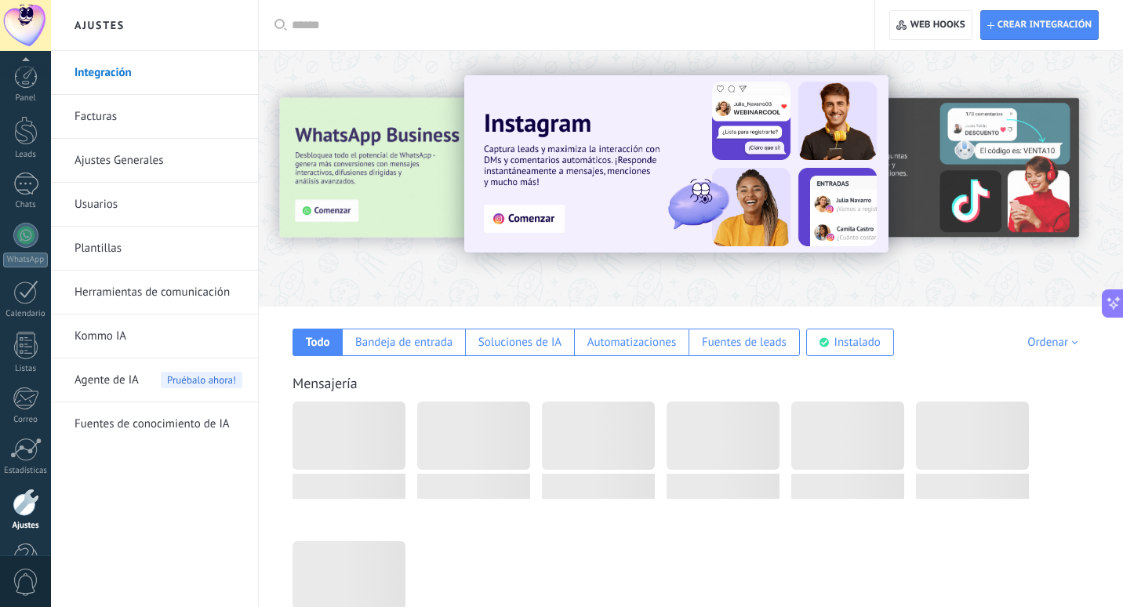
scroll to position [45, 0]
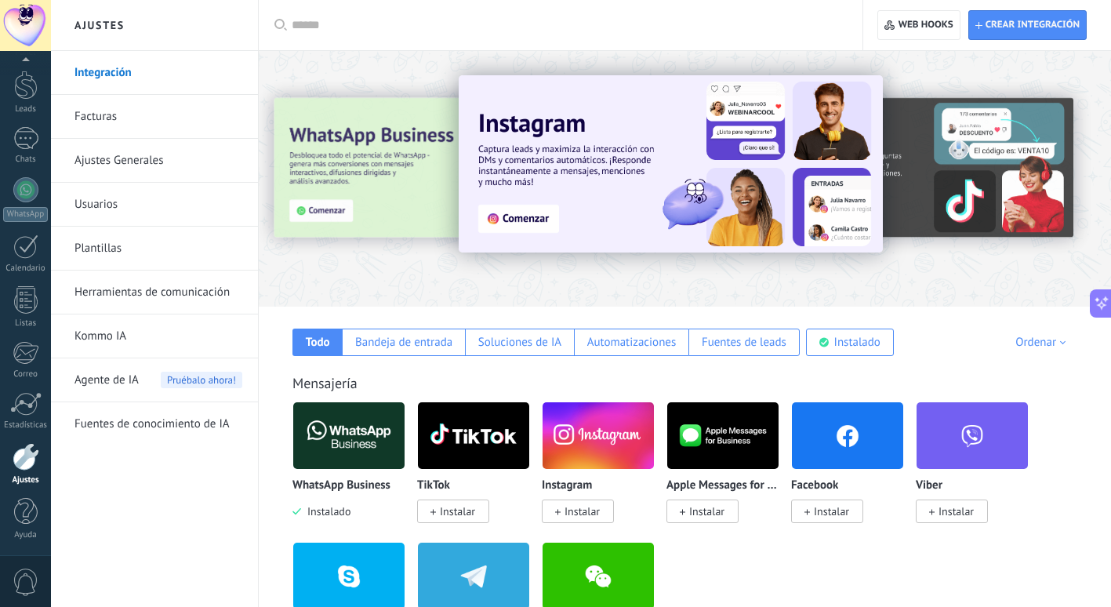
click at [136, 248] on link "Plantillas" at bounding box center [159, 249] width 168 height 44
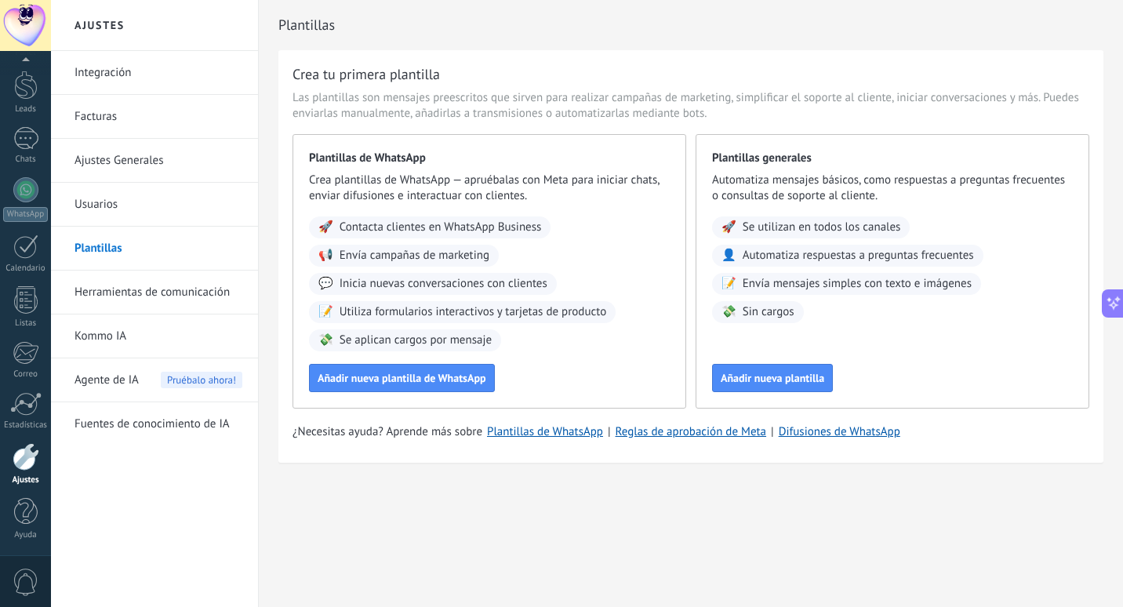
click at [173, 248] on link "Plantillas" at bounding box center [159, 249] width 168 height 44
click at [122, 165] on link "Ajustes Generales" at bounding box center [159, 161] width 168 height 44
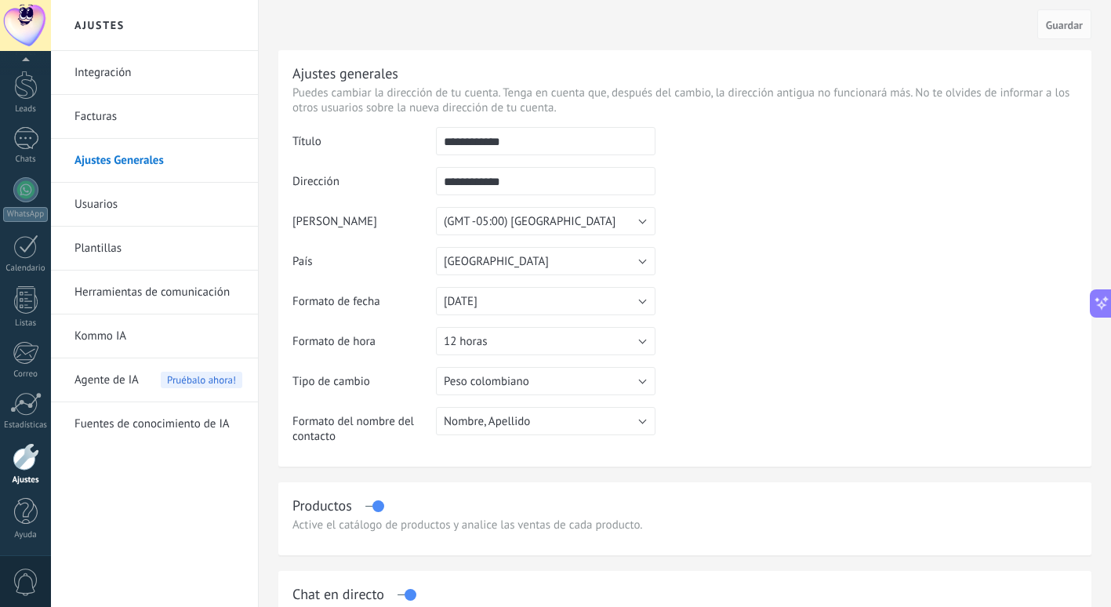
click at [115, 205] on link "Usuarios" at bounding box center [159, 205] width 168 height 44
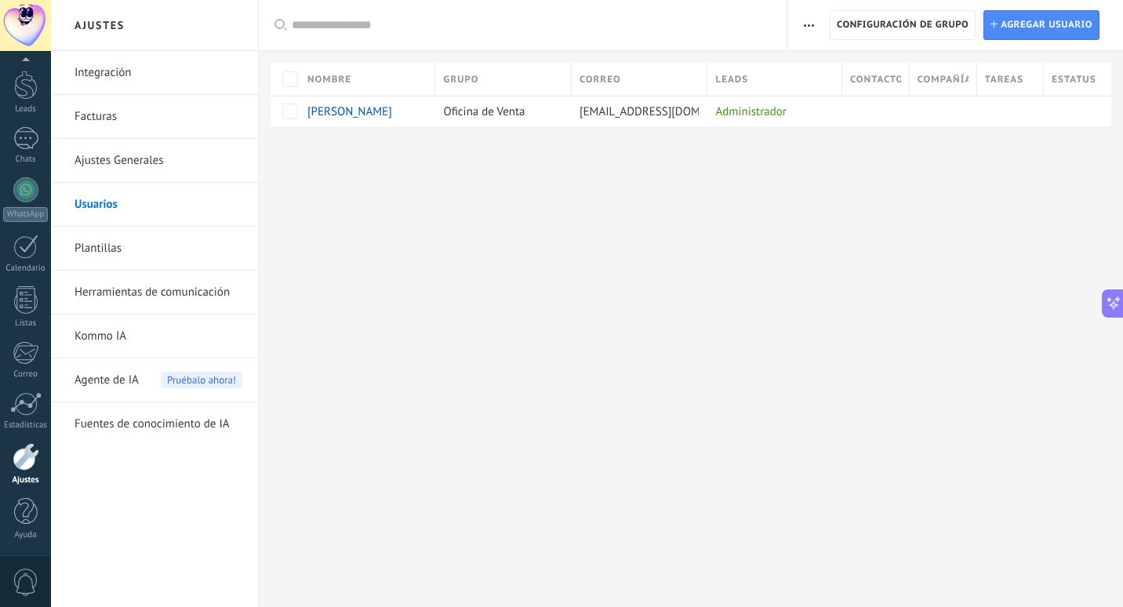
click at [114, 244] on link "Plantillas" at bounding box center [159, 249] width 168 height 44
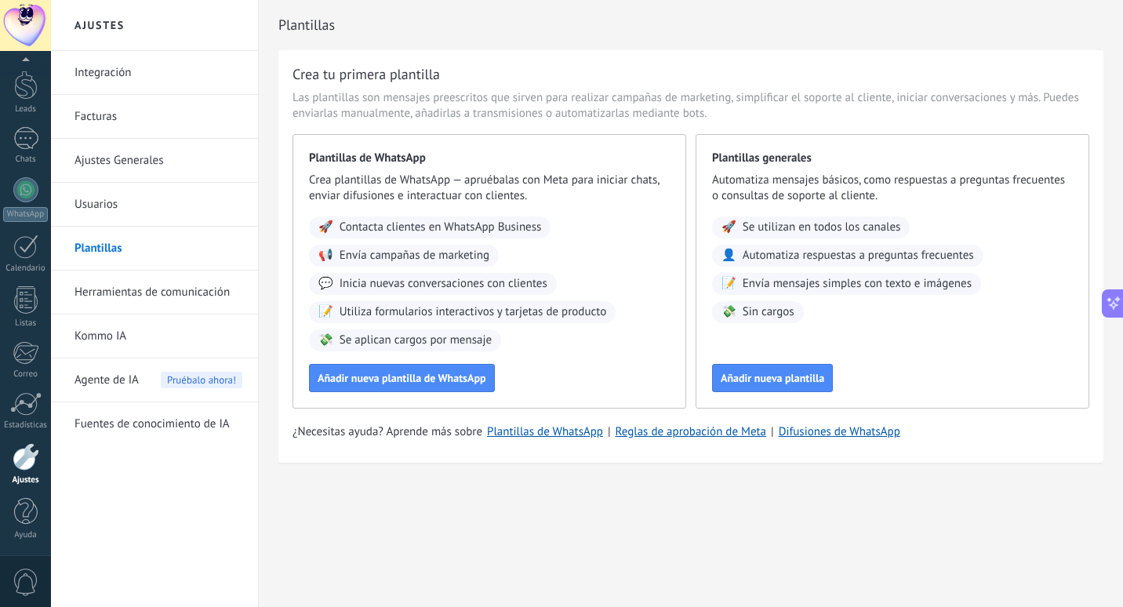
click at [142, 338] on link "Kommo IA" at bounding box center [159, 336] width 168 height 44
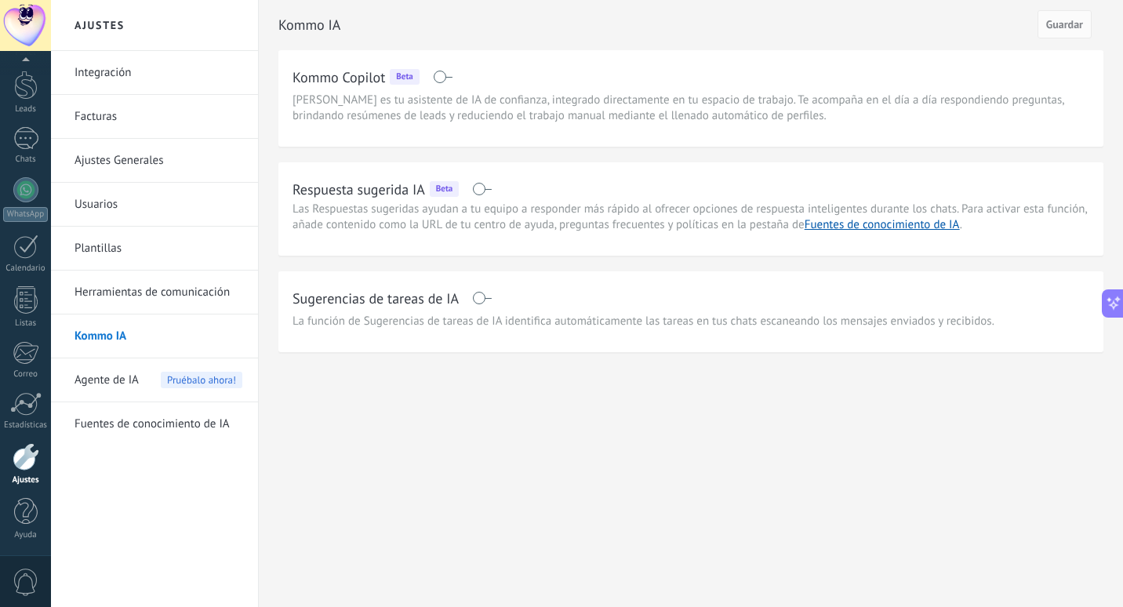
click at [125, 382] on span "Agente de IA" at bounding box center [107, 380] width 64 height 44
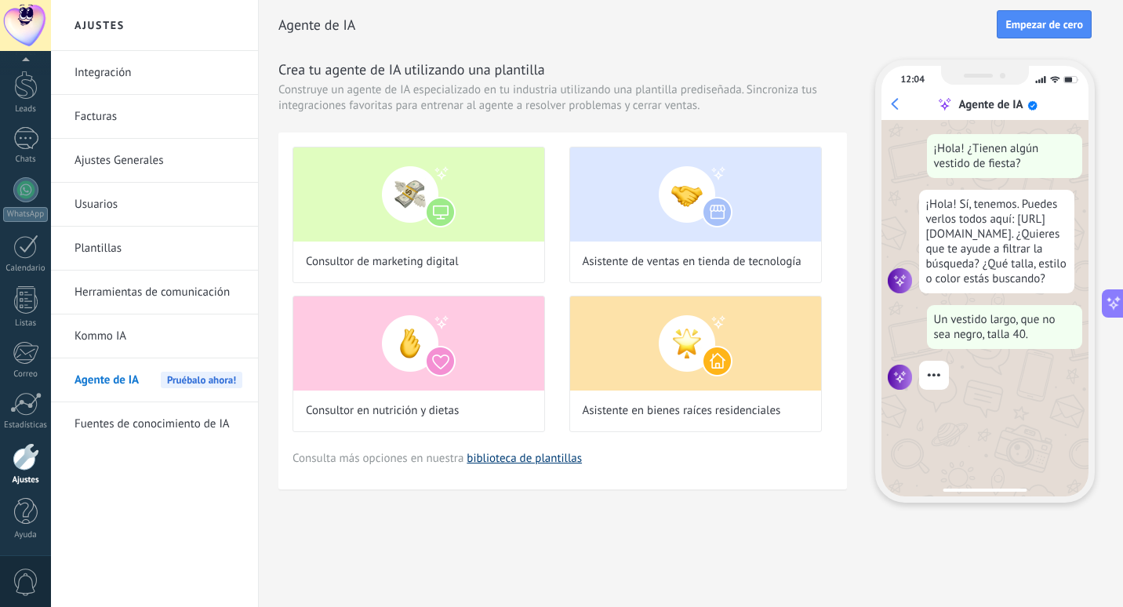
click at [540, 461] on link "biblioteca de plantillas" at bounding box center [524, 458] width 115 height 15
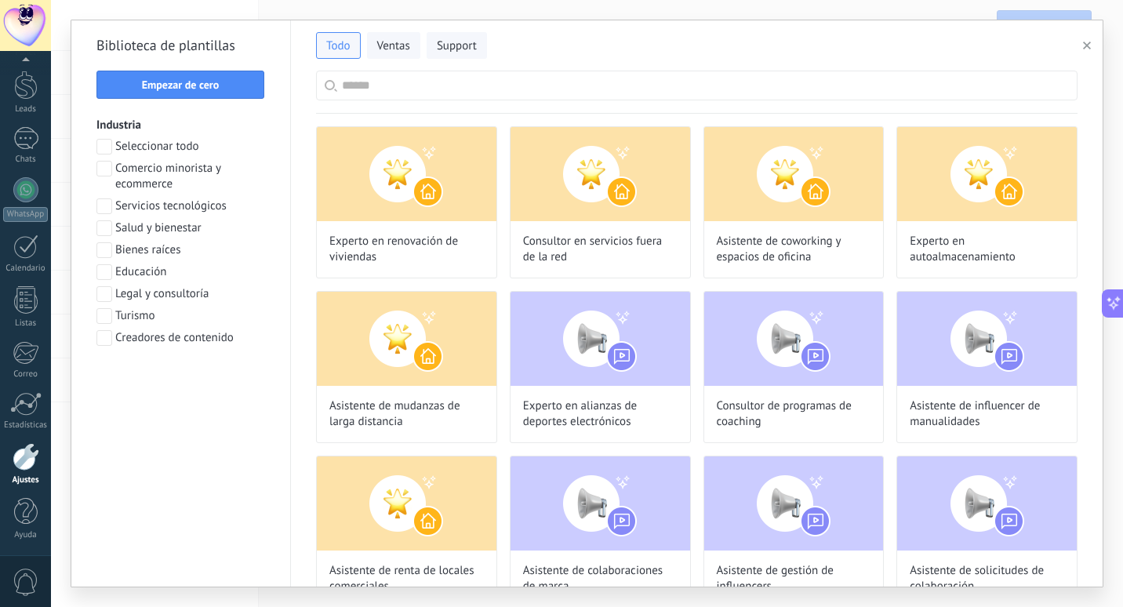
click at [547, 80] on input "text" at bounding box center [705, 85] width 727 height 28
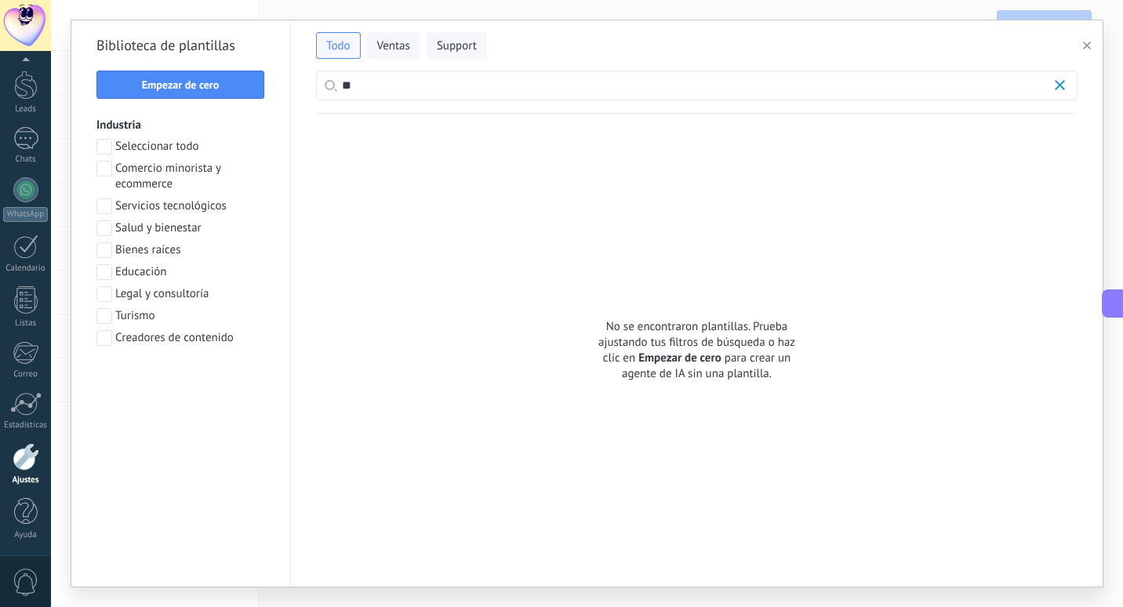
type input "*"
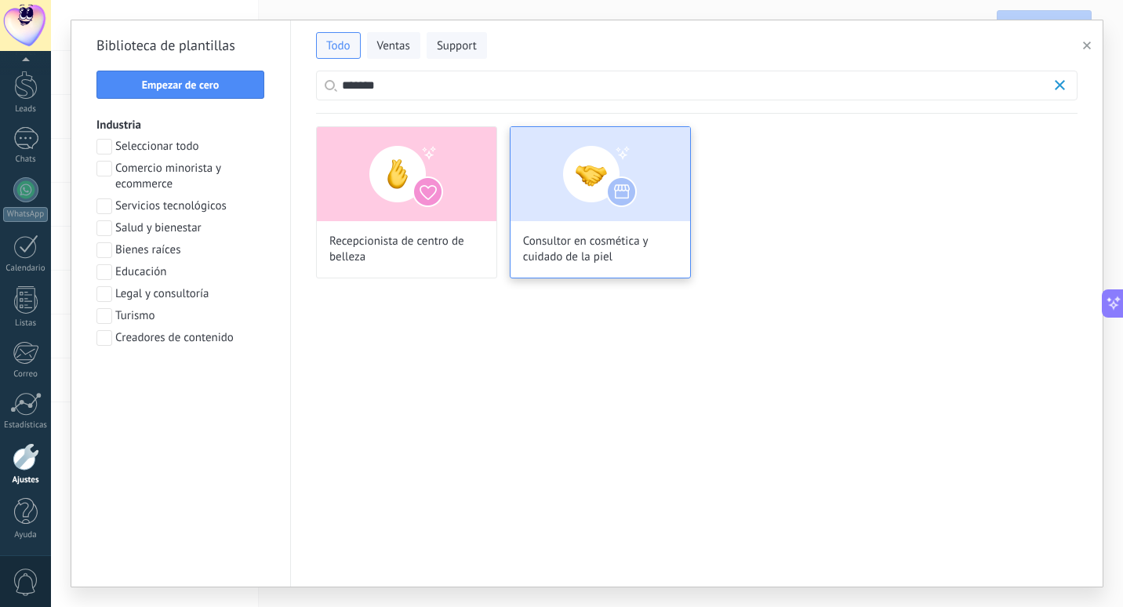
scroll to position [198, 0]
type input "*******"
click at [637, 187] on img at bounding box center [601, 174] width 180 height 94
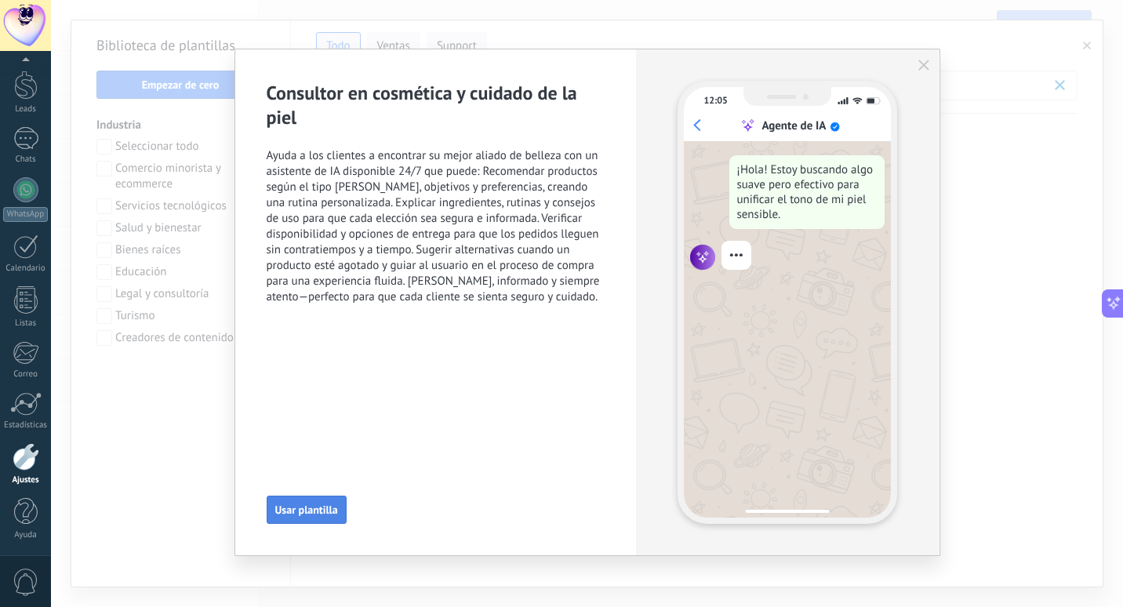
scroll to position [55, 0]
click at [334, 507] on span "Usar plantilla" at bounding box center [306, 509] width 63 height 11
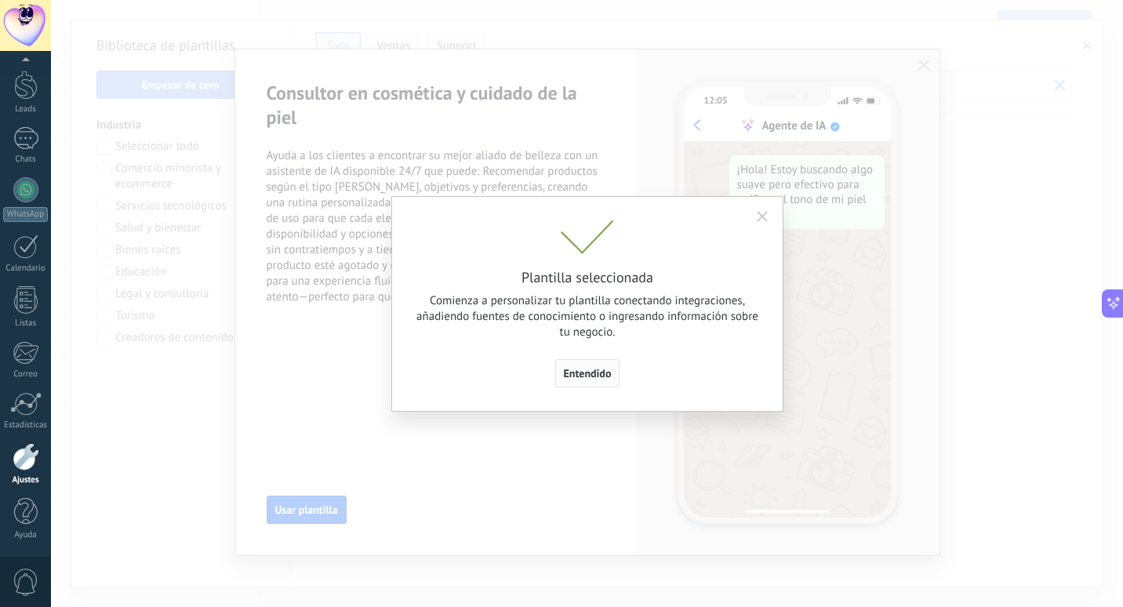
click at [569, 369] on span "Entendido" at bounding box center [588, 373] width 48 height 11
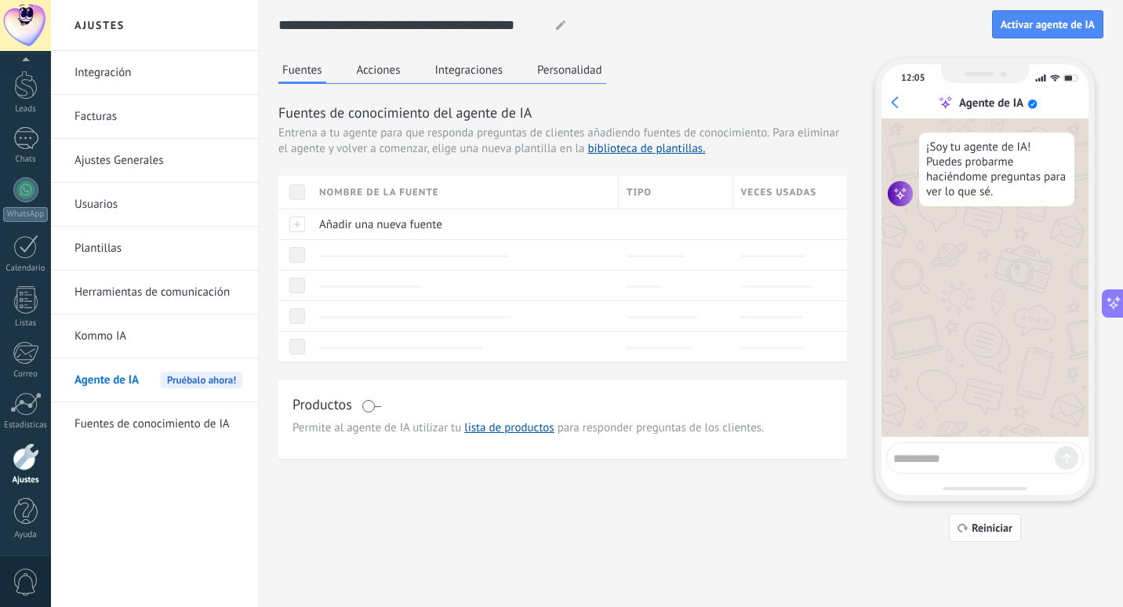
scroll to position [0, 0]
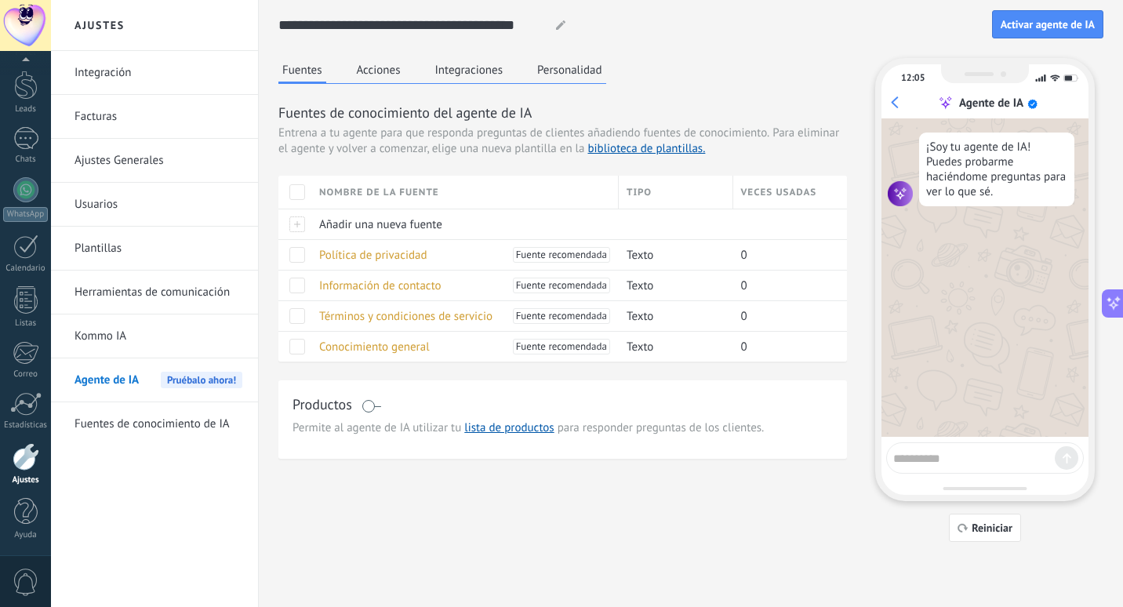
click at [367, 407] on span at bounding box center [372, 406] width 20 height 13
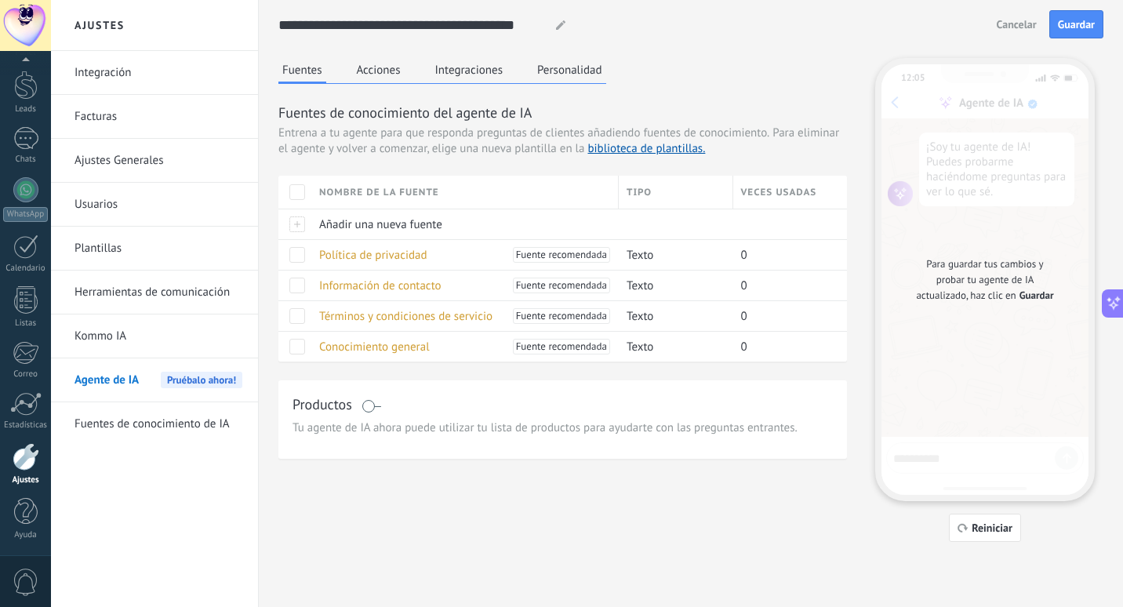
click at [370, 407] on span at bounding box center [372, 406] width 20 height 13
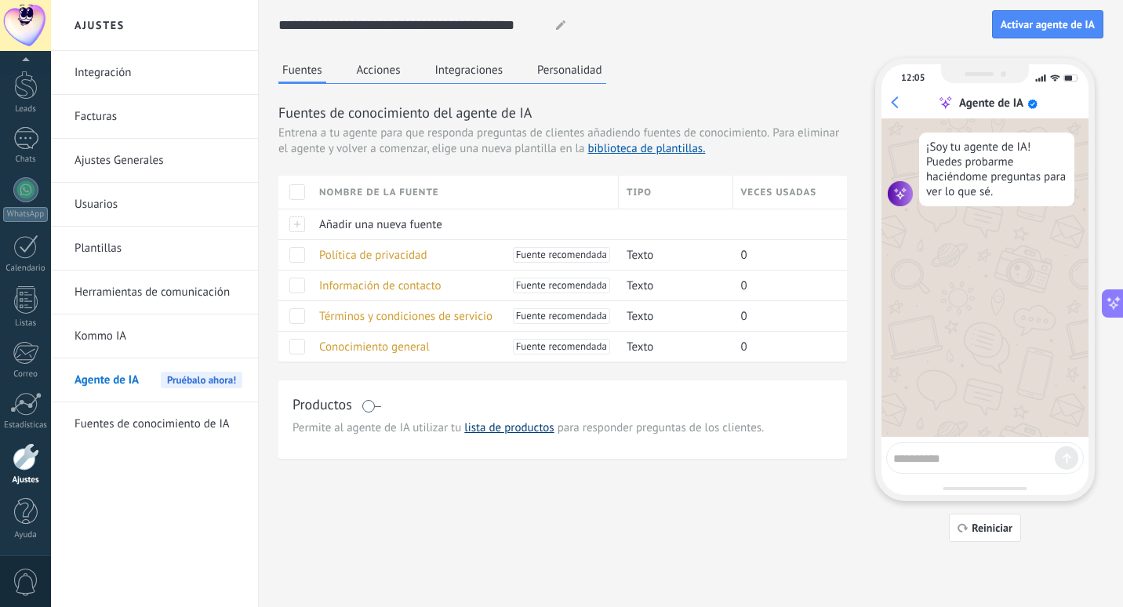
click at [493, 424] on link "lista de productos" at bounding box center [508, 427] width 89 height 15
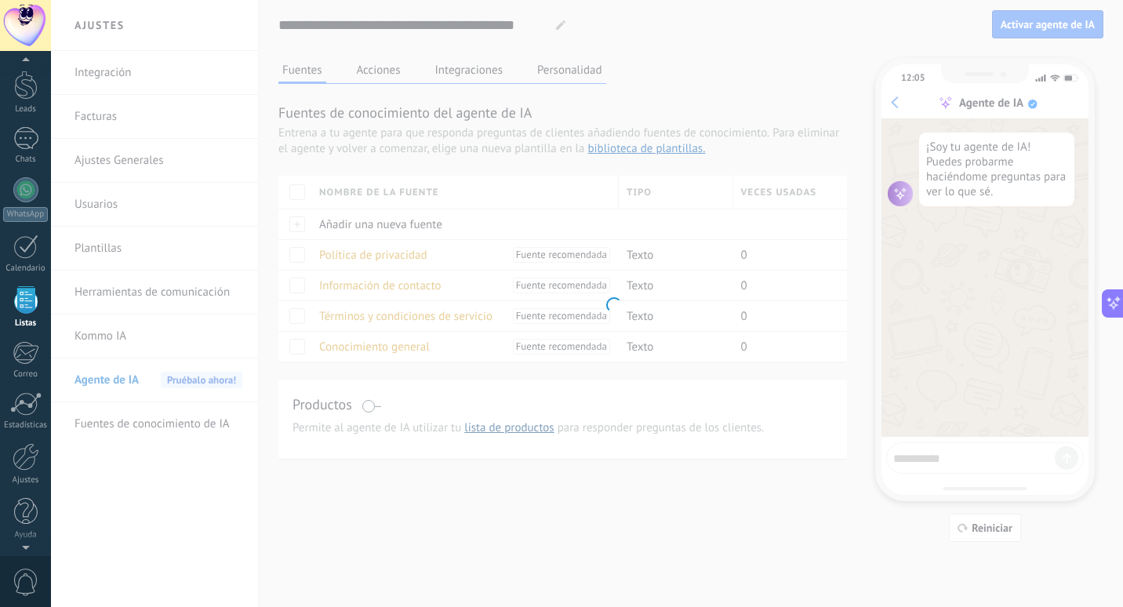
scroll to position [41, 0]
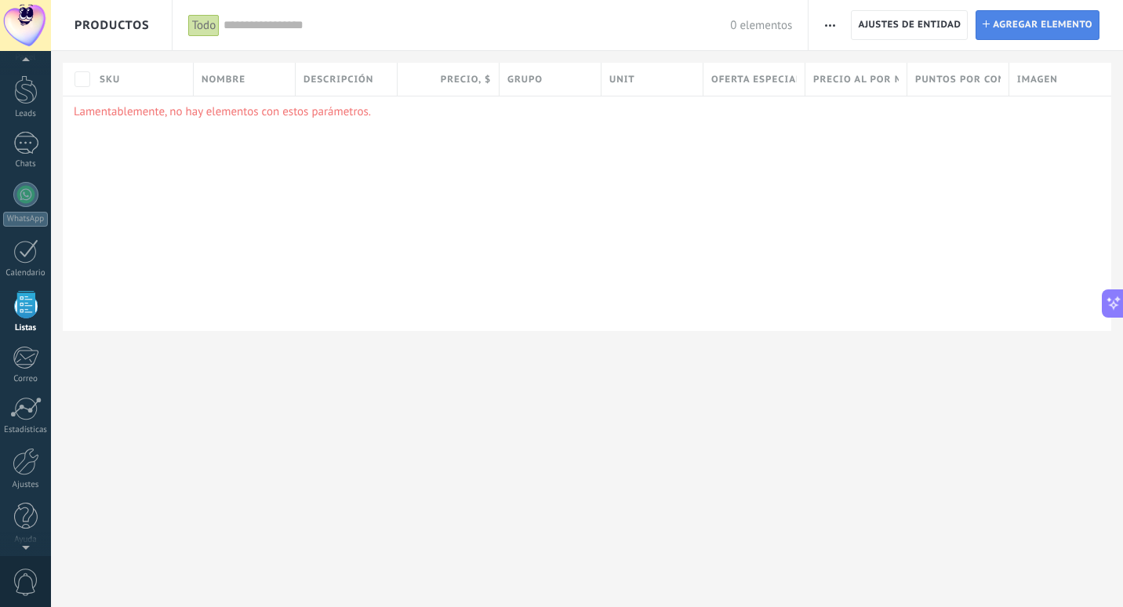
click at [990, 33] on link "Instalar Agregar elemento" at bounding box center [1038, 25] width 124 height 30
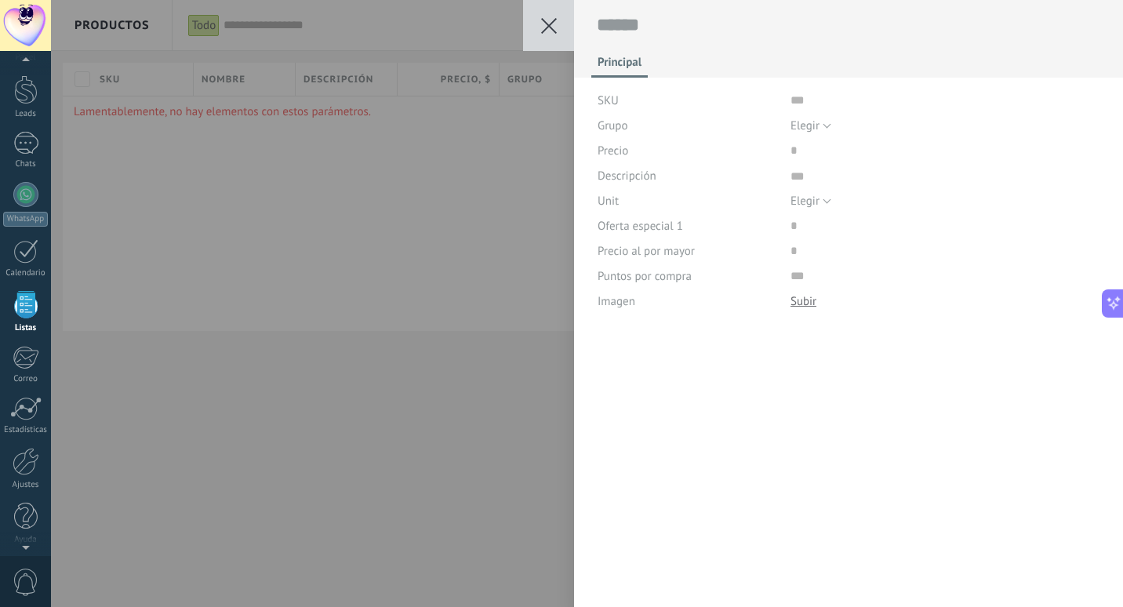
scroll to position [16, 0]
click at [801, 296] on div at bounding box center [804, 301] width 26 height 15
click at [511, 173] on div "Guardar Cancelar Principal SKU Grupo Elegir Todos los productos Elegir Precio D…" at bounding box center [587, 303] width 1072 height 607
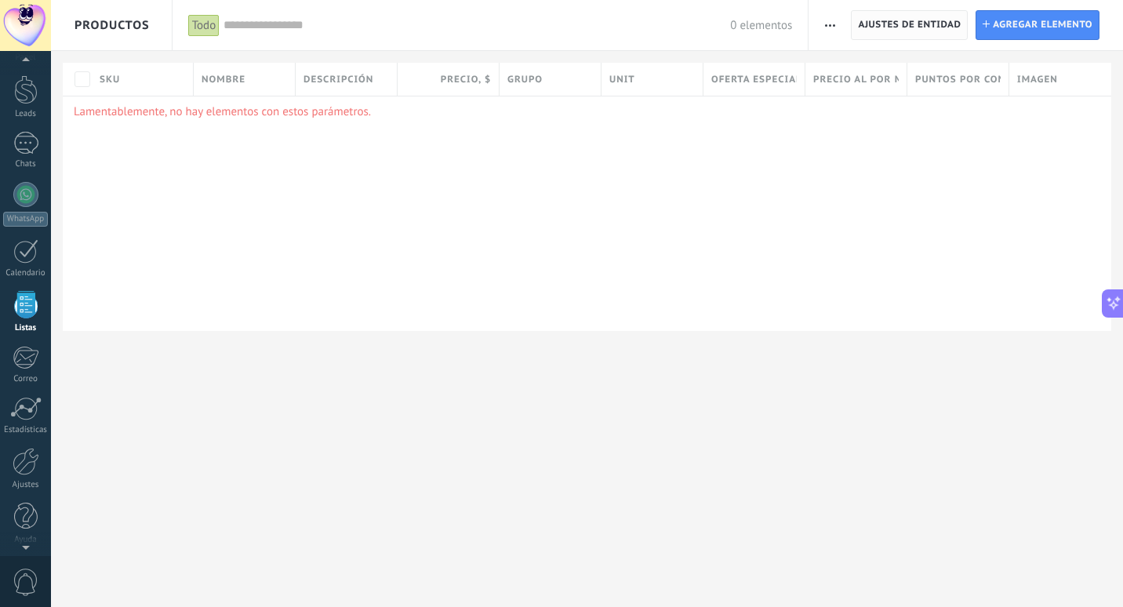
click at [911, 15] on span "Ajustes de entidad" at bounding box center [909, 25] width 103 height 28
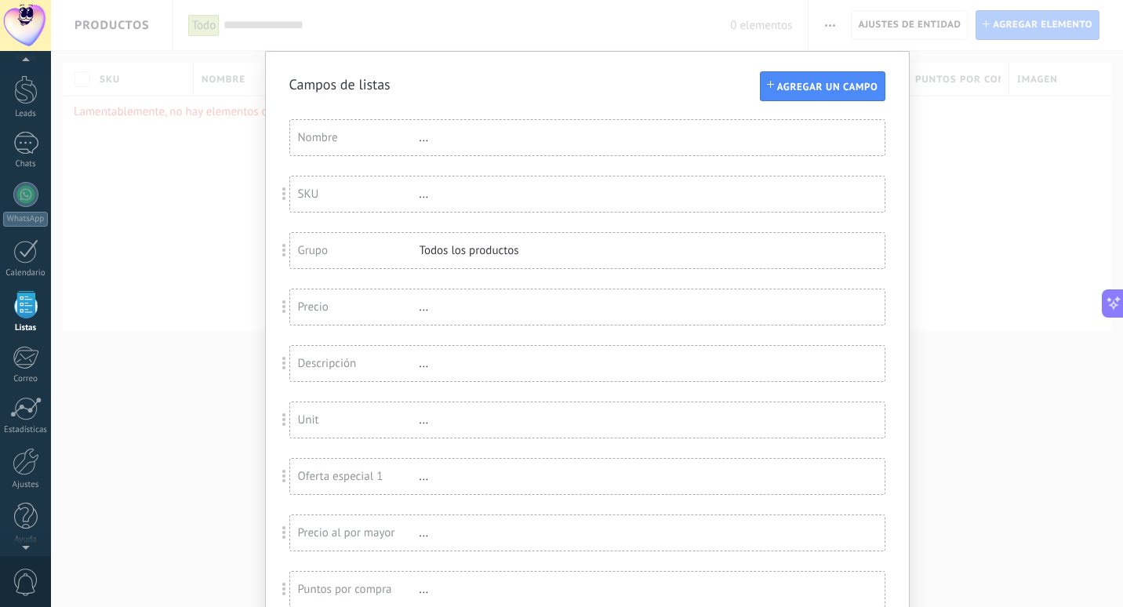
click at [449, 242] on div "Grupo Todos los productos" at bounding box center [587, 250] width 594 height 35
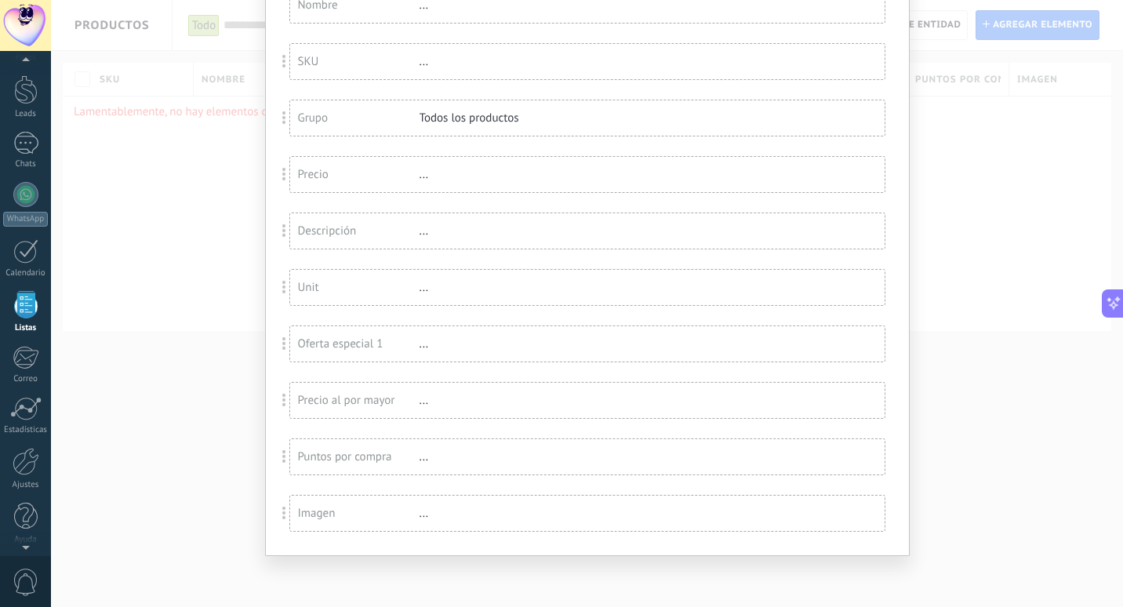
scroll to position [0, 0]
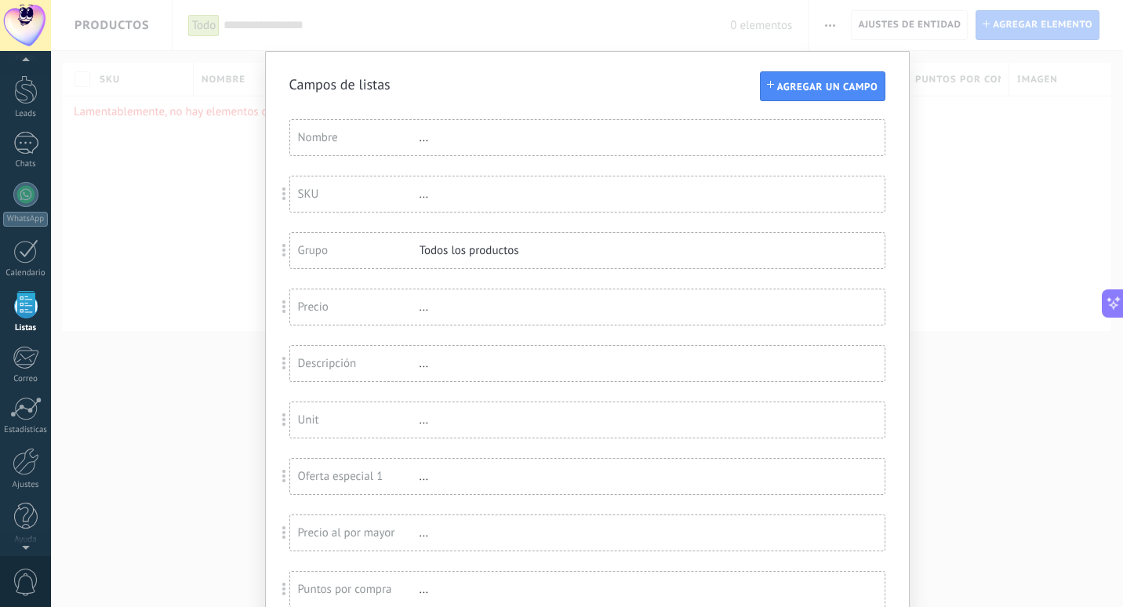
click at [990, 196] on div "Campos de listas Agregar un campo Usted ha alcanzado la cantidad máxima de los …" at bounding box center [587, 303] width 1072 height 607
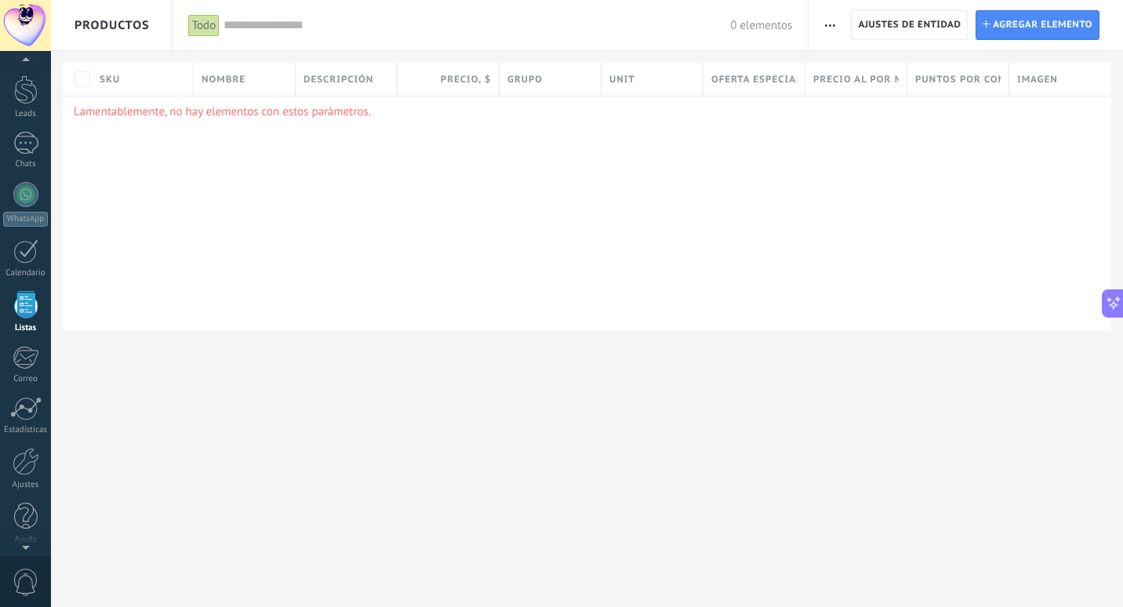
click at [636, 46] on div "0 elementos" at bounding box center [508, 25] width 569 height 50
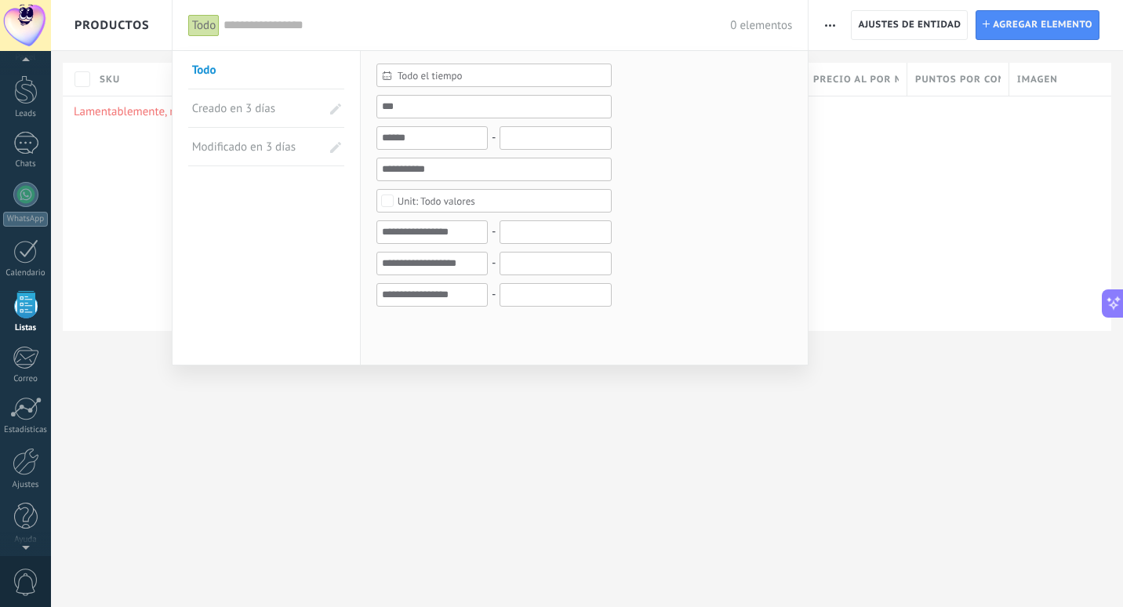
click at [827, 325] on div at bounding box center [561, 303] width 1123 height 607
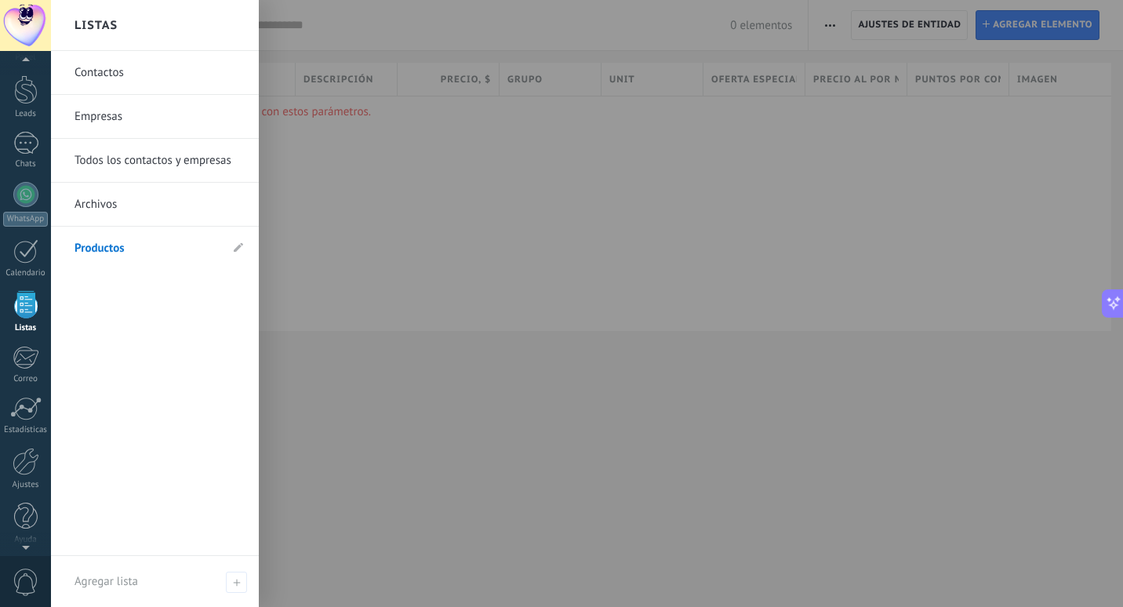
click at [22, 304] on div at bounding box center [26, 304] width 24 height 27
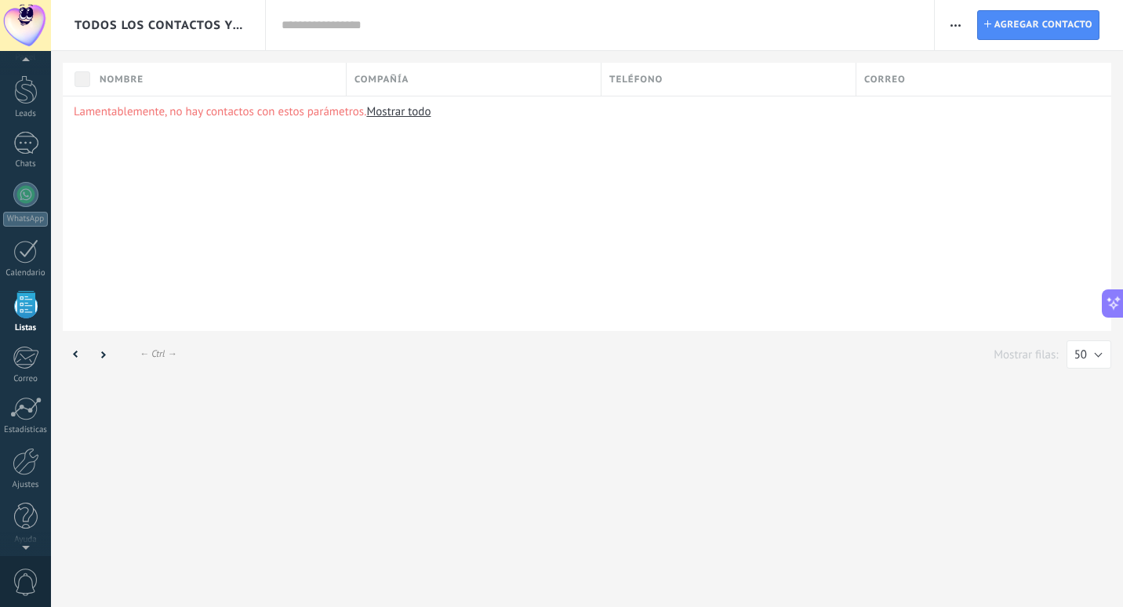
click at [22, 304] on div at bounding box center [26, 304] width 24 height 27
click at [387, 106] on link "Mostrar todo" at bounding box center [398, 111] width 64 height 15
click at [394, 111] on link "Mostrar todo" at bounding box center [398, 111] width 64 height 15
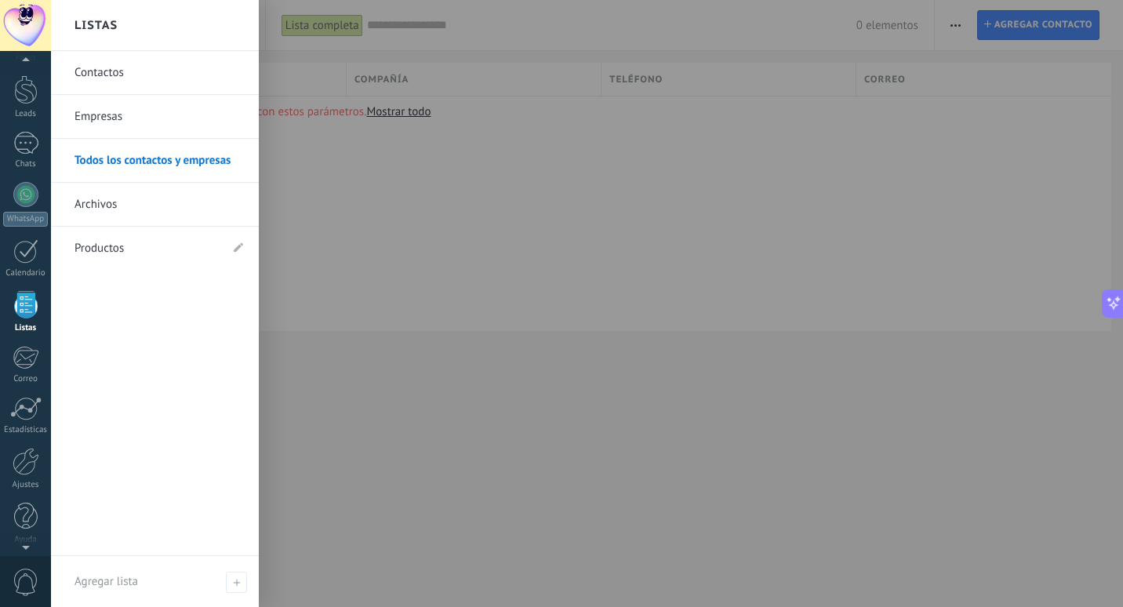
click at [29, 305] on div at bounding box center [26, 304] width 24 height 27
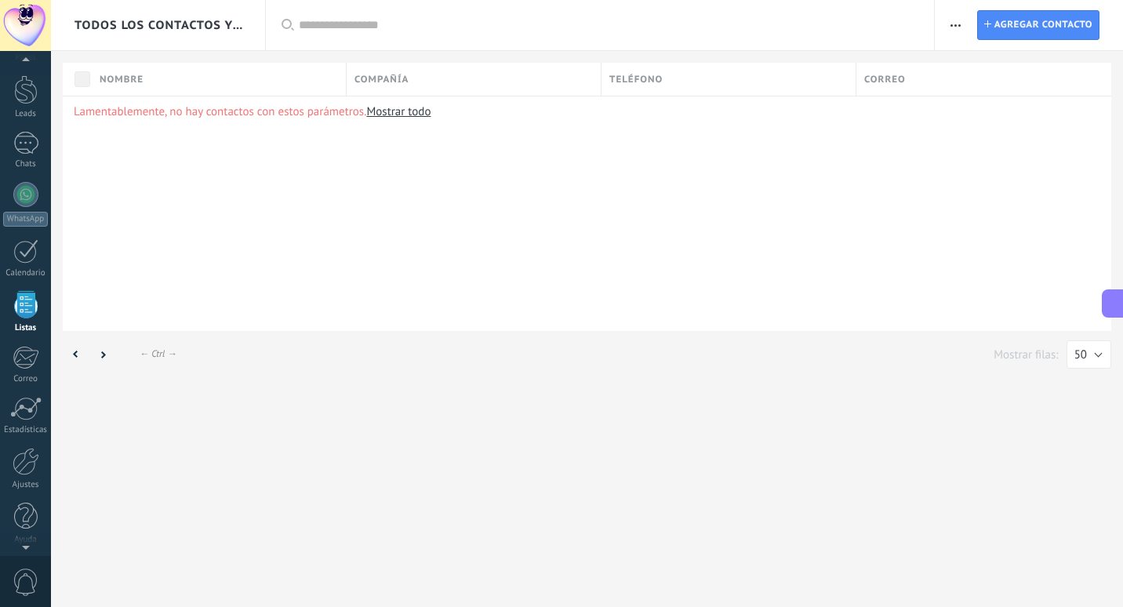
click at [29, 305] on div at bounding box center [26, 304] width 24 height 27
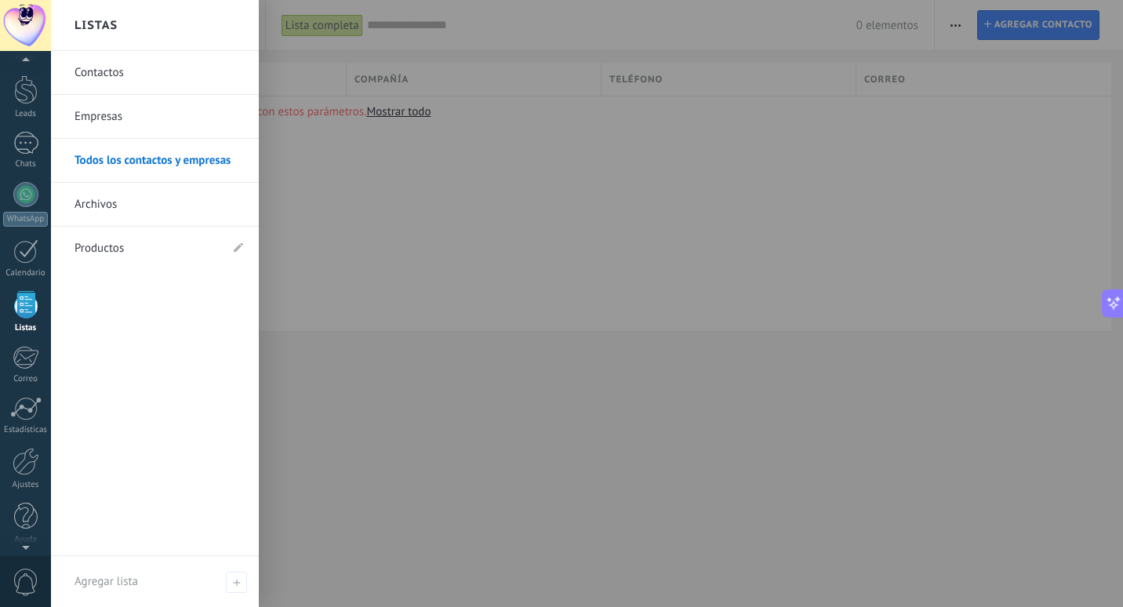
click at [140, 245] on link "Productos" at bounding box center [147, 249] width 145 height 44
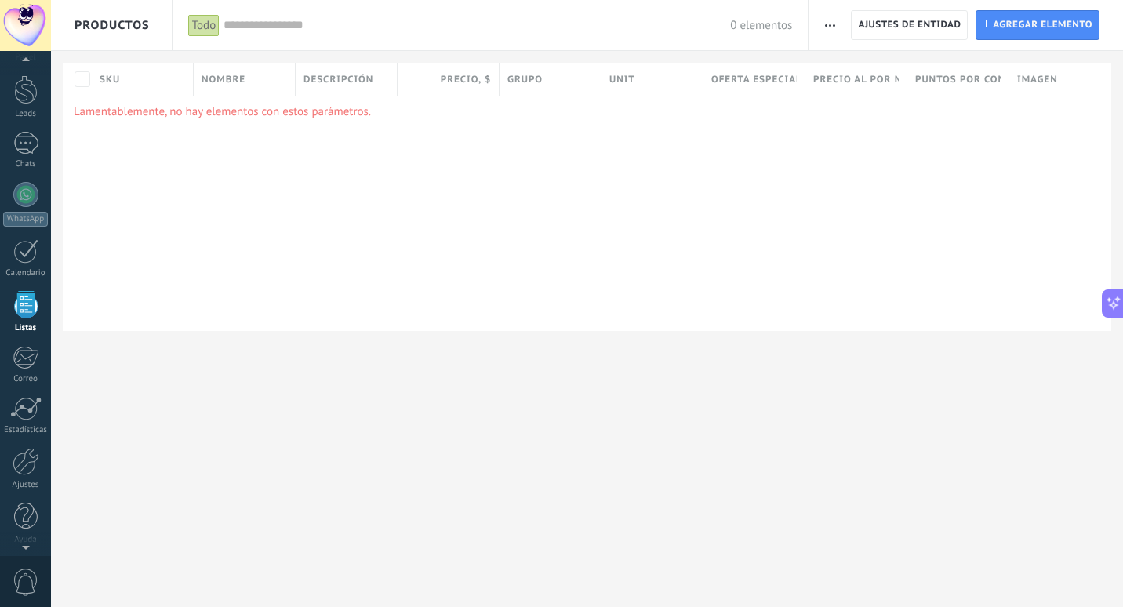
click at [831, 16] on span "button" at bounding box center [830, 25] width 10 height 30
click at [840, 71] on span "Importar" at bounding box center [860, 66] width 44 height 31
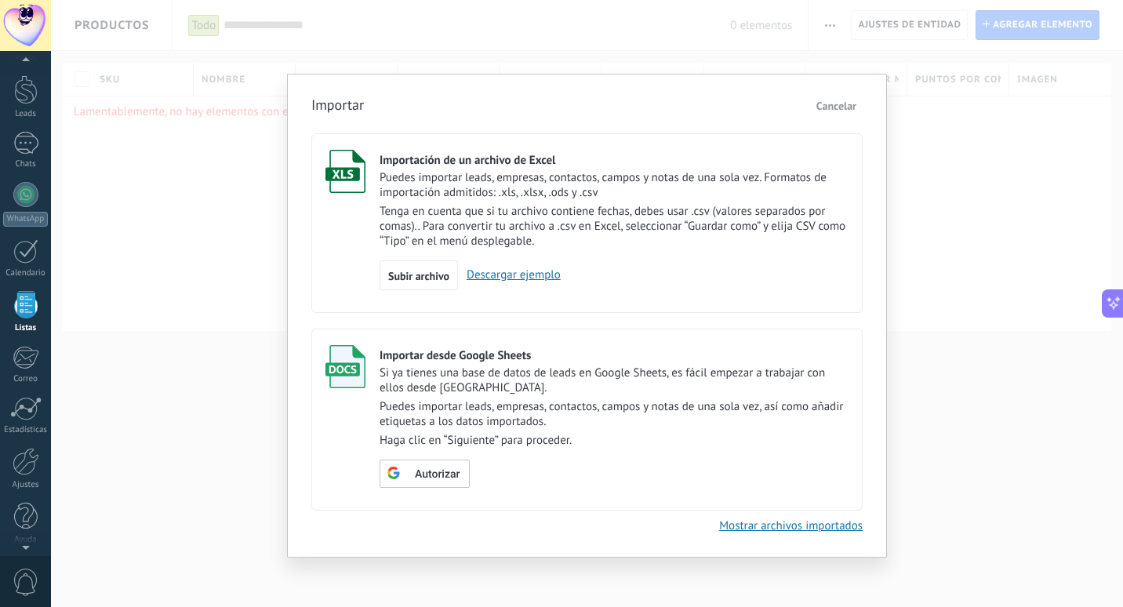
click at [514, 278] on link "Descargar ejemplo" at bounding box center [509, 274] width 103 height 15
click at [438, 472] on span "Autorizar" at bounding box center [437, 474] width 45 height 11
click at [455, 480] on span "Escoger tabla" at bounding box center [433, 474] width 63 height 11
click at [775, 530] on link "Mostrar archivos importados" at bounding box center [791, 525] width 144 height 15
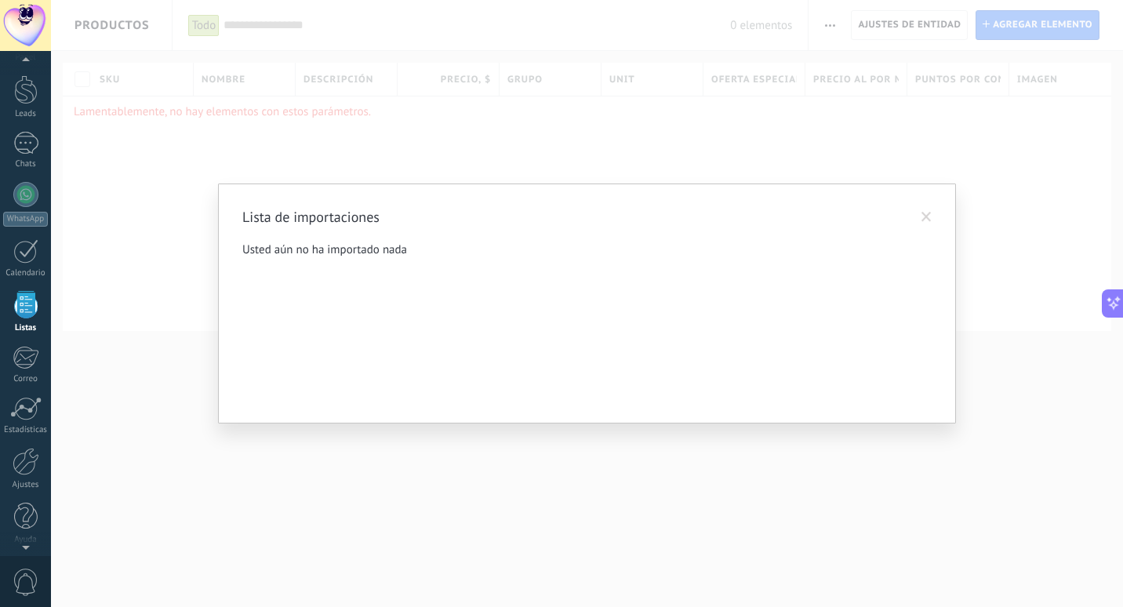
click at [921, 218] on span at bounding box center [927, 217] width 26 height 27
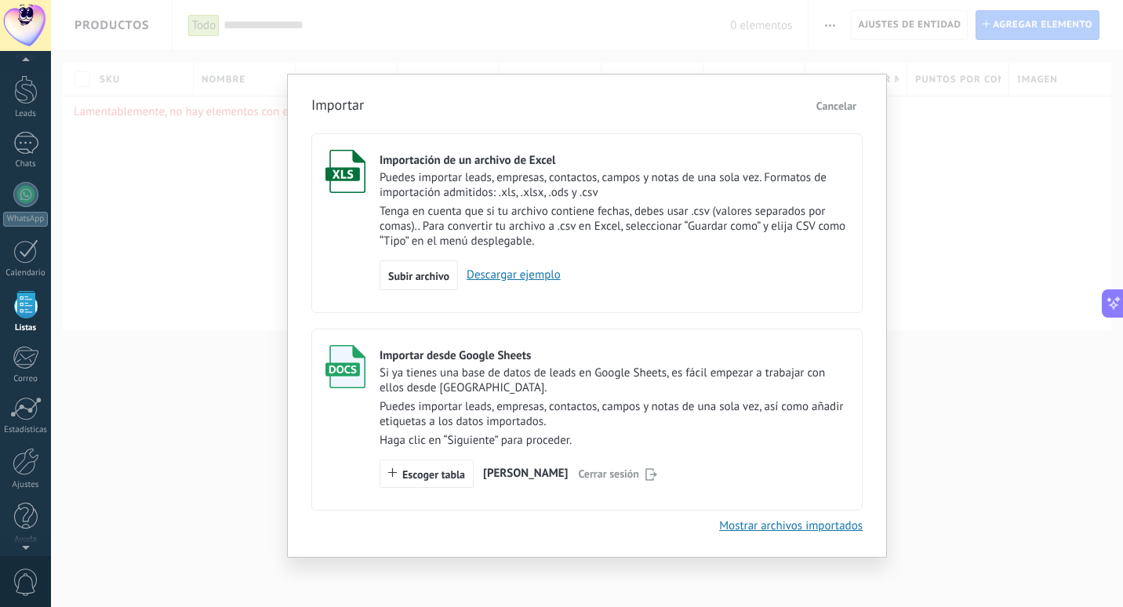
click at [831, 105] on span "Cancelar" at bounding box center [836, 106] width 40 height 14
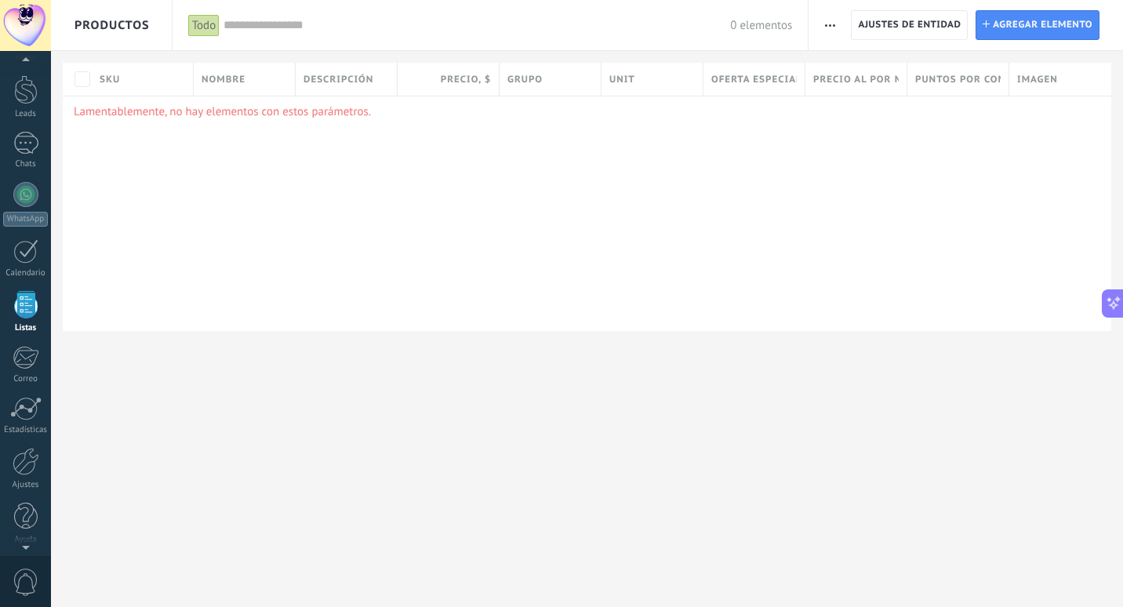
click at [539, 78] on span "Grupo" at bounding box center [524, 79] width 35 height 15
click at [867, 73] on span "Precio al por mayor , $" at bounding box center [855, 79] width 85 height 15
click at [763, 90] on div "Oferta especial 1 , $" at bounding box center [753, 79] width 101 height 33
click at [965, 76] on span "Puntos por compra" at bounding box center [957, 79] width 85 height 15
click at [254, 245] on div "Lamentablemente, no hay elementos con estos parámetros." at bounding box center [587, 213] width 1049 height 235
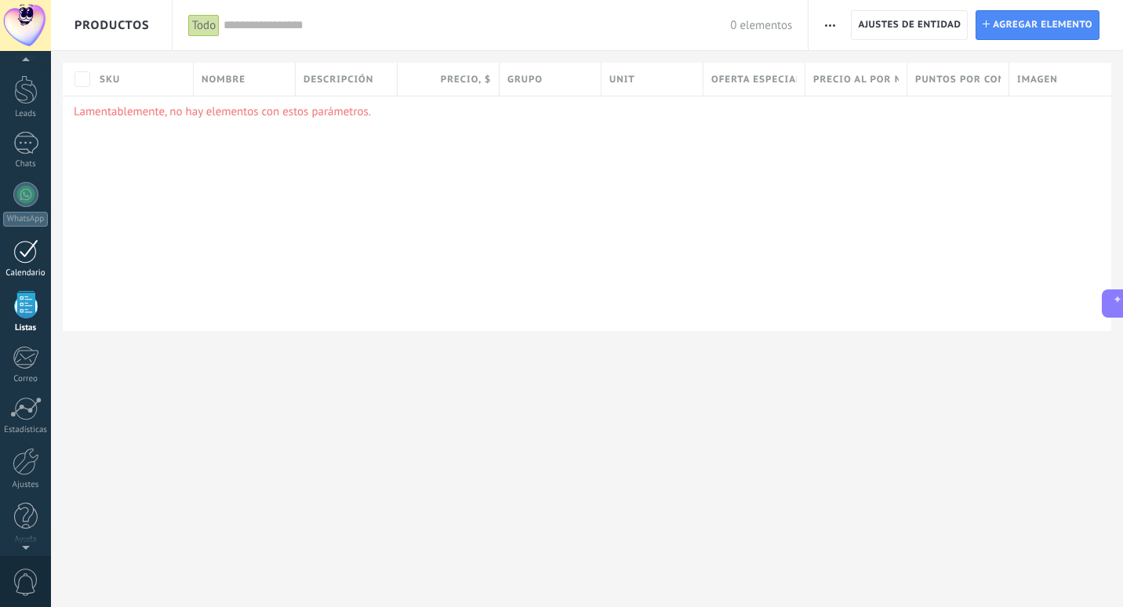
click at [28, 249] on div at bounding box center [25, 251] width 25 height 24
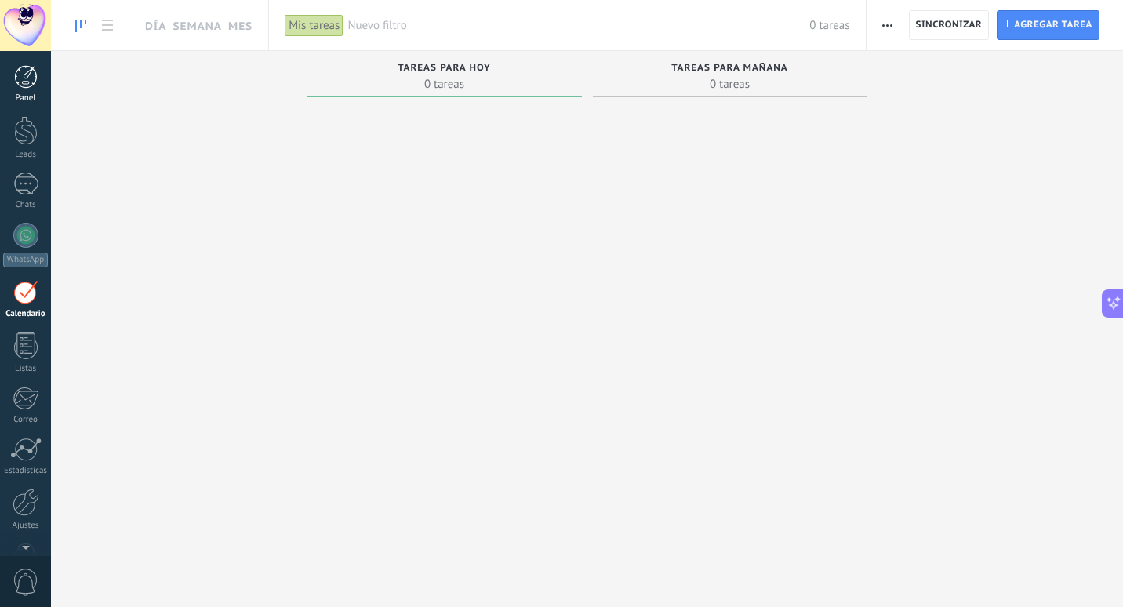
click at [22, 85] on div at bounding box center [26, 77] width 24 height 24
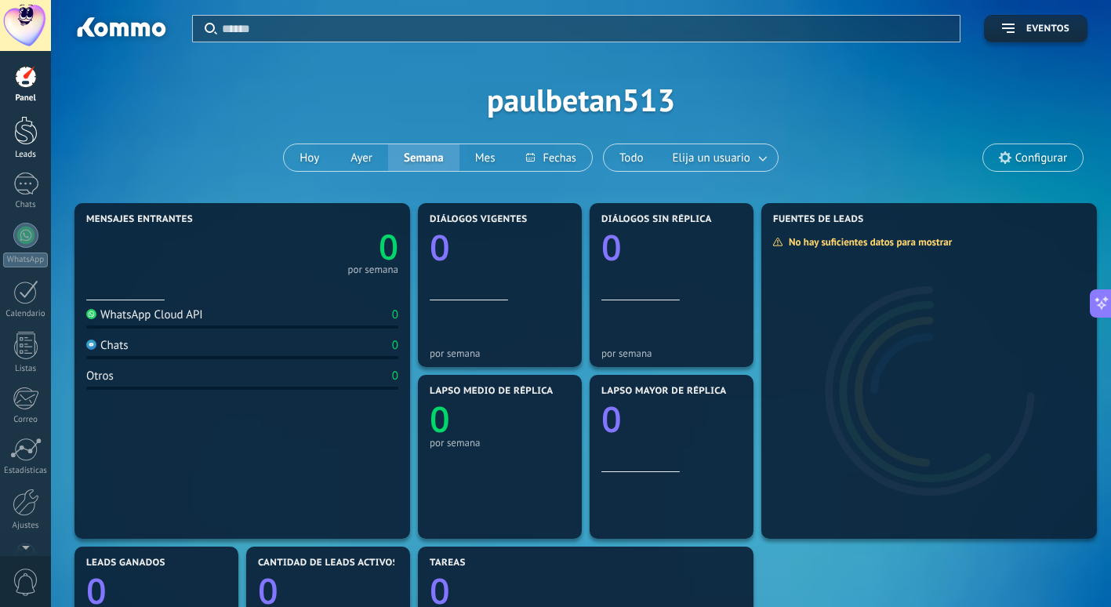
click at [30, 122] on div at bounding box center [26, 130] width 24 height 29
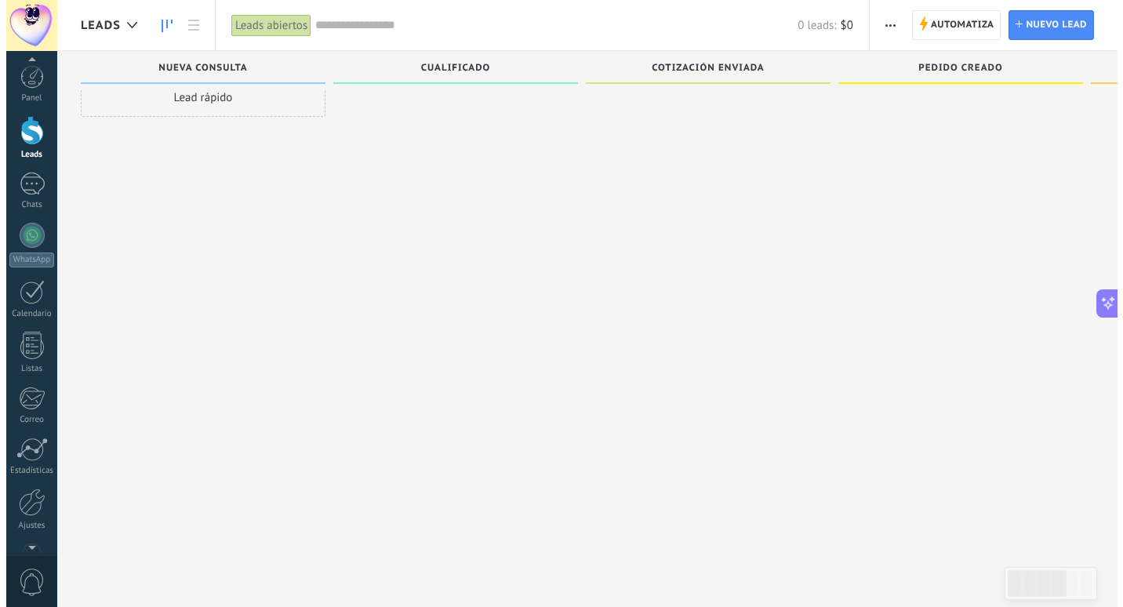
scroll to position [14, 0]
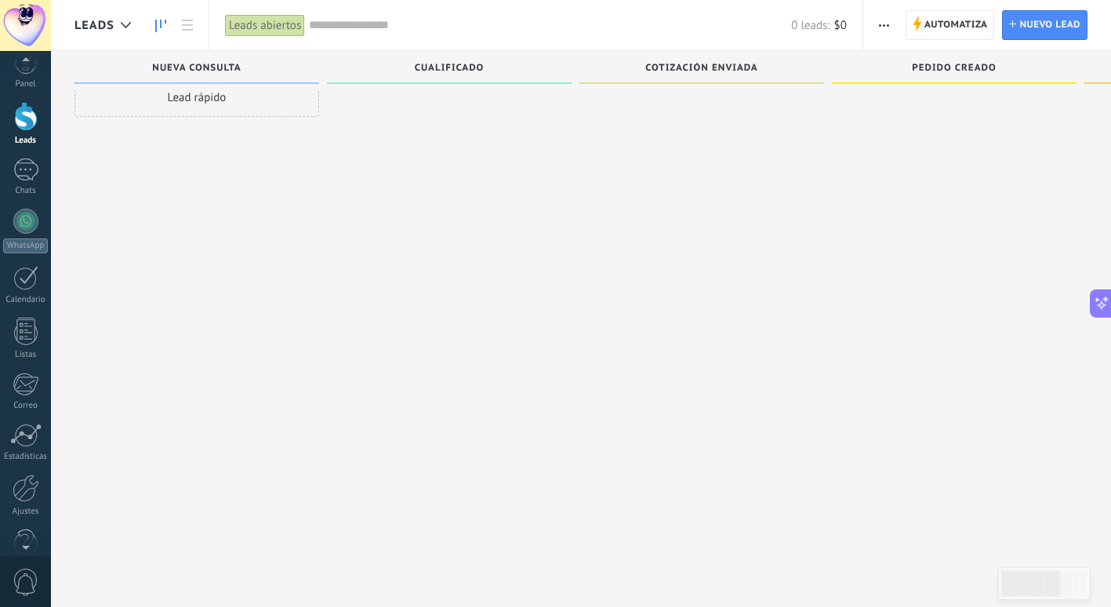
click at [33, 578] on span "0" at bounding box center [26, 582] width 27 height 27
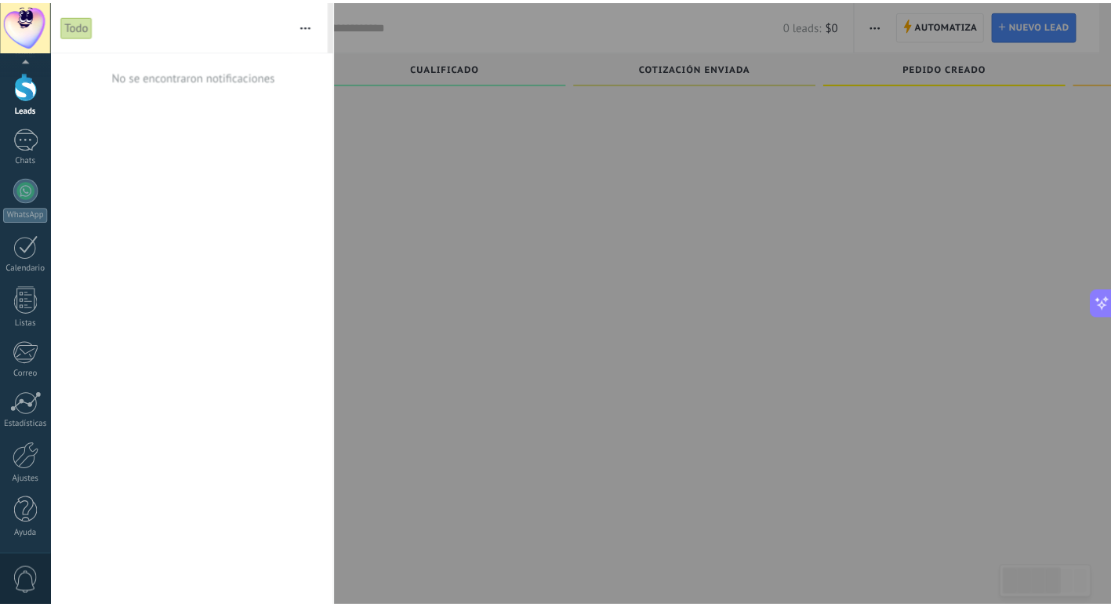
scroll to position [0, 0]
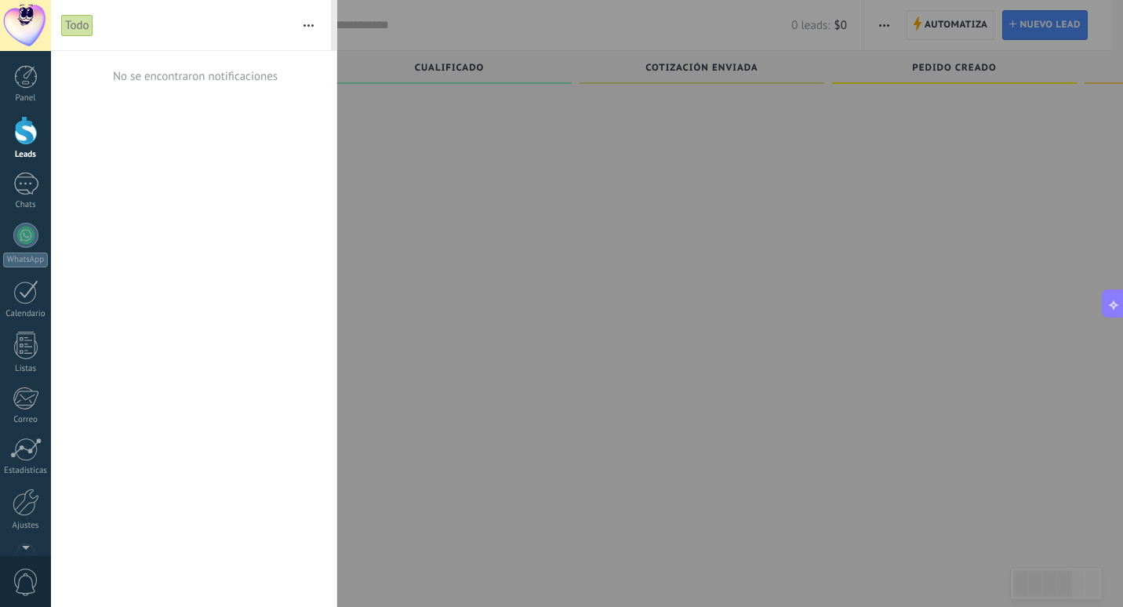
click at [489, 169] on div at bounding box center [561, 303] width 1123 height 607
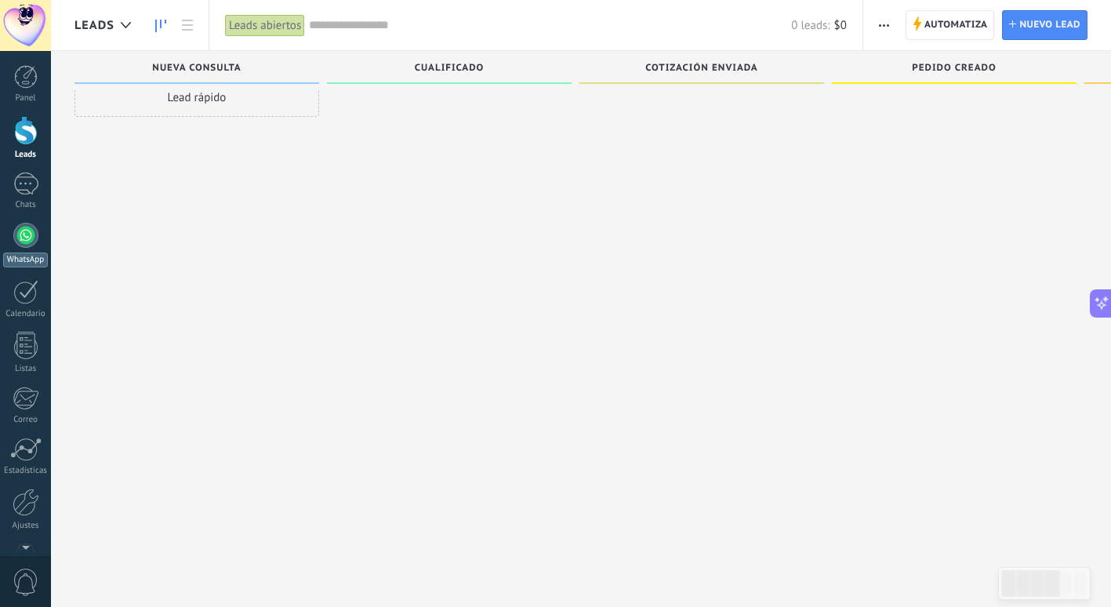
click at [23, 234] on div at bounding box center [25, 235] width 25 height 25
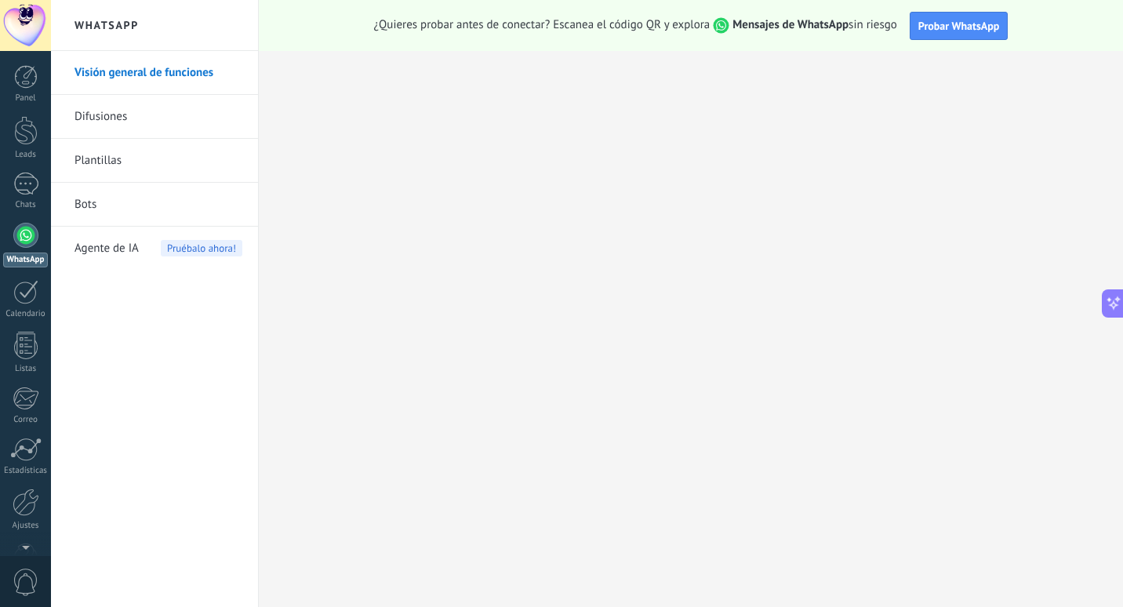
click at [195, 207] on link "Bots" at bounding box center [159, 205] width 168 height 44
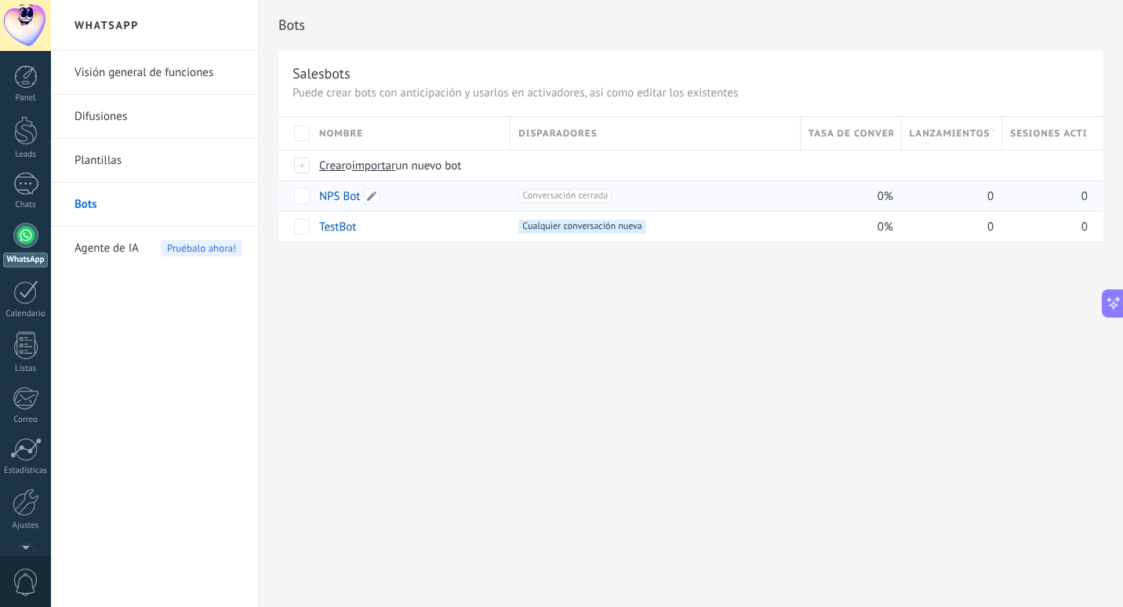
click at [354, 200] on link "NPS Bot" at bounding box center [339, 196] width 41 height 15
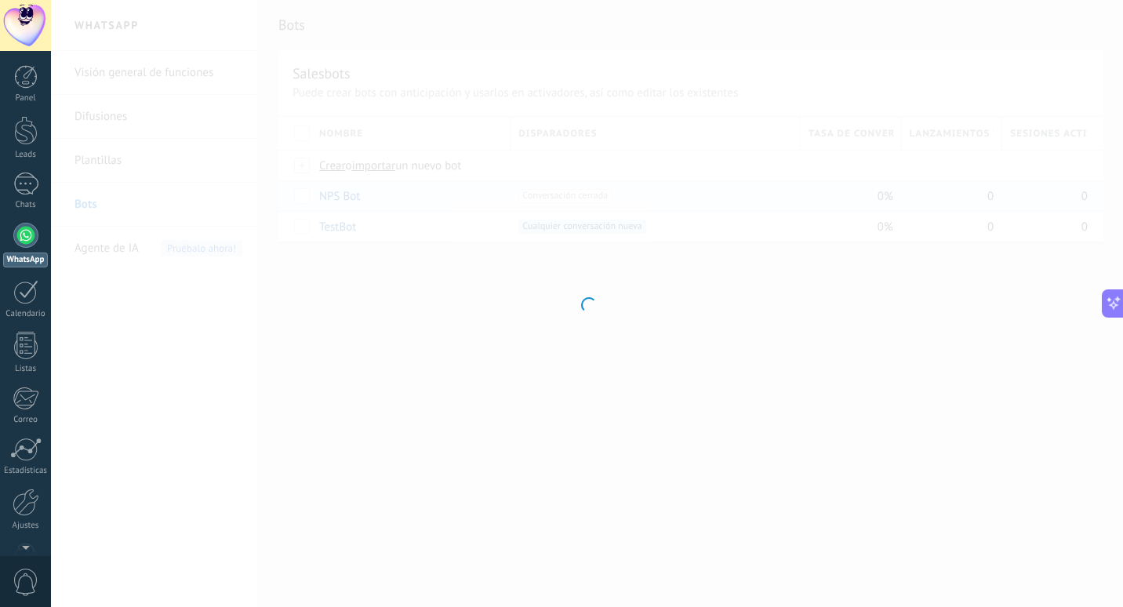
type input "*******"
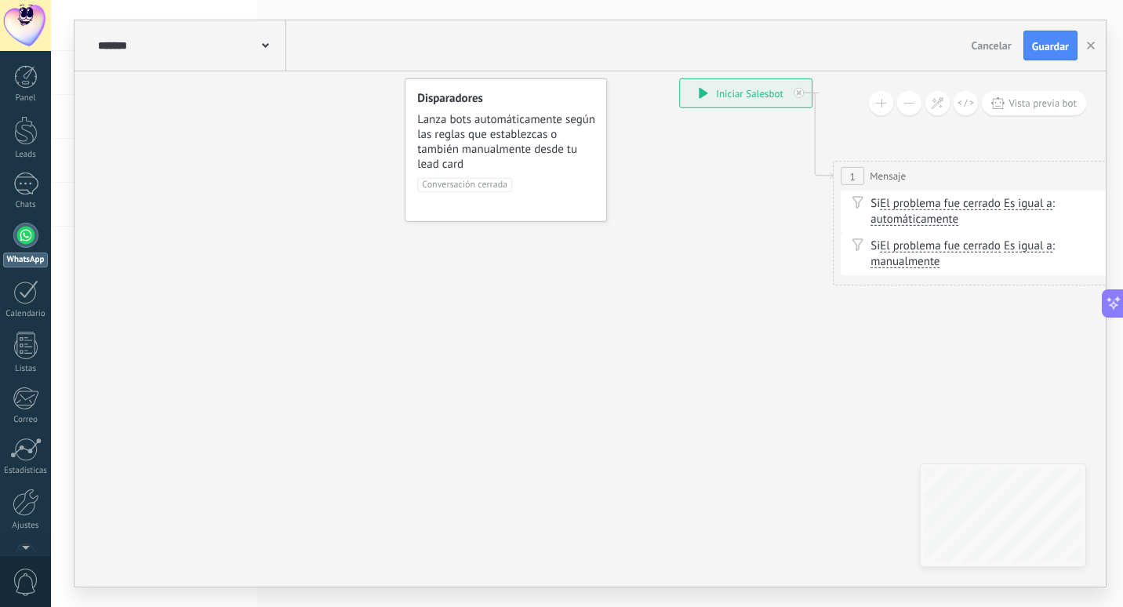
click at [725, 90] on div "**********" at bounding box center [746, 93] width 132 height 28
click at [704, 93] on icon at bounding box center [703, 93] width 9 height 11
drag, startPoint x: 734, startPoint y: 198, endPoint x: 682, endPoint y: 214, distance: 54.3
